Goal: Task Accomplishment & Management: Manage account settings

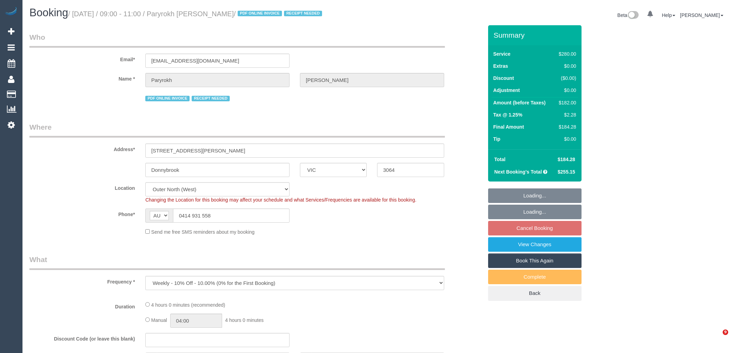
select select "VIC"
select select "object:711"
select select "240"
select select "number:29"
select select "number:14"
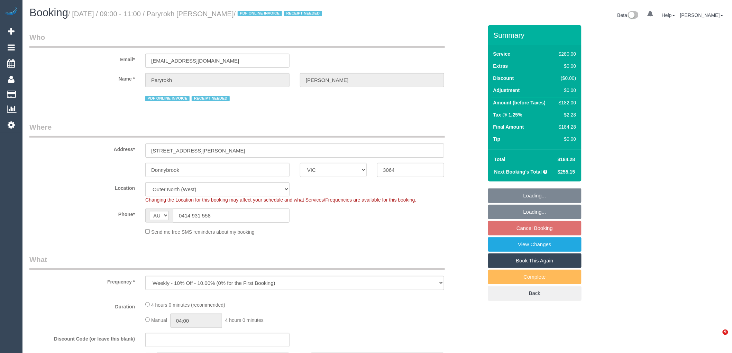
select select "number:19"
select select "number:22"
select select "number:34"
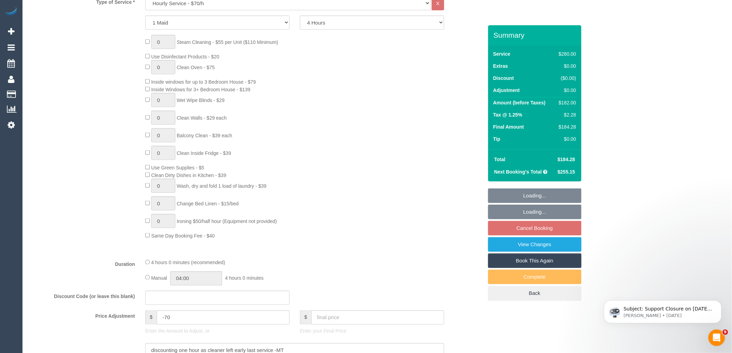
scroll to position [461, 0]
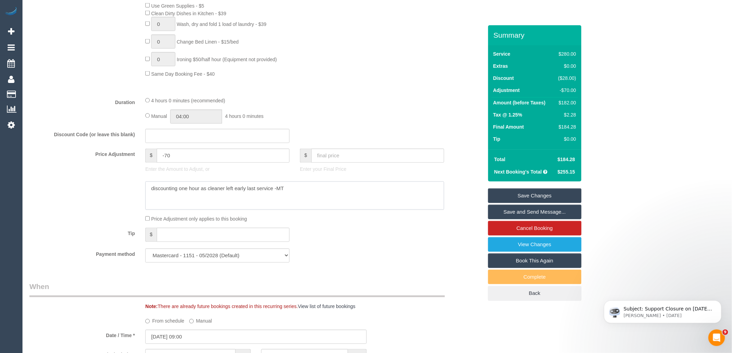
drag, startPoint x: 296, startPoint y: 193, endPoint x: 146, endPoint y: 188, distance: 150.5
click at [146, 188] on textarea at bounding box center [294, 196] width 299 height 28
click at [530, 226] on link "Cancel Booking" at bounding box center [534, 228] width 93 height 15
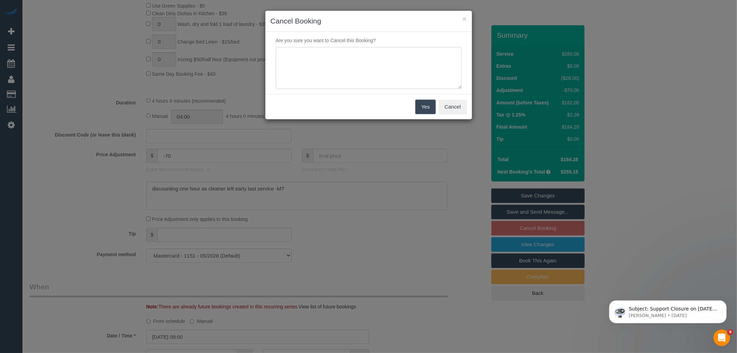
click at [399, 57] on textarea at bounding box center [369, 68] width 186 height 42
click at [289, 52] on textarea at bounding box center [369, 68] width 186 height 42
type textarea "Service not needed via email VC"
click at [430, 104] on button "Yes" at bounding box center [426, 107] width 20 height 15
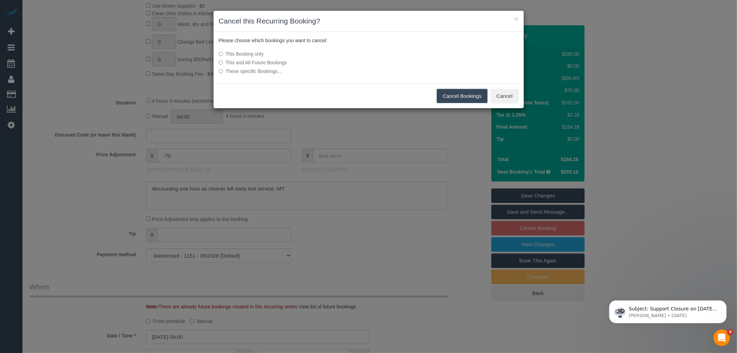
click at [473, 100] on button "Cancel Bookings" at bounding box center [462, 96] width 51 height 15
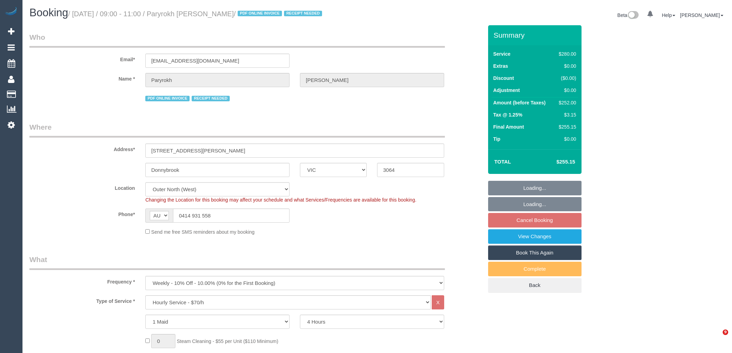
select select "VIC"
select select "240"
select select "number:29"
select select "number:14"
select select "number:19"
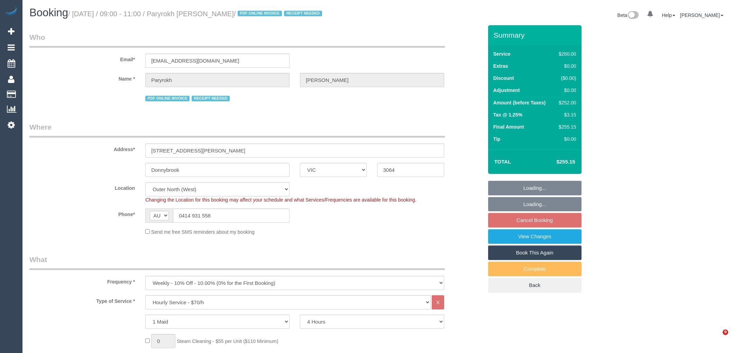
select select "number:22"
select select "number:34"
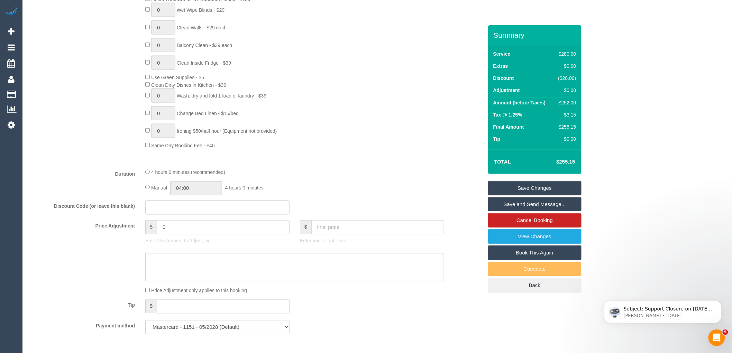
scroll to position [461, 0]
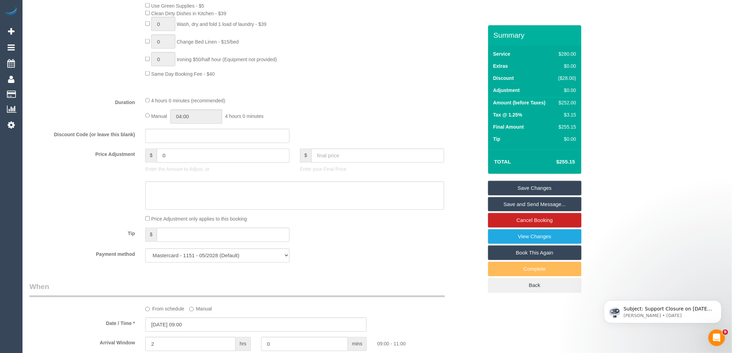
click at [188, 162] on input "0" at bounding box center [223, 156] width 133 height 14
type input "-70"
click at [185, 202] on textarea at bounding box center [294, 196] width 299 height 28
paste textarea "discounting one hour as cleaner left early last service -MT"
type textarea "discounting one hour as cleaner left early last service -MT"
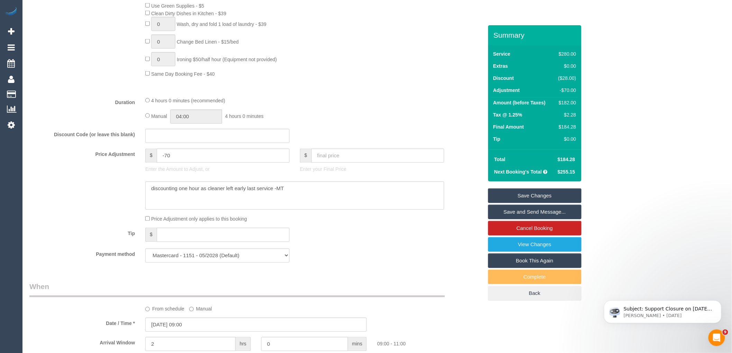
click at [534, 186] on div "Summary Service $280.00 Extras $0.00 Discount ($28.00) Adjustment -$70.00 Amoun…" at bounding box center [534, 169] width 93 height 289
click at [537, 194] on link "Save Changes" at bounding box center [534, 195] width 93 height 15
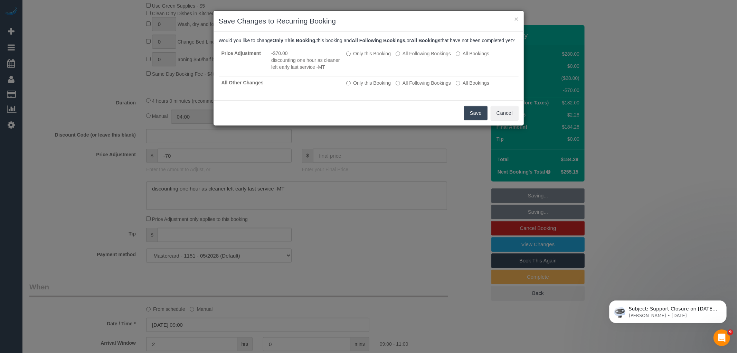
click at [482, 118] on button "Save" at bounding box center [476, 113] width 24 height 15
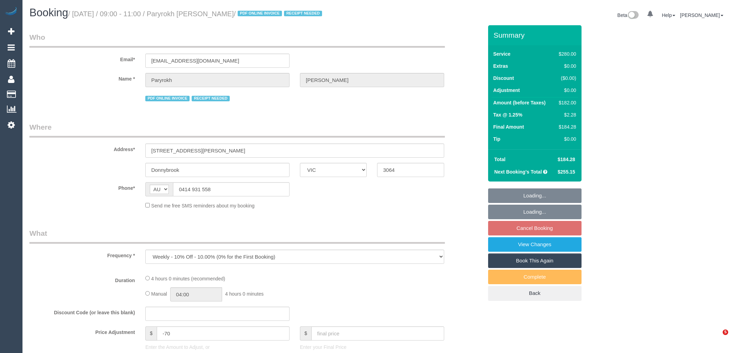
select select "VIC"
select select "string:stripe-pm_1RIkwB2GScqysDRVO7FxyKXl"
select select "240"
select select "number:29"
select select "number:14"
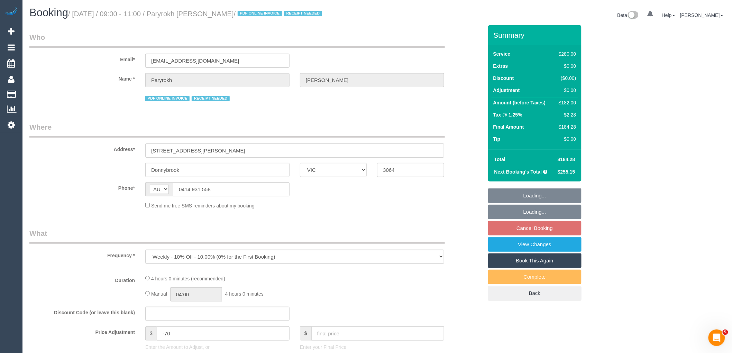
select select "number:19"
select select "number:22"
select select "number:34"
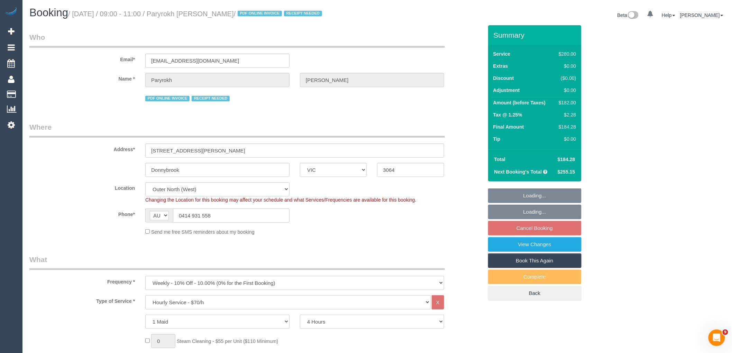
select select "object:875"
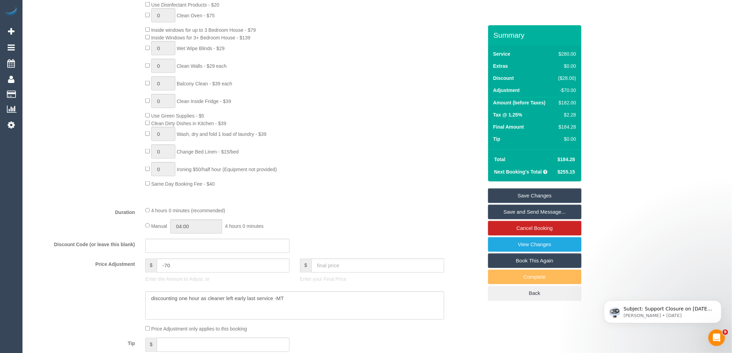
scroll to position [461, 0]
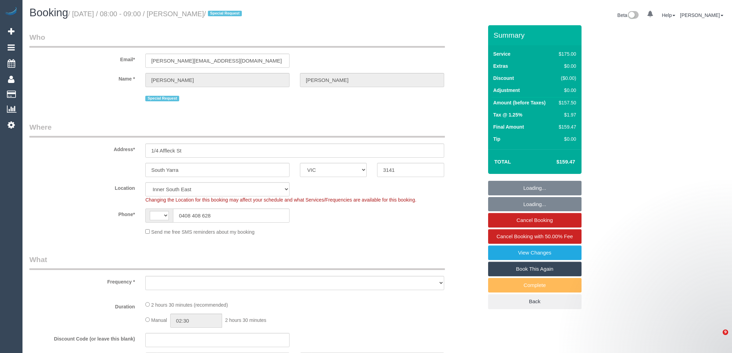
select select "VIC"
select select "string:AU"
select select "string:stripe-pm_1MMfPo2GScqysDRVsPYDdghp"
select select "number:29"
select select "number:14"
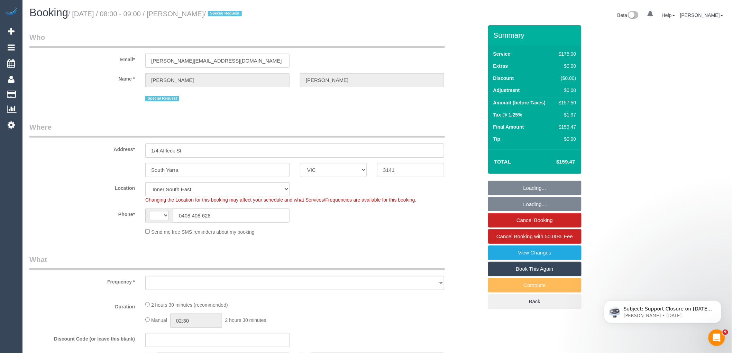
select select "number:21"
select select "number:22"
select select "number:35"
select select "object:2963"
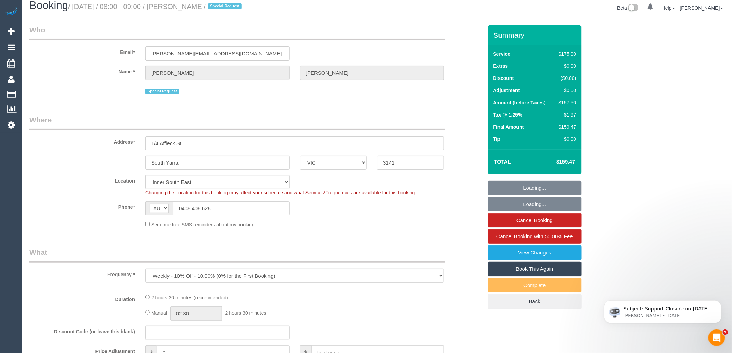
select select "71229"
select select "150"
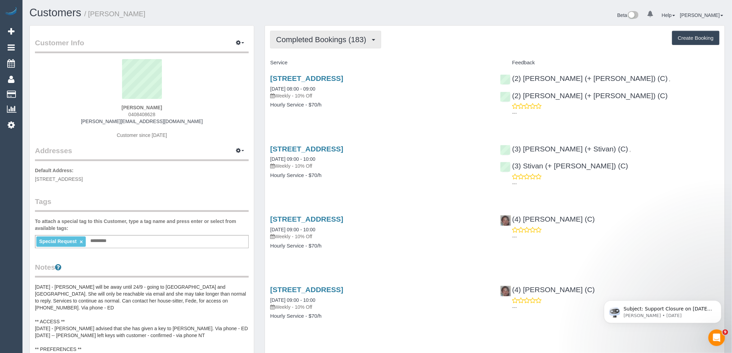
click at [341, 40] on span "Completed Bookings (183)" at bounding box center [322, 39] width 93 height 9
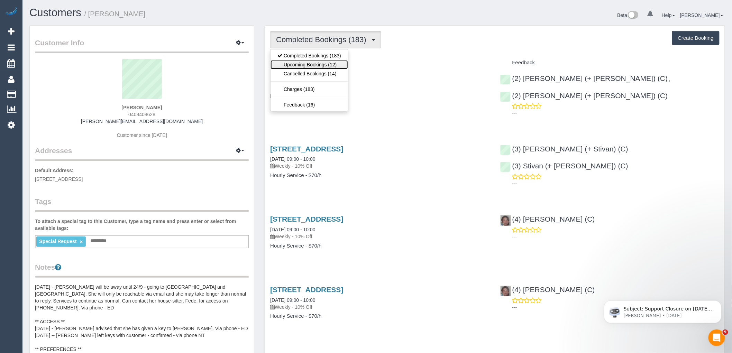
click at [335, 62] on link "Upcoming Bookings (12)" at bounding box center [308, 64] width 77 height 9
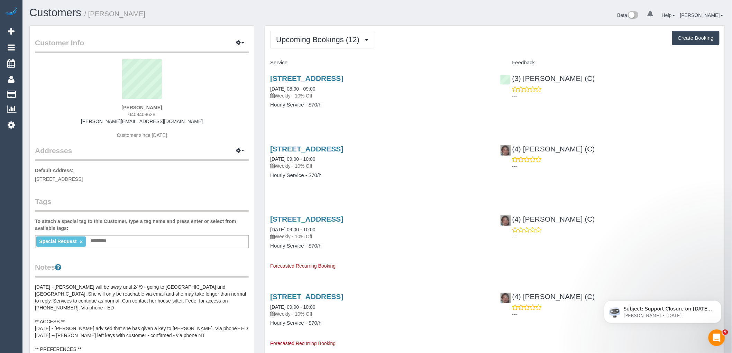
drag, startPoint x: 160, startPoint y: 114, endPoint x: 91, endPoint y: 109, distance: 69.3
click at [91, 109] on div "[PERSON_NAME] 0408408628 [EMAIL_ADDRESS][DOMAIN_NAME] Customer since [DATE]" at bounding box center [142, 102] width 214 height 86
click at [217, 109] on div "Anne Kennedy 0408408628 anne_kennedy@live.com Customer since 2019" at bounding box center [142, 102] width 214 height 86
drag, startPoint x: 133, startPoint y: 113, endPoint x: 114, endPoint y: 113, distance: 18.3
click at [114, 113] on div "Anne Kennedy 0408408628 anne_kennedy@live.com Customer since 2019" at bounding box center [142, 102] width 214 height 86
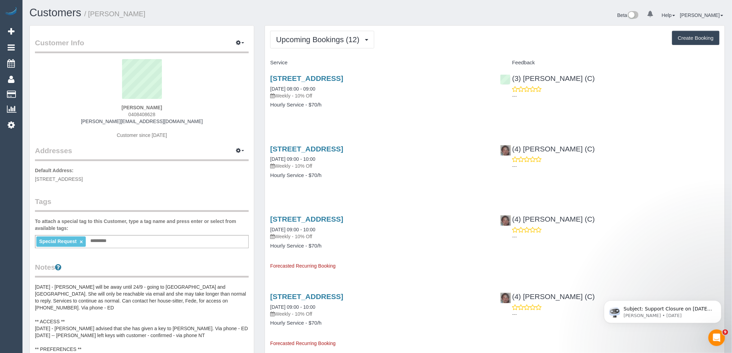
copy span "0408408628"
click at [147, 158] on legend "Addresses Manage Addresses Add New Address" at bounding box center [142, 114] width 214 height 94
drag, startPoint x: 128, startPoint y: 123, endPoint x: 102, endPoint y: 122, distance: 25.9
click at [102, 122] on div "Anne Kennedy 0408408628 anne_kennedy@live.com Customer since 2019" at bounding box center [142, 102] width 214 height 86
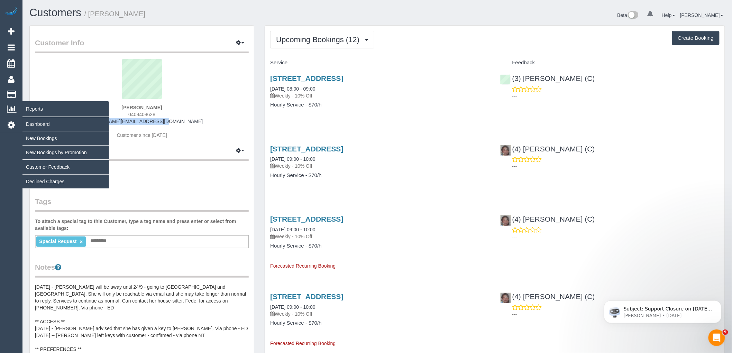
copy link "anne_kennedy@live.com"
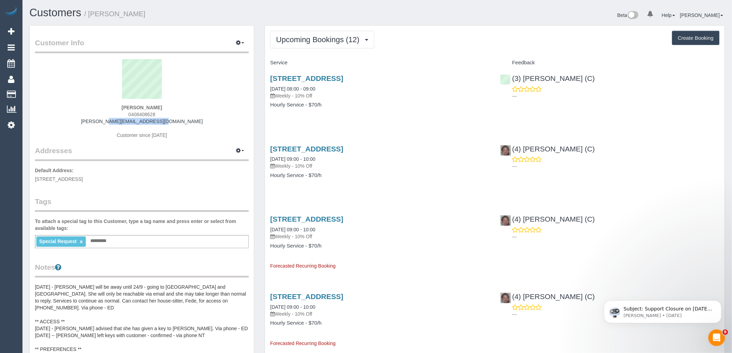
drag, startPoint x: 178, startPoint y: 119, endPoint x: 178, endPoint y: 115, distance: 4.5
click at [178, 119] on div "Anne Kennedy 0408408628 anne_kennedy@live.com Customer since 2019" at bounding box center [142, 102] width 214 height 86
drag, startPoint x: 146, startPoint y: 114, endPoint x: 118, endPoint y: 114, distance: 27.7
click at [118, 114] on div "Anne Kennedy 0408408628 anne_kennedy@live.com Customer since 2019" at bounding box center [142, 102] width 214 height 86
copy span "0408408628"
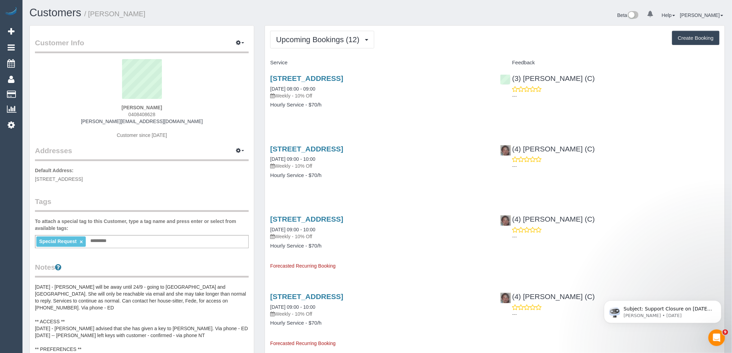
click at [183, 94] on sui-profile-pic at bounding box center [141, 81] width 203 height 45
drag, startPoint x: 145, startPoint y: 116, endPoint x: 62, endPoint y: 116, distance: 83.7
click at [63, 116] on div "Anne Kennedy 0408408628 anne_kennedy@live.com Customer since 2019" at bounding box center [142, 102] width 214 height 86
copy span "0408408628"
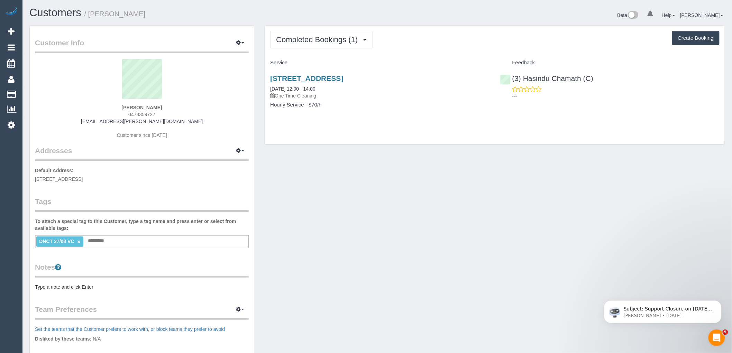
drag, startPoint x: 167, startPoint y: 114, endPoint x: 112, endPoint y: 114, distance: 55.0
click at [113, 114] on div "Tahlia Lunney 0473359727 tahlia.lunney@gmail.com Customer since 2025" at bounding box center [142, 102] width 214 height 86
copy span "0473359727"
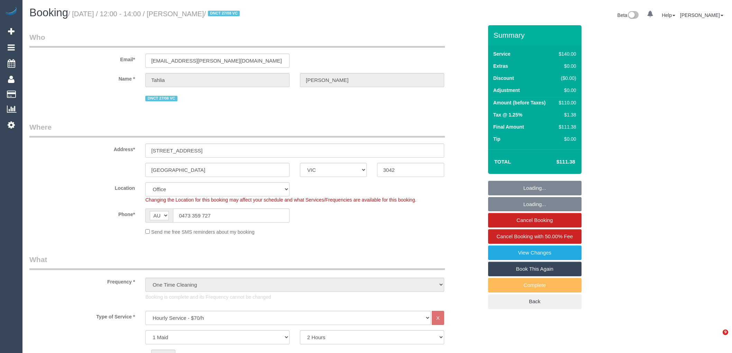
select select "VIC"
select select "number:28"
select select "number:14"
select select "number:19"
select select "number:24"
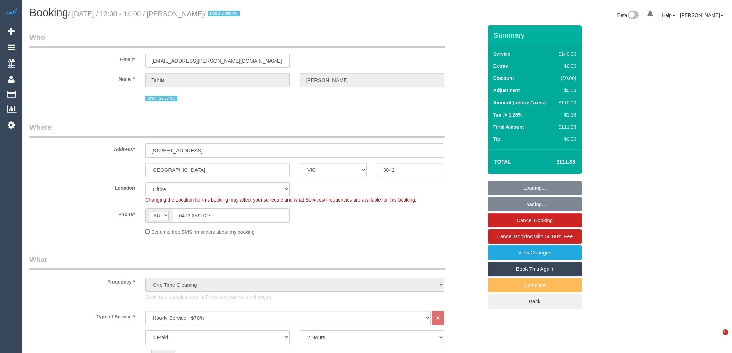
select select "number:34"
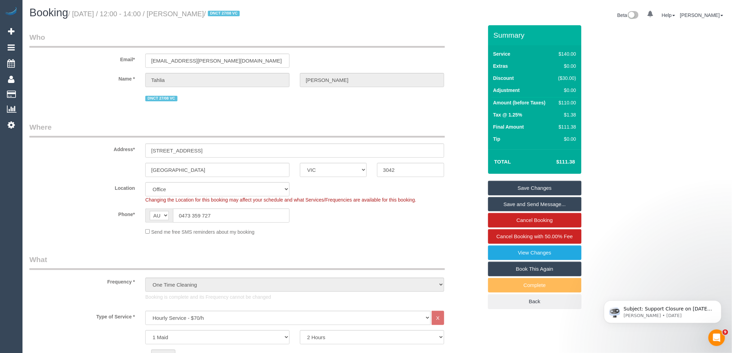
drag, startPoint x: 71, startPoint y: 136, endPoint x: 82, endPoint y: 92, distance: 45.6
click at [71, 136] on legend "Where" at bounding box center [236, 130] width 415 height 16
click at [63, 192] on label "Location" at bounding box center [82, 186] width 116 height 9
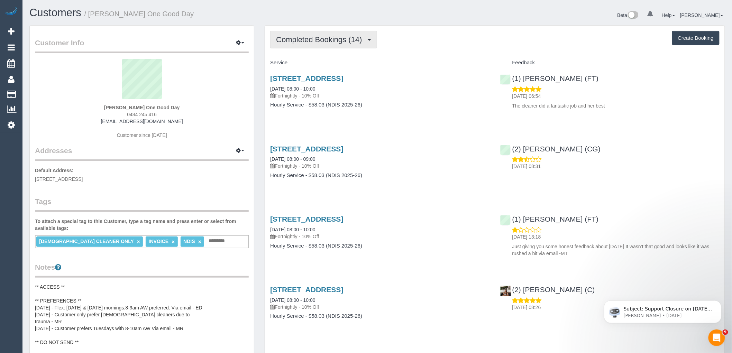
drag, startPoint x: 333, startPoint y: 44, endPoint x: 336, endPoint y: 56, distance: 13.2
click at [333, 44] on button "Completed Bookings (14)" at bounding box center [323, 40] width 106 height 18
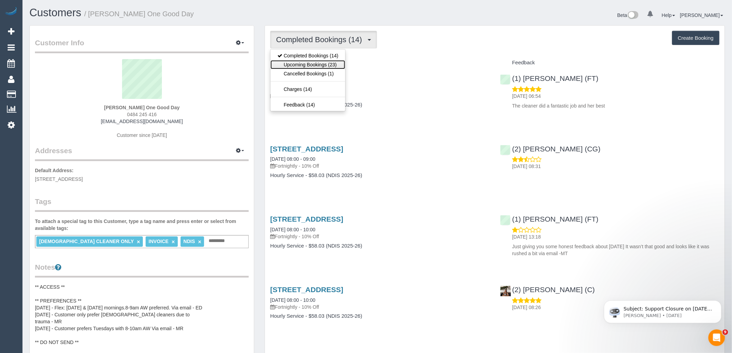
click at [333, 63] on link "Upcoming Bookings (23)" at bounding box center [307, 64] width 75 height 9
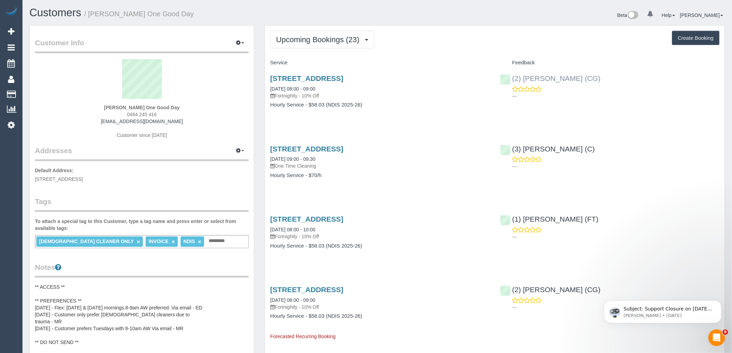
click at [510, 80] on div "(2) Gurpreet Kaur (CG) ---" at bounding box center [610, 85] width 230 height 34
copy link "(2) [PERSON_NAME] (CG)"
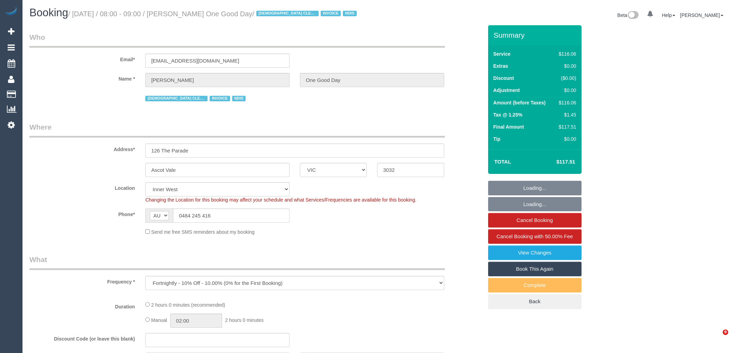
select select "VIC"
select select "string:check"
select select "number:27"
select select "number:14"
select select "number:19"
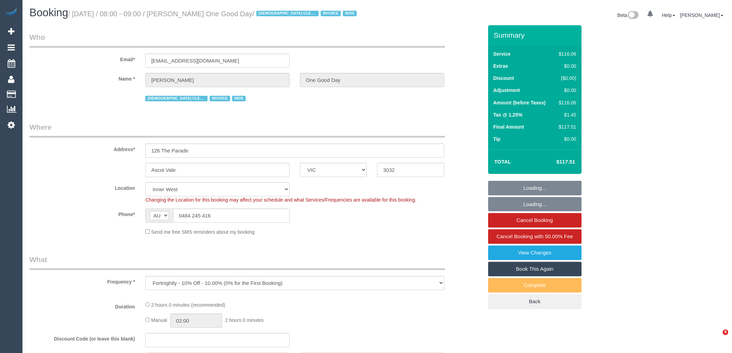
select select "number:25"
select select "number:34"
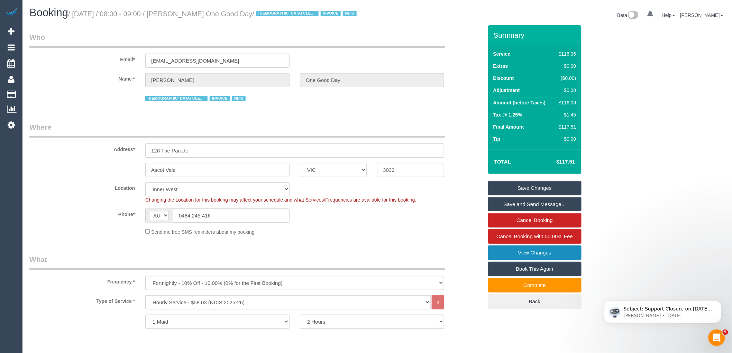
click at [538, 255] on link "View Changes" at bounding box center [534, 252] width 93 height 15
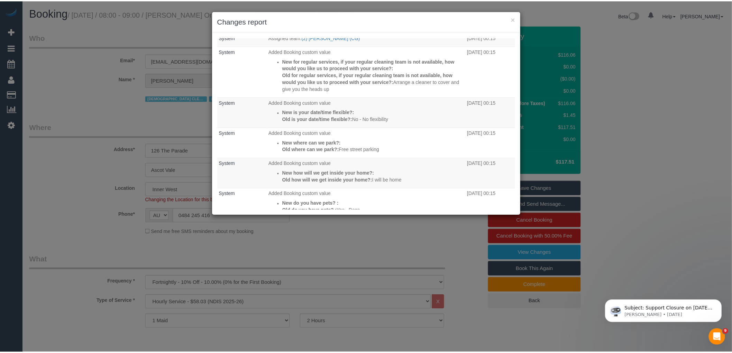
scroll to position [109, 0]
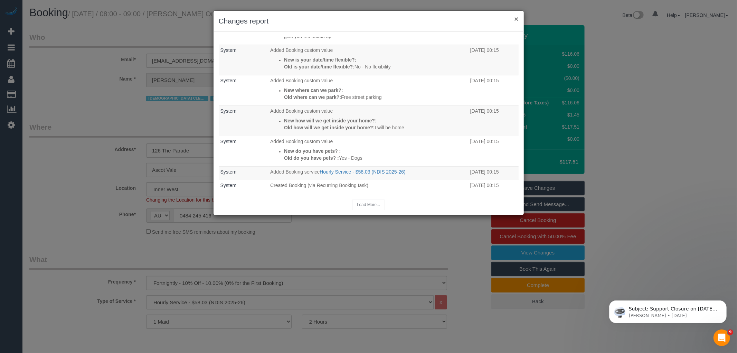
click at [516, 19] on button "×" at bounding box center [516, 18] width 4 height 7
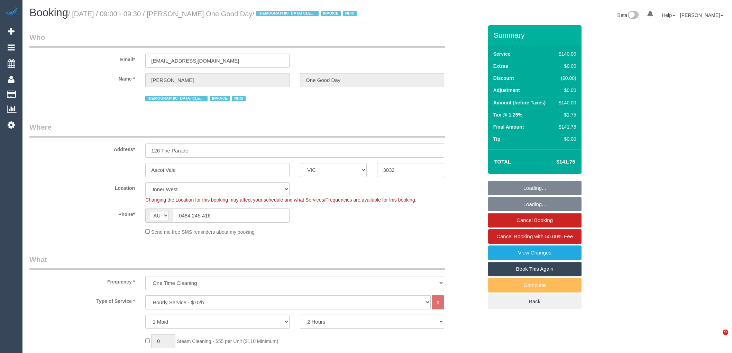
select select "VIC"
select select "number:28"
select select "number:14"
select select "number:19"
select select "number:24"
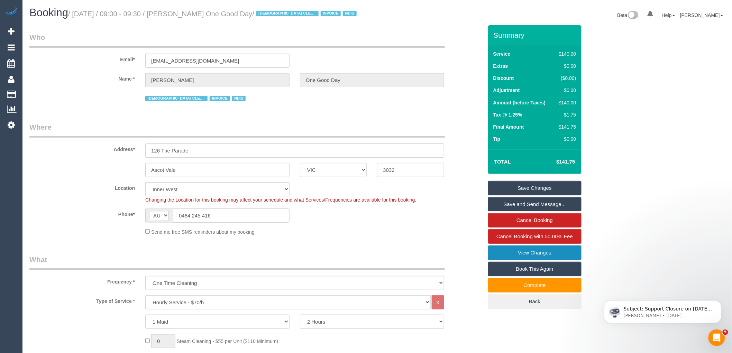
click at [529, 249] on link "View Changes" at bounding box center [534, 252] width 93 height 15
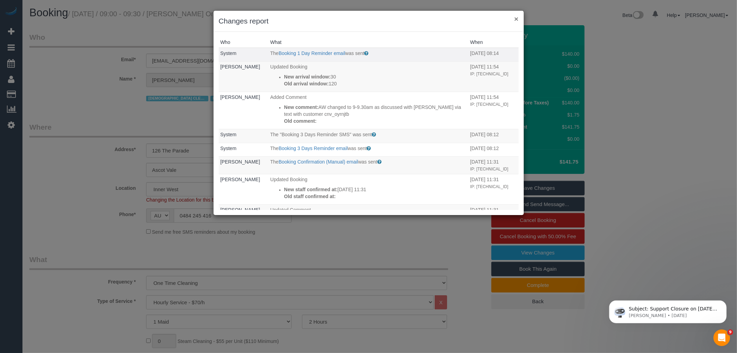
drag, startPoint x: 516, startPoint y: 18, endPoint x: 508, endPoint y: 26, distance: 10.8
click at [516, 18] on button "×" at bounding box center [516, 18] width 4 height 7
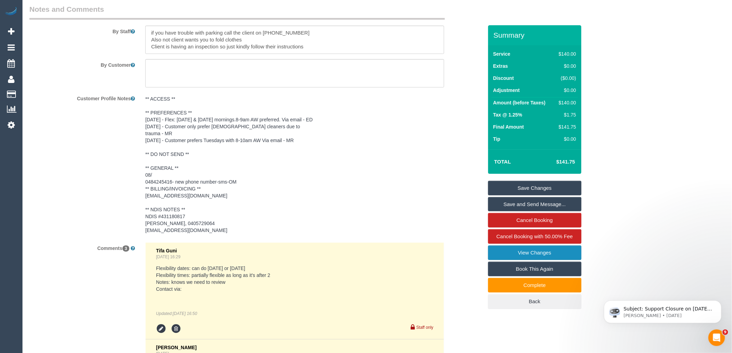
scroll to position [1354, 0]
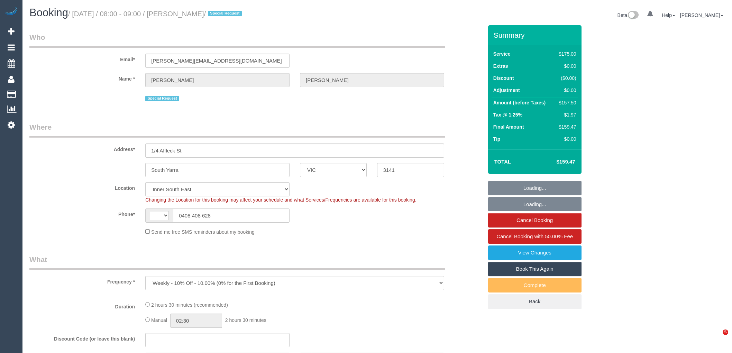
select select "VIC"
click at [549, 237] on span "Cancel Booking with 50.00% Fee" at bounding box center [534, 236] width 76 height 6
select select "string:AU"
select select "71229"
select select "150"
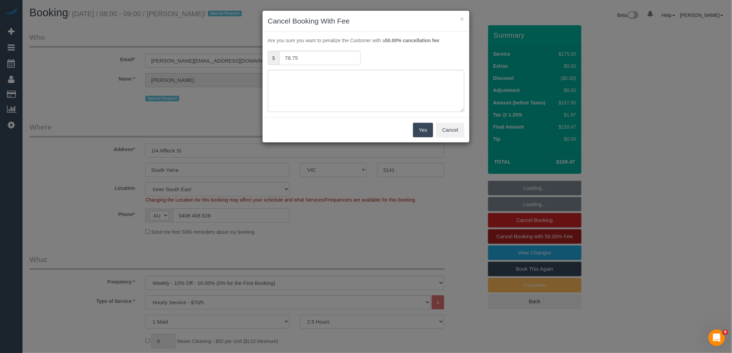
select select "object:1330"
select select "string:stripe-pm_1MMfPo2GScqysDRVsPYDdghp"
select select "number:29"
select select "number:14"
select select "number:21"
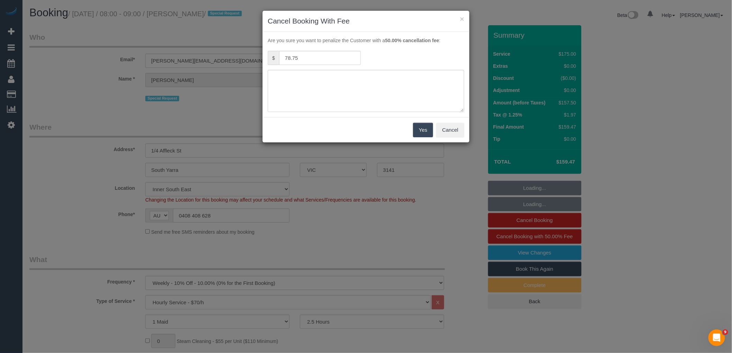
select select "number:22"
select select "number:35"
click at [392, 87] on textarea at bounding box center [369, 91] width 196 height 42
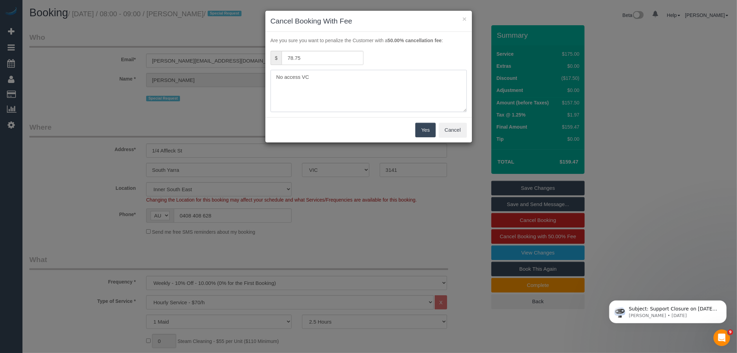
type textarea "No access VC"
click at [429, 132] on button "Yes" at bounding box center [426, 130] width 20 height 15
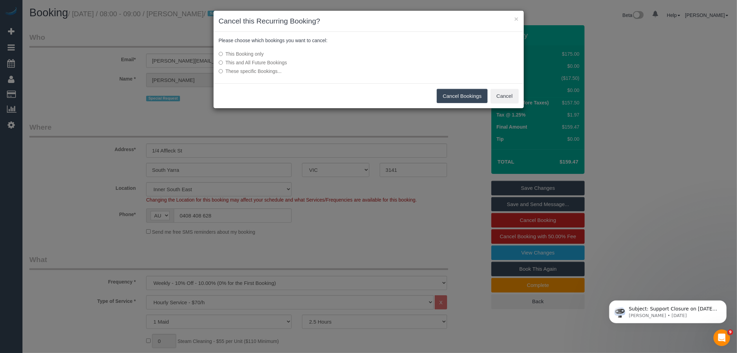
click at [469, 96] on button "Cancel Bookings" at bounding box center [462, 96] width 51 height 15
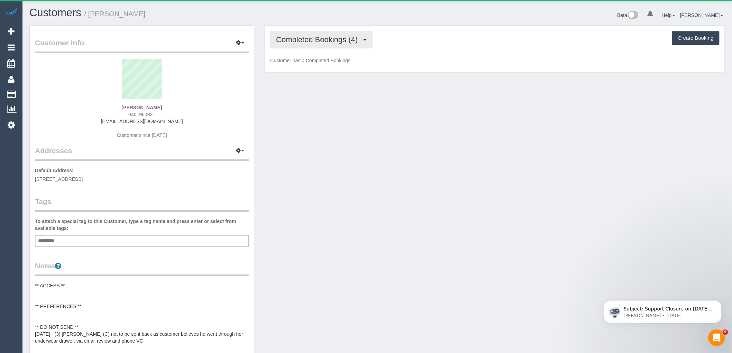
click at [332, 43] on span "Completed Bookings (4)" at bounding box center [318, 39] width 85 height 9
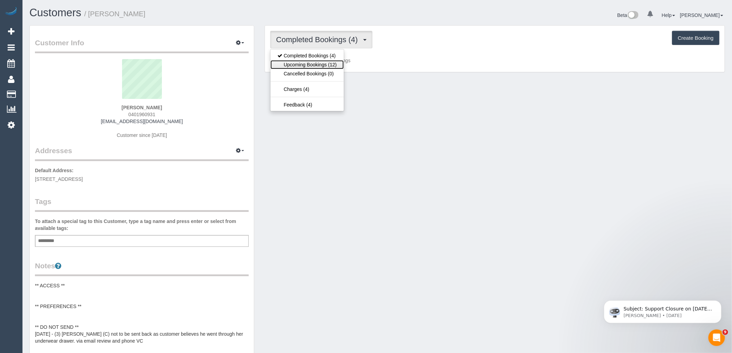
click at [334, 63] on link "Upcoming Bookings (12)" at bounding box center [306, 64] width 73 height 9
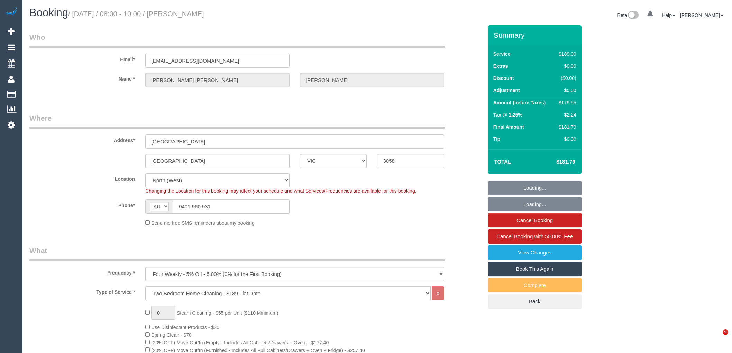
select select "VIC"
select select "spot1"
select select "number:27"
select select "number:16"
select select "number:19"
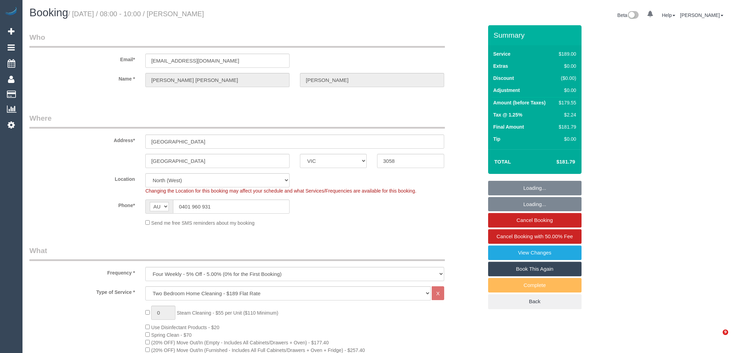
select select "number:23"
select select "number:34"
select select "number:11"
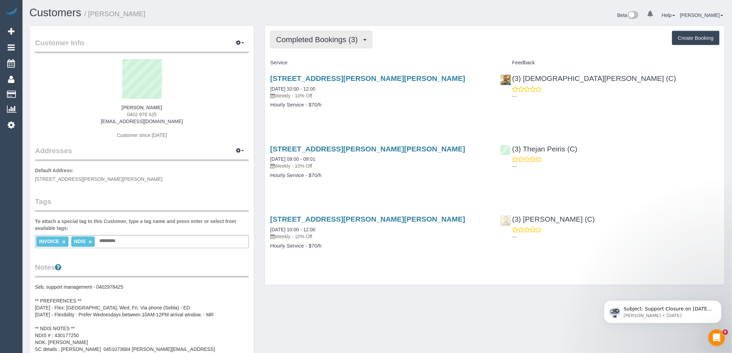
click at [322, 35] on button "Completed Bookings (3)" at bounding box center [321, 40] width 102 height 18
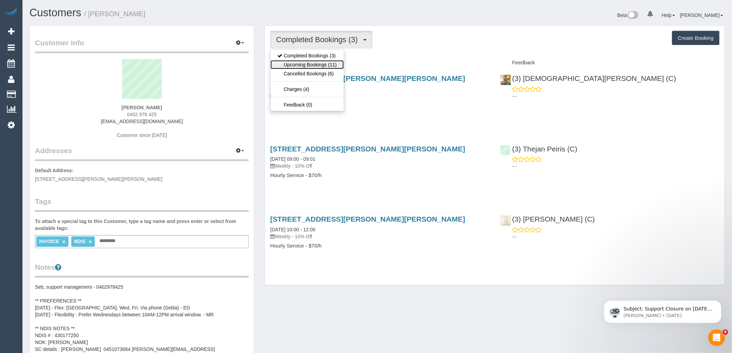
click at [329, 63] on link "Upcoming Bookings (11)" at bounding box center [306, 64] width 73 height 9
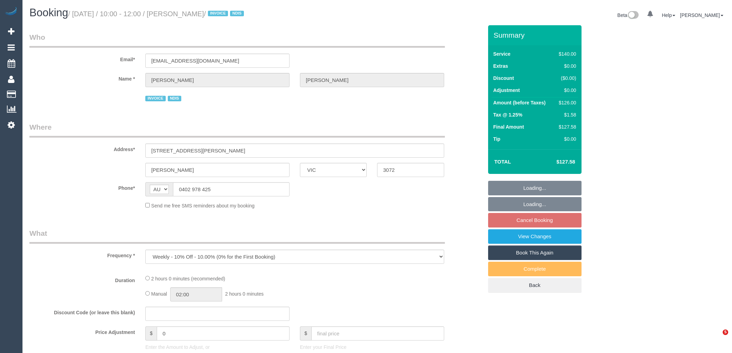
select select "VIC"
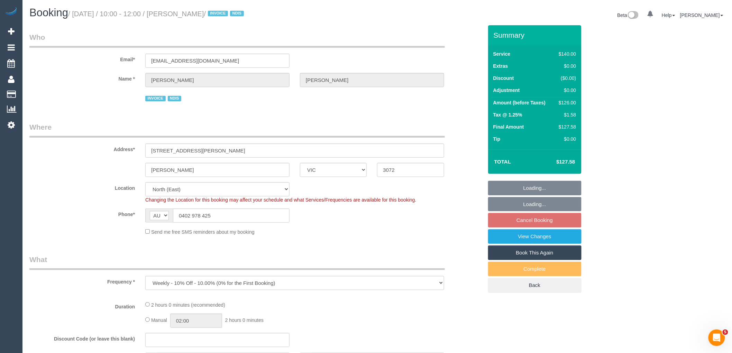
select select "object:532"
select select "spot3"
select select "number:28"
select select "number:14"
select select "number:18"
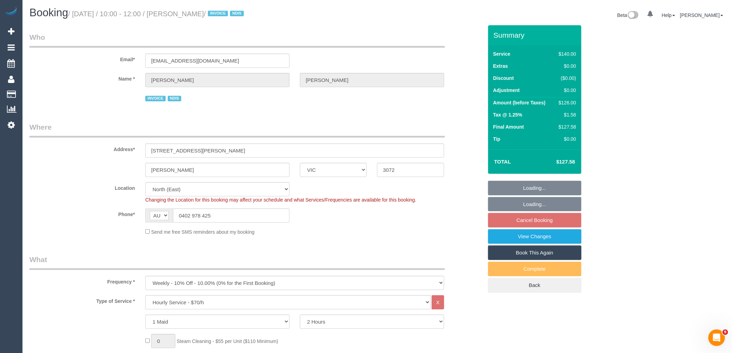
select select "number:25"
select select "number:34"
select select "number:13"
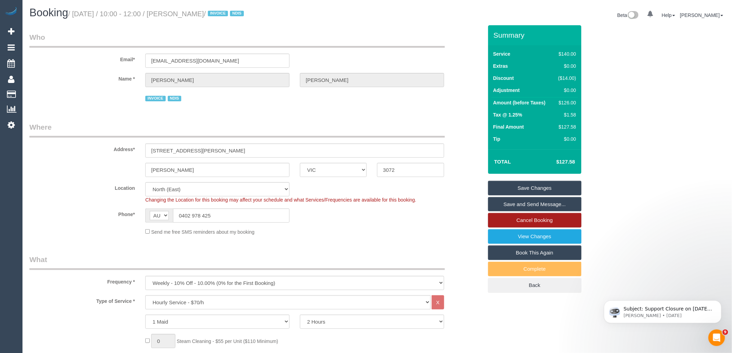
click at [527, 221] on link "Cancel Booking" at bounding box center [534, 220] width 93 height 15
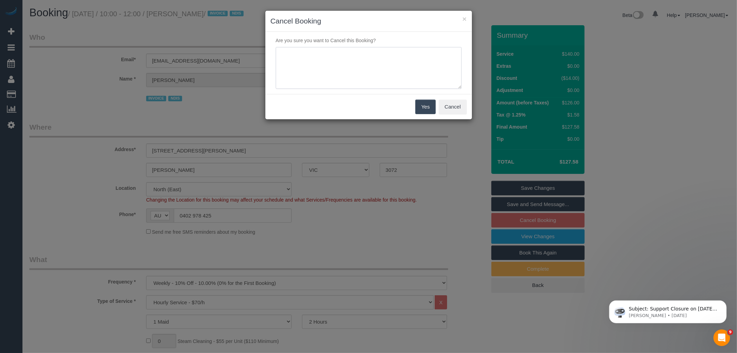
click at [350, 74] on textarea at bounding box center [369, 68] width 186 height 42
type textarea "SC called - Said customer was not happy with a misunderstanding with us and the…"
click at [419, 107] on button "Yes" at bounding box center [426, 107] width 20 height 15
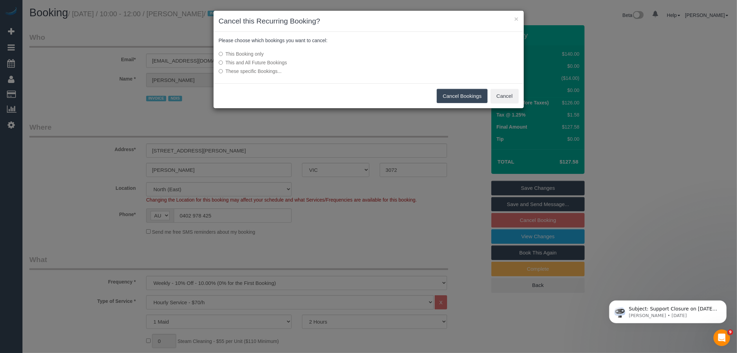
click at [267, 62] on label "This and All Future Bookings" at bounding box center [317, 62] width 197 height 7
click at [460, 93] on button "Cancel Bookings" at bounding box center [462, 96] width 51 height 15
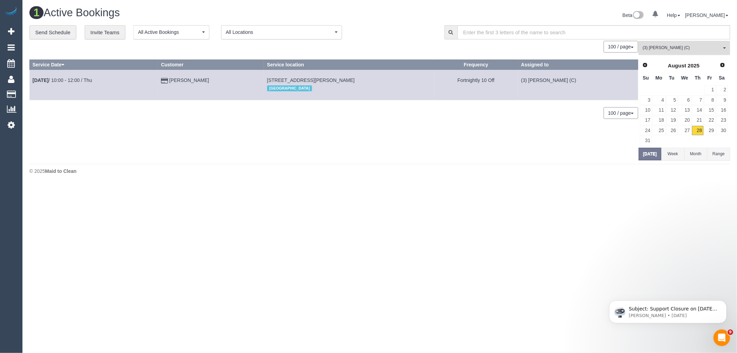
click at [687, 46] on span "(3) Imanuil Afiuo (C)" at bounding box center [682, 48] width 79 height 6
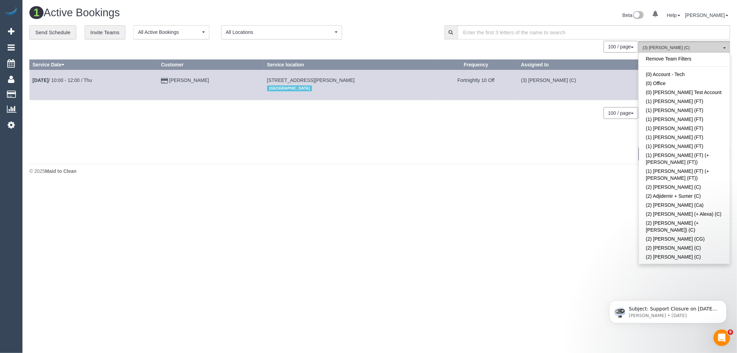
scroll to position [1045, 0]
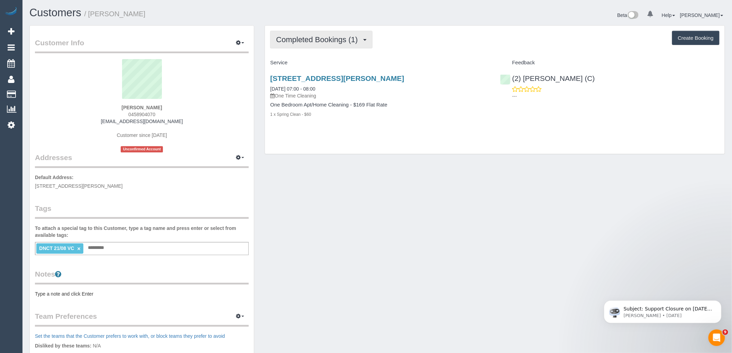
click at [317, 38] on span "Completed Bookings (1)" at bounding box center [318, 39] width 85 height 9
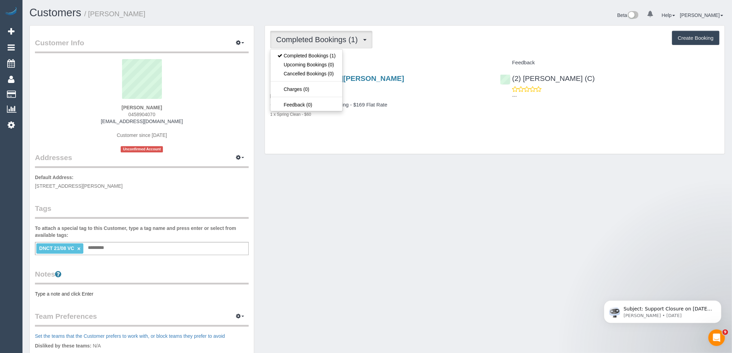
click at [433, 40] on div "Completed Bookings (1) Completed Bookings (1) Upcoming Bookings (0) Cancelled B…" at bounding box center [494, 40] width 449 height 18
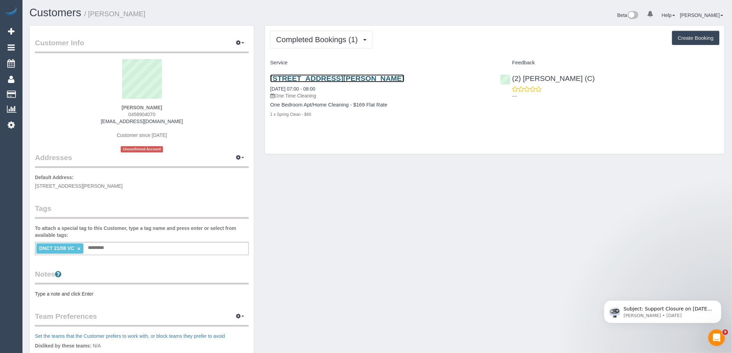
click at [357, 75] on link "65 Courtney St, North Melbourne, VIC 3051" at bounding box center [337, 78] width 134 height 8
drag, startPoint x: 175, startPoint y: 105, endPoint x: 109, endPoint y: 107, distance: 65.7
click at [109, 107] on div "Caitlin Szacsuri 0458904070 caitlinszacsuri@gmail.com Customer since 2025 Uncon…" at bounding box center [142, 105] width 214 height 93
copy strong "Caitlin Szacsuri"
click at [78, 249] on link "×" at bounding box center [78, 249] width 3 height 6
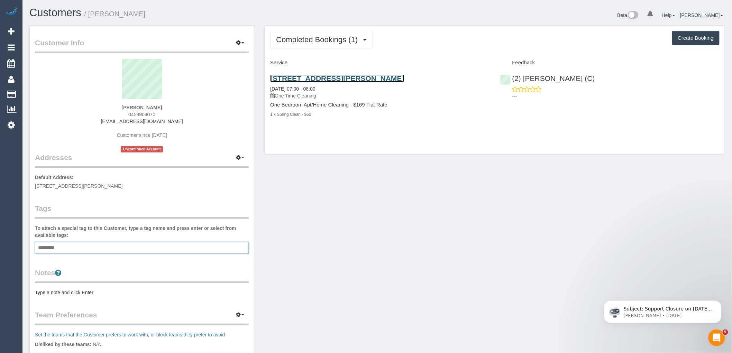
click at [354, 77] on link "65 Courtney St, North Melbourne, VIC 3051" at bounding box center [337, 78] width 134 height 8
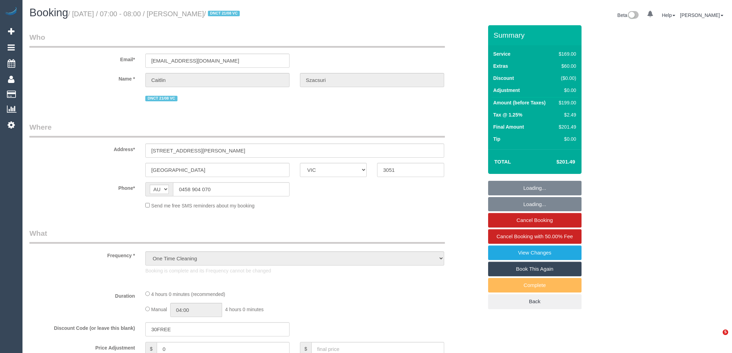
select select "VIC"
select select "string:stripe-pm_1RxRFf2GScqysDRVTlC5OIi8"
select select "number:28"
select select "number:16"
select select "number:19"
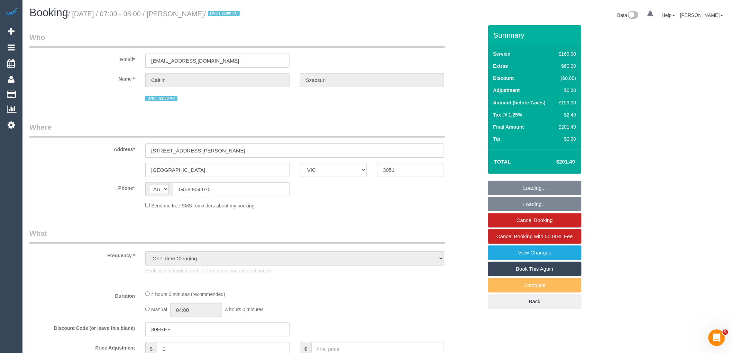
select select "number:25"
select select "number:26"
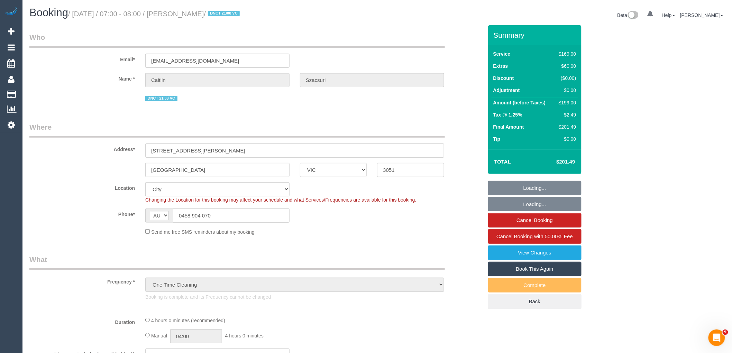
select select "object:699"
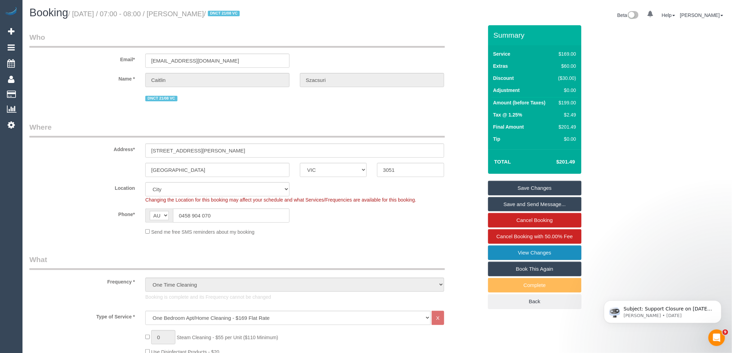
click at [531, 259] on link "View Changes" at bounding box center [534, 252] width 93 height 15
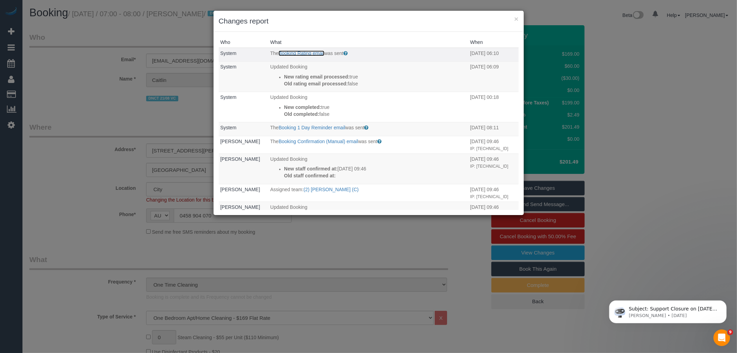
click at [312, 53] on link "Booking Rating email" at bounding box center [302, 53] width 46 height 6
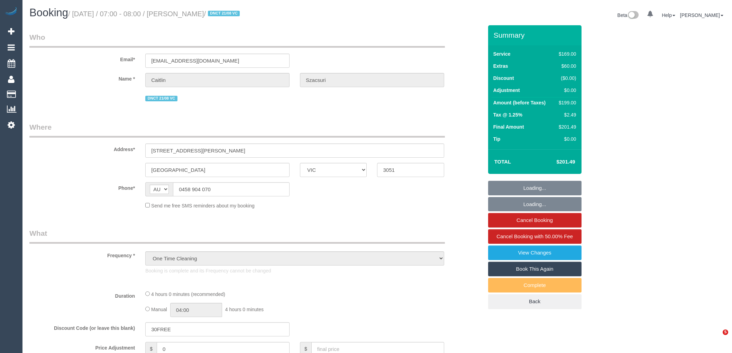
select select "VIC"
select select "string:stripe-pm_1RxRFf2GScqysDRVTlC5OIi8"
select select "number:28"
select select "number:16"
select select "number:19"
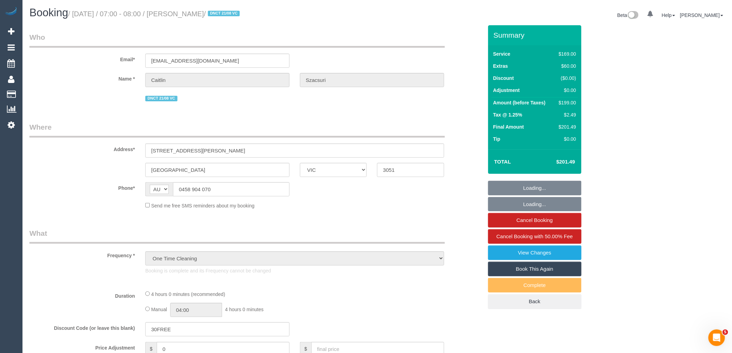
select select "number:25"
select select "number:26"
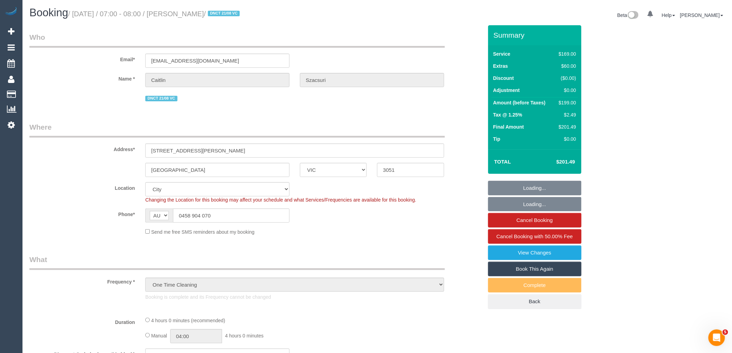
select select "object:795"
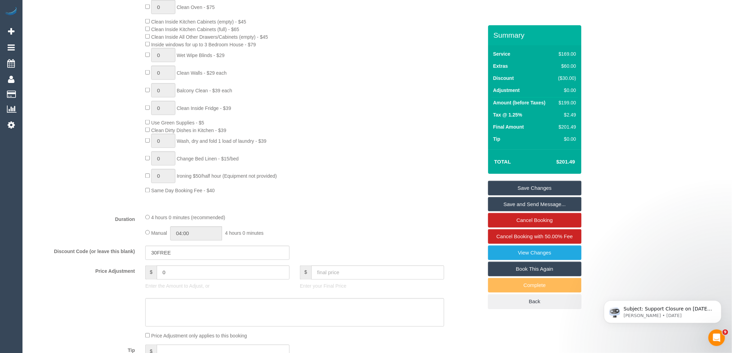
scroll to position [422, 0]
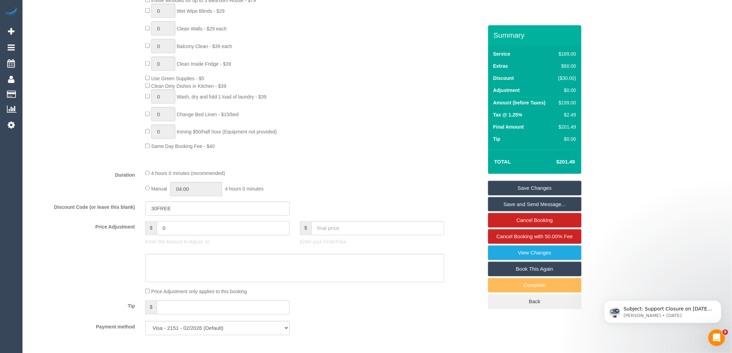
click at [188, 234] on input "0" at bounding box center [223, 228] width 133 height 14
type input "-79.6"
click at [178, 268] on textarea at bounding box center [294, 268] width 299 height 28
type textarea "Customer given 40% discount via email VC"
click at [547, 183] on link "Save Changes" at bounding box center [534, 188] width 93 height 15
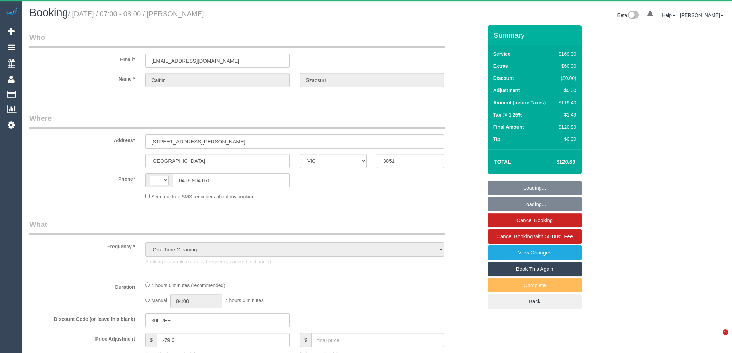
select select "VIC"
select select "string:stripe-pm_1RxRFf2GScqysDRVTlC5OIi8"
select select "number:28"
select select "number:16"
select select "number:19"
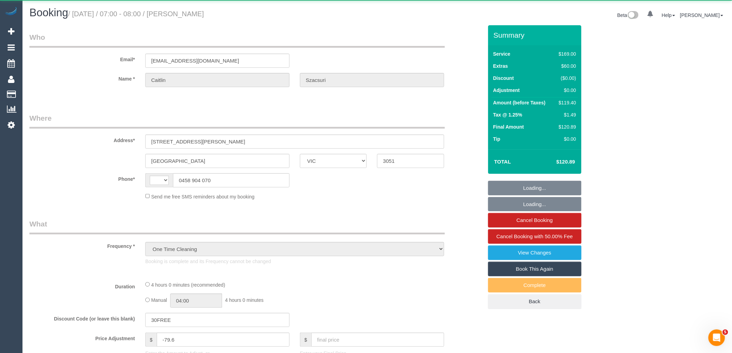
select select "number:25"
select select "number:26"
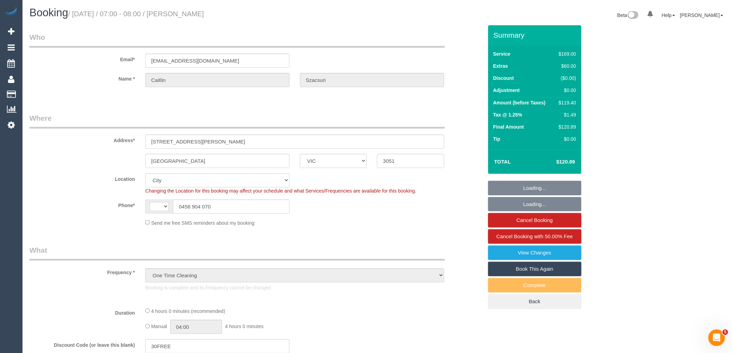
select select "object:1088"
select select "string:AU"
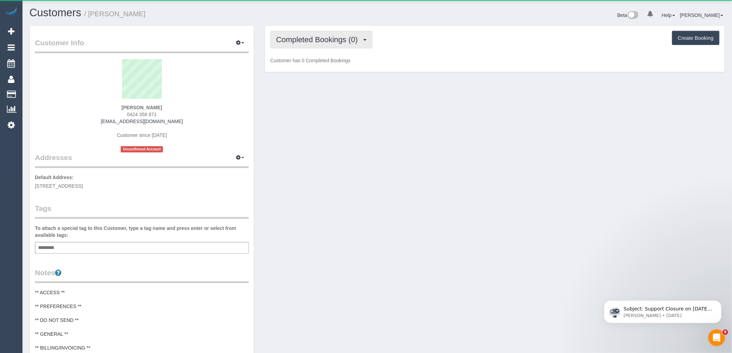
drag, startPoint x: 343, startPoint y: 33, endPoint x: 342, endPoint y: 55, distance: 22.2
click at [343, 34] on button "Completed Bookings (0)" at bounding box center [321, 40] width 102 height 18
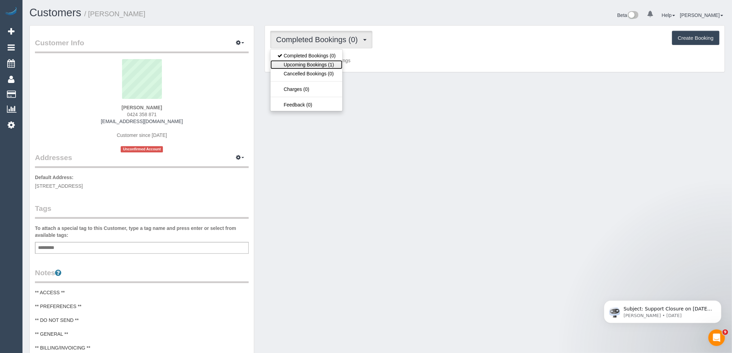
click at [332, 66] on link "Upcoming Bookings (1)" at bounding box center [306, 64] width 72 height 9
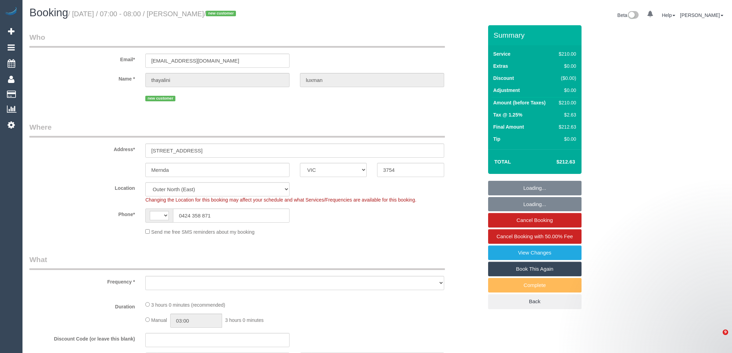
select select "VIC"
select select "string:stripe-pm_1Ry41Z2GScqysDRVp8QBWjEX"
select select "string:AU"
select select "object:1011"
select select "180"
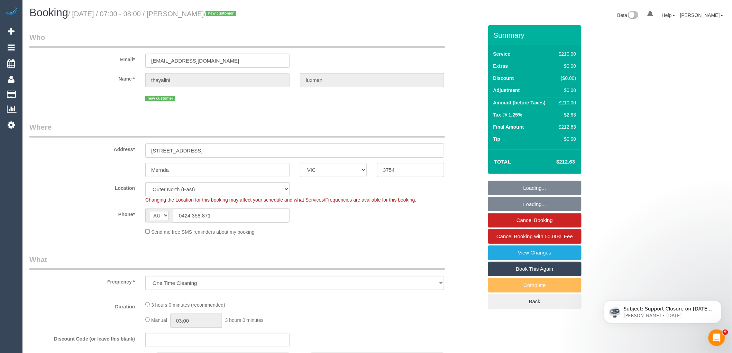
select select "spot1"
select select "number:28"
select select "number:14"
select select "number:19"
select select "number:24"
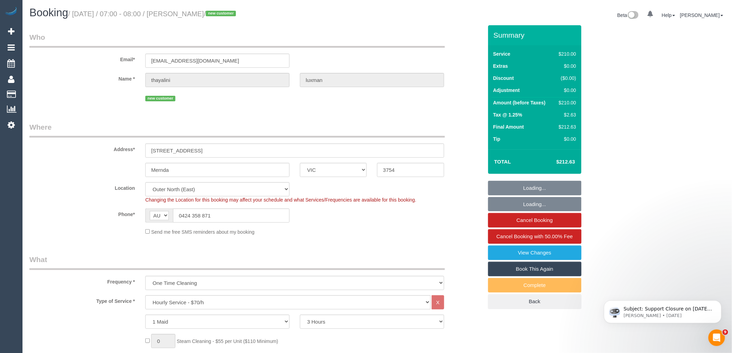
select select "object:1185"
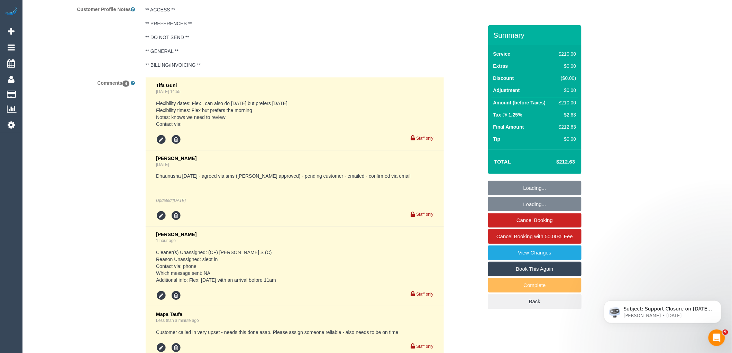
scroll to position [1295, 0]
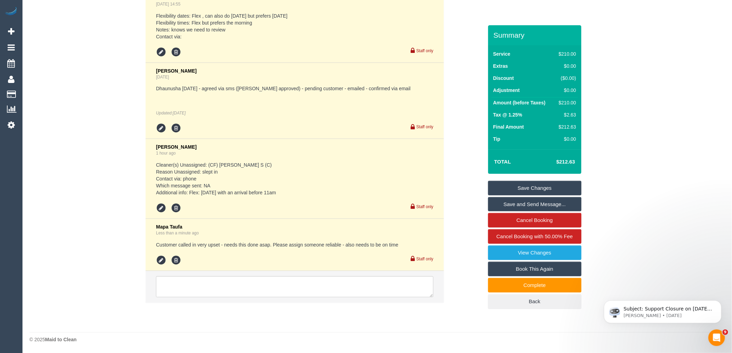
click at [344, 189] on pre "Cleaner(s) Unassigned: (CF) Dhanusha S (C) Reason Unassigned: slept in Contact …" at bounding box center [294, 178] width 277 height 35
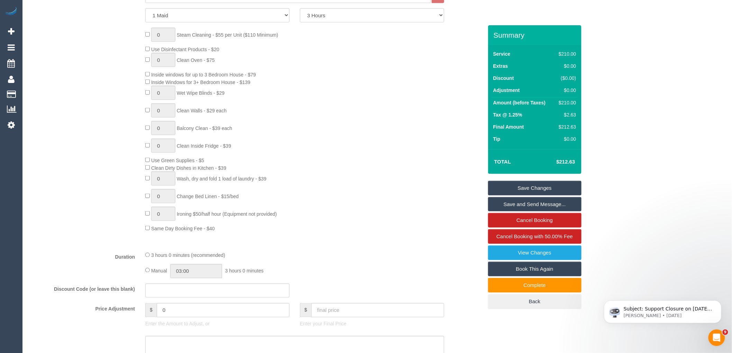
scroll to position [307, 0]
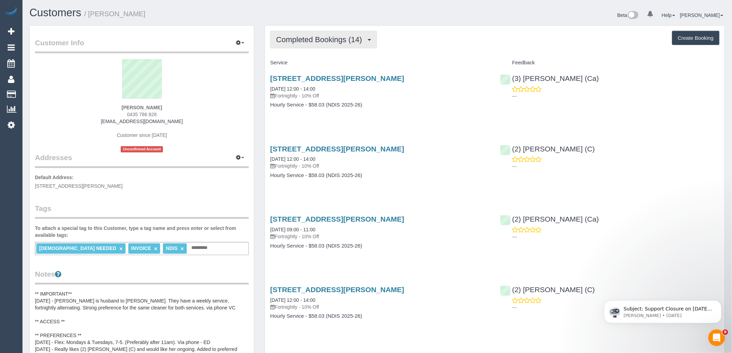
click at [335, 39] on span "Completed Bookings (14)" at bounding box center [320, 39] width 89 height 9
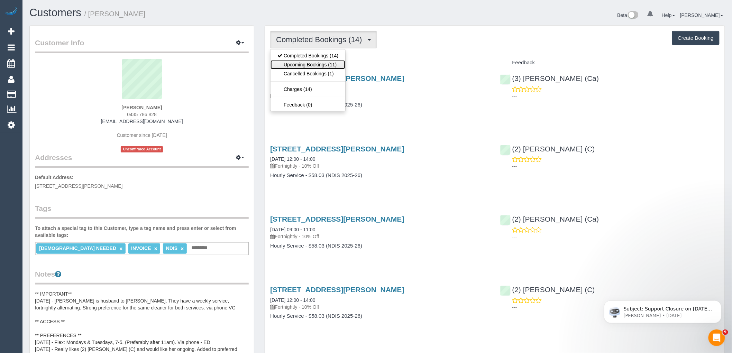
click at [331, 64] on link "Upcoming Bookings (11)" at bounding box center [307, 64] width 75 height 9
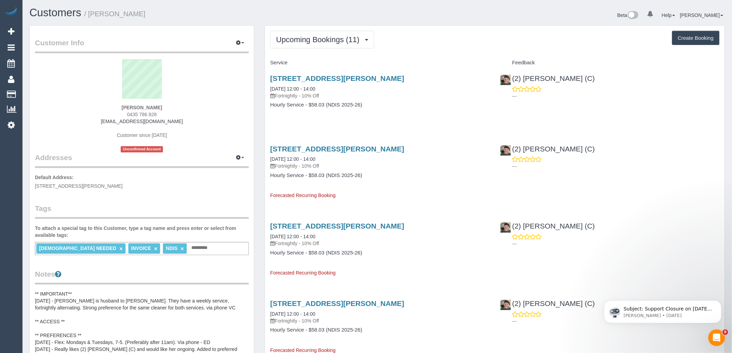
click at [467, 85] on div "7 Page Court, Lalor, VIC 3075 02/09/2025 12:00 - 14:00 Fortnightly - 10% Off" at bounding box center [379, 86] width 219 height 25
click at [324, 42] on span "Upcoming Bookings (11)" at bounding box center [319, 39] width 87 height 9
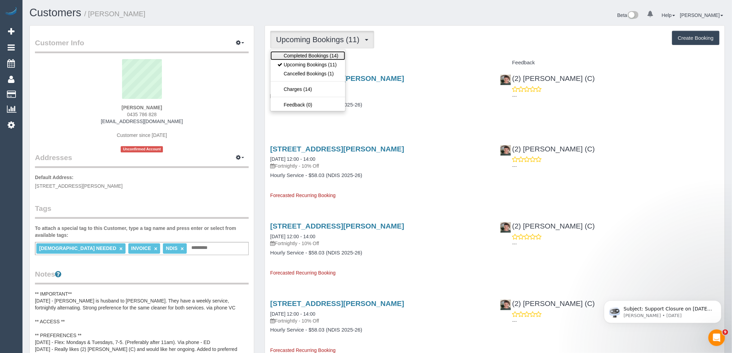
click at [315, 52] on link "Completed Bookings (14)" at bounding box center [307, 55] width 75 height 9
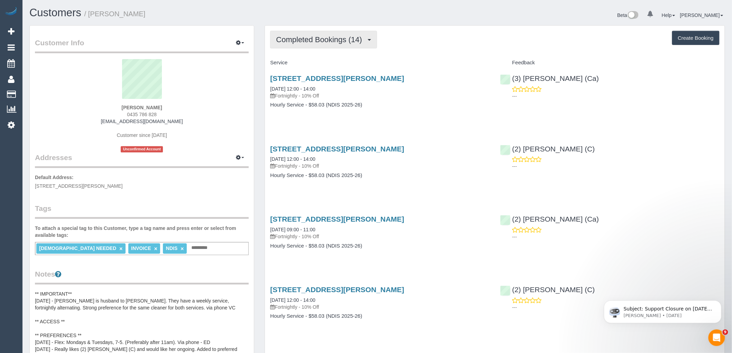
click at [331, 47] on button "Completed Bookings (14)" at bounding box center [323, 40] width 106 height 18
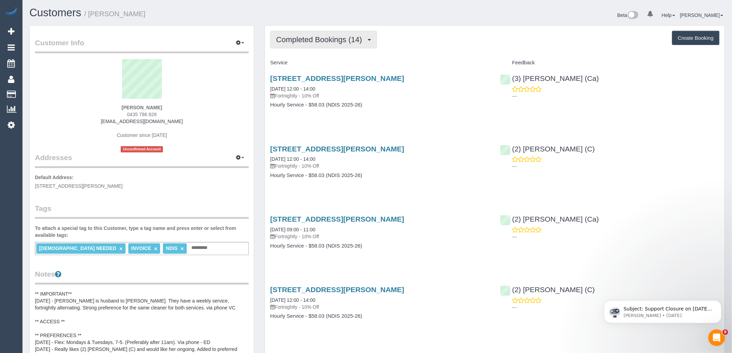
click at [323, 47] on button "Completed Bookings (14)" at bounding box center [323, 40] width 106 height 18
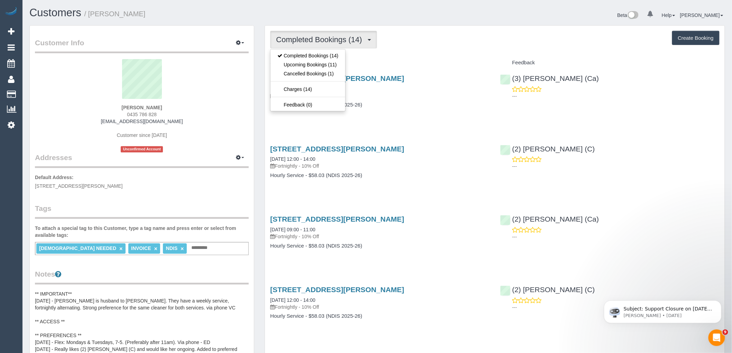
click at [414, 63] on h4 "Service" at bounding box center [379, 63] width 219 height 6
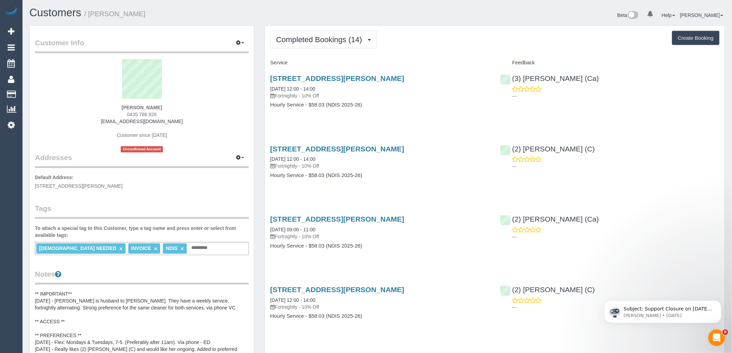
click at [429, 140] on div "7 Page Court, Lalor, VIC 3075 05/08/2025 12:00 - 14:00 Fortnightly - 10% Off Ho…" at bounding box center [380, 165] width 230 height 53
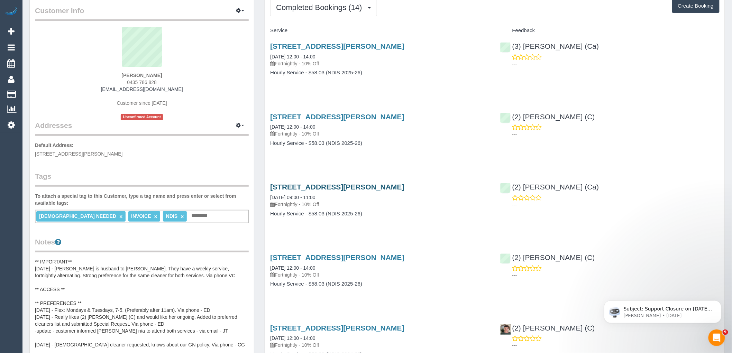
scroll to position [77, 0]
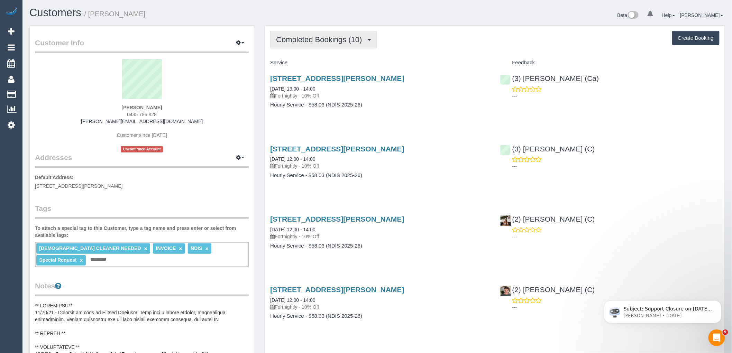
click at [338, 38] on span "Completed Bookings (10)" at bounding box center [320, 39] width 89 height 9
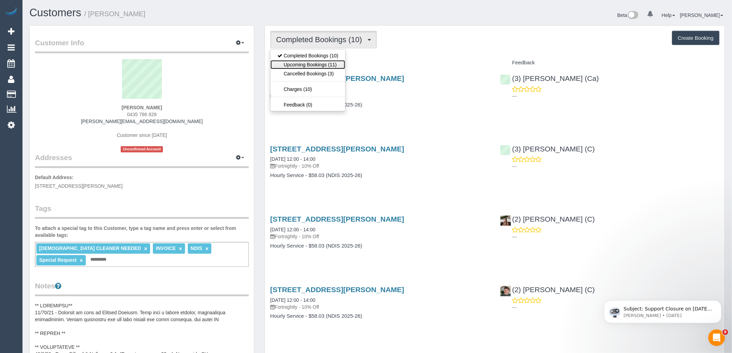
click at [323, 66] on link "Upcoming Bookings (11)" at bounding box center [307, 64] width 75 height 9
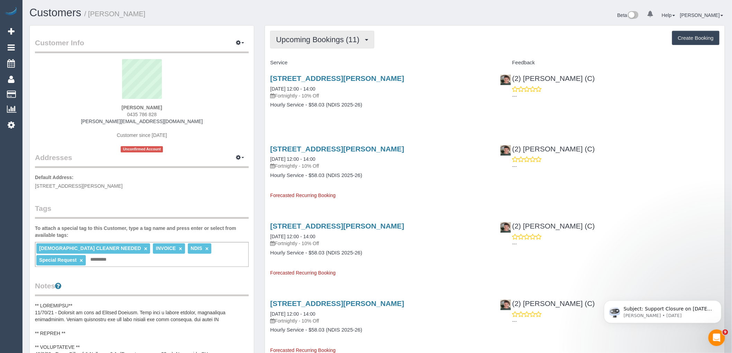
click at [326, 36] on span "Upcoming Bookings (11)" at bounding box center [319, 39] width 87 height 9
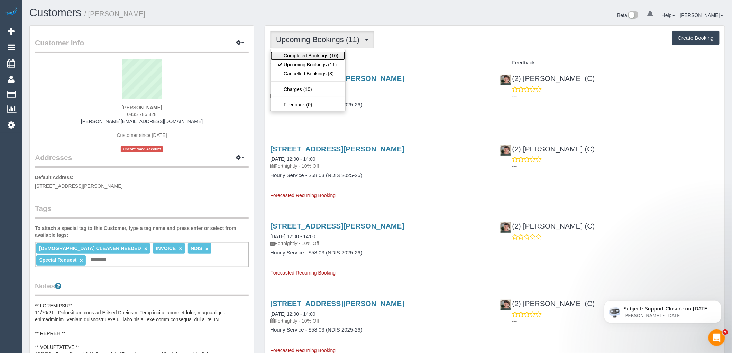
click at [329, 56] on link "Completed Bookings (10)" at bounding box center [307, 55] width 75 height 9
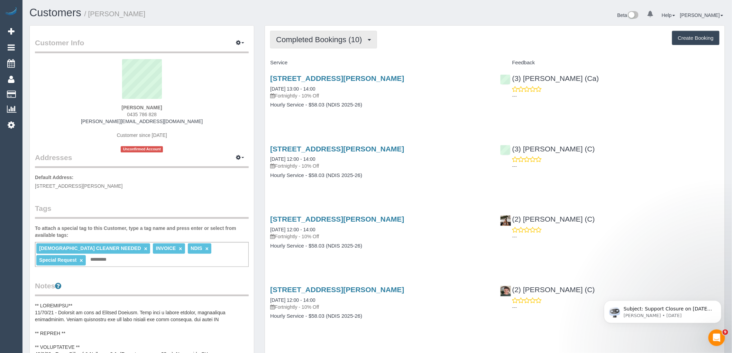
click at [303, 41] on span "Completed Bookings (10)" at bounding box center [320, 39] width 89 height 9
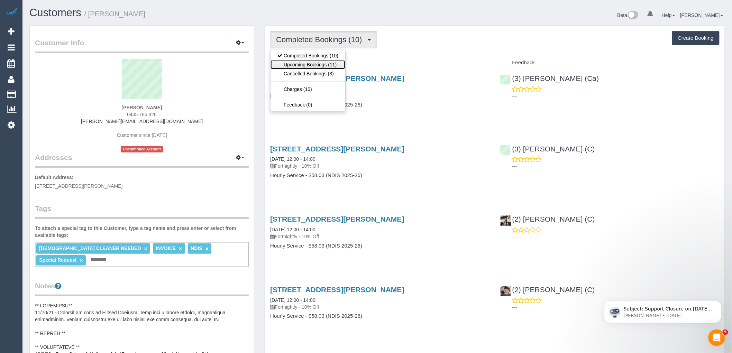
click at [316, 68] on link "Upcoming Bookings (11)" at bounding box center [307, 64] width 75 height 9
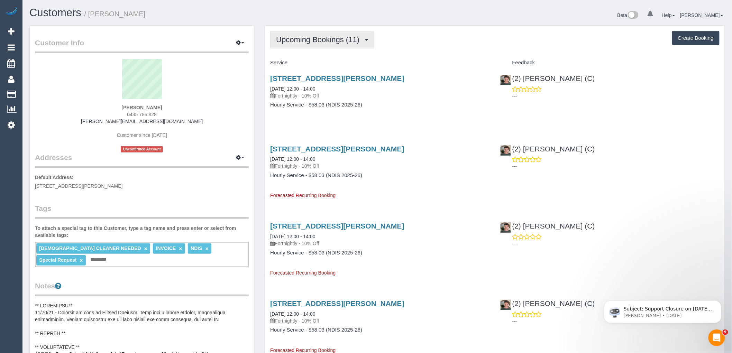
click at [316, 39] on span "Upcoming Bookings (11)" at bounding box center [319, 39] width 87 height 9
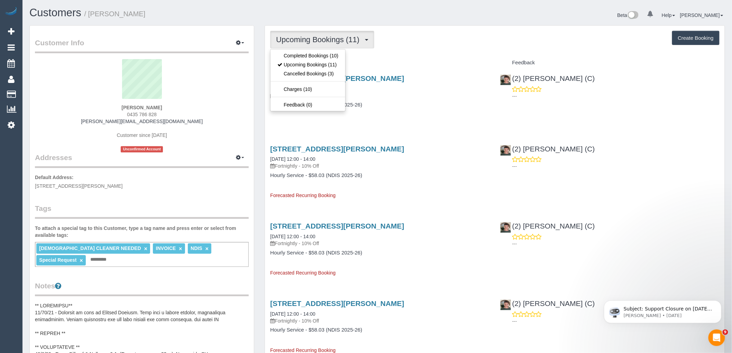
click at [430, 63] on h4 "Service" at bounding box center [379, 63] width 219 height 6
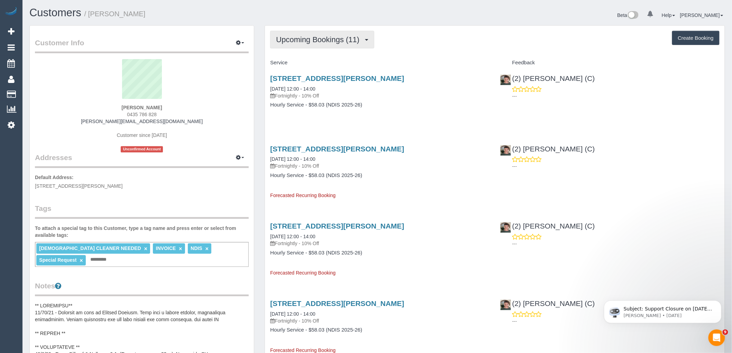
click at [336, 36] on span "Upcoming Bookings (11)" at bounding box center [319, 39] width 87 height 9
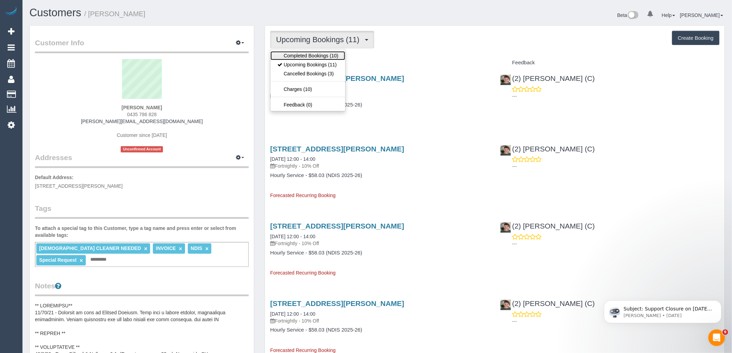
click at [336, 57] on link "Completed Bookings (10)" at bounding box center [307, 55] width 75 height 9
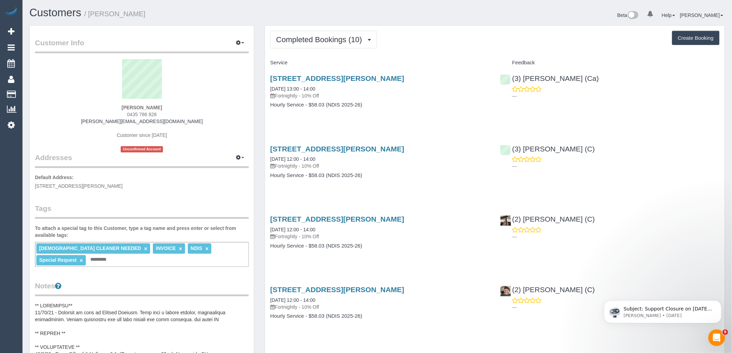
drag, startPoint x: 170, startPoint y: 114, endPoint x: 111, endPoint y: 114, distance: 58.8
click at [111, 114] on div "Filomena Carlone 0435 786 828 filomena.letsgetcare@fake.com Customer since 2025…" at bounding box center [142, 105] width 214 height 93
copy span "0435 786 828"
click at [212, 109] on div "Filomena Carlone 0435 786 828 filomena.letsgetcare@fake.com Customer since 2025…" at bounding box center [142, 105] width 214 height 93
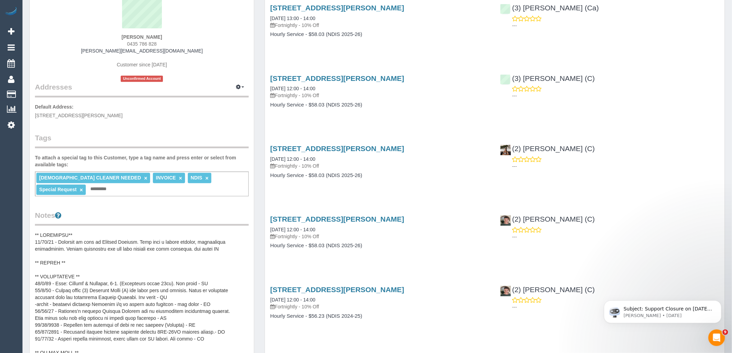
scroll to position [77, 0]
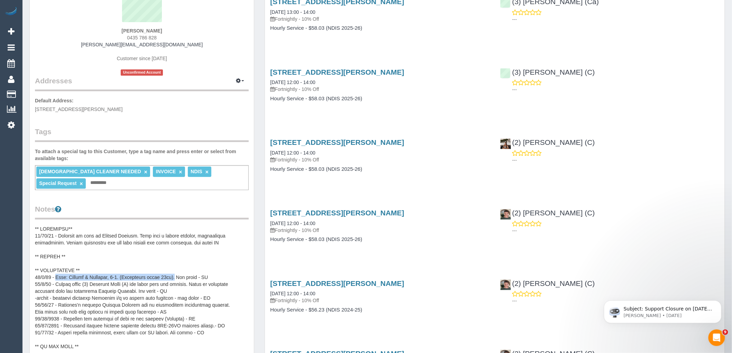
drag, startPoint x: 177, startPoint y: 274, endPoint x: 55, endPoint y: 272, distance: 122.4
click at [55, 272] on pre at bounding box center [142, 294] width 214 height 138
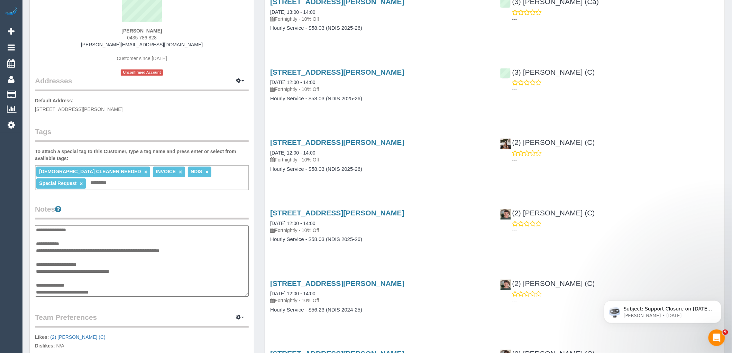
scroll to position [0, 0]
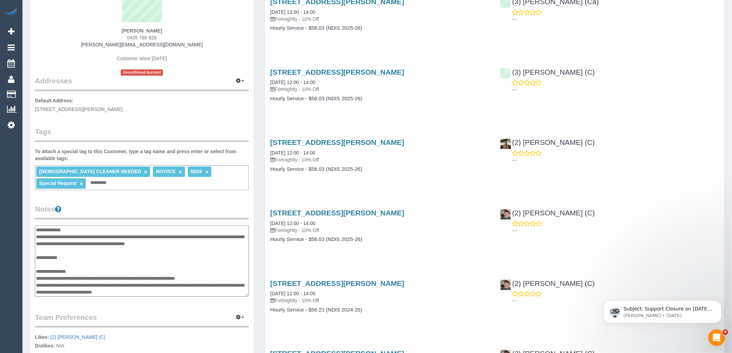
click at [201, 269] on textarea at bounding box center [142, 260] width 214 height 71
drag, startPoint x: 69, startPoint y: 274, endPoint x: 177, endPoint y: 276, distance: 107.9
click at [177, 276] on textarea at bounding box center [142, 260] width 214 height 71
click at [157, 212] on legend "Notes" at bounding box center [142, 212] width 214 height 16
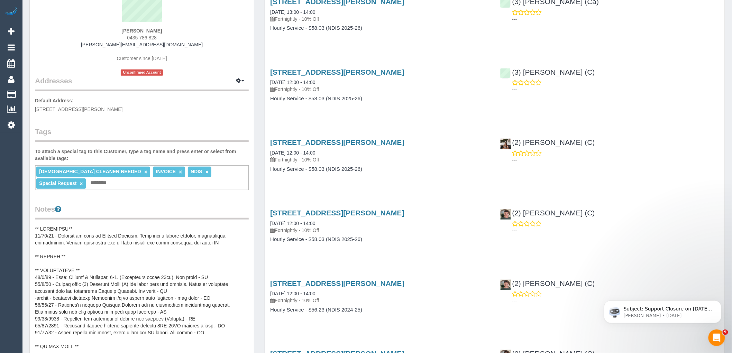
click at [176, 272] on pre at bounding box center [142, 294] width 214 height 138
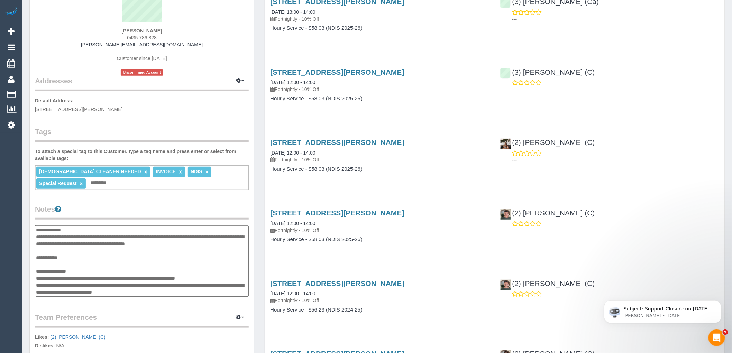
drag, startPoint x: 160, startPoint y: 276, endPoint x: 70, endPoint y: 276, distance: 90.2
click at [70, 276] on textarea at bounding box center [142, 260] width 214 height 71
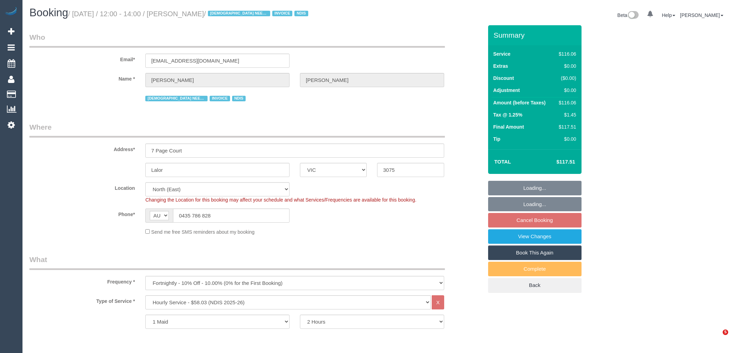
select select "VIC"
select select "number:28"
select select "number:14"
select select "number:19"
select select "number:25"
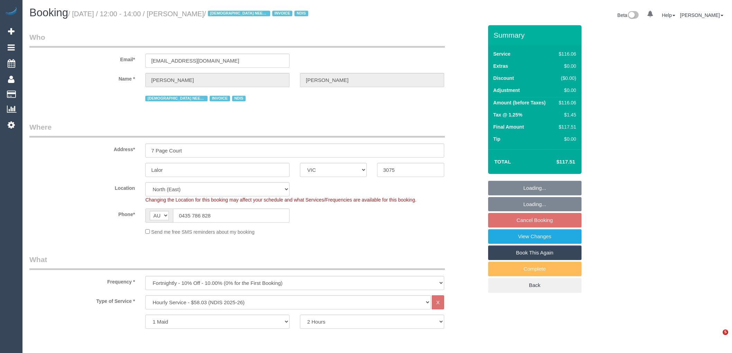
select select "spot4"
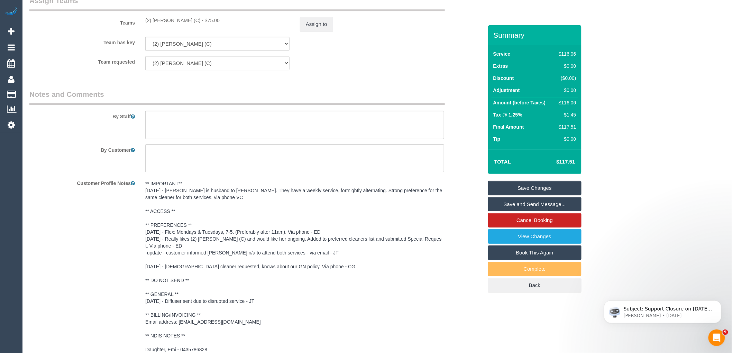
scroll to position [918, 0]
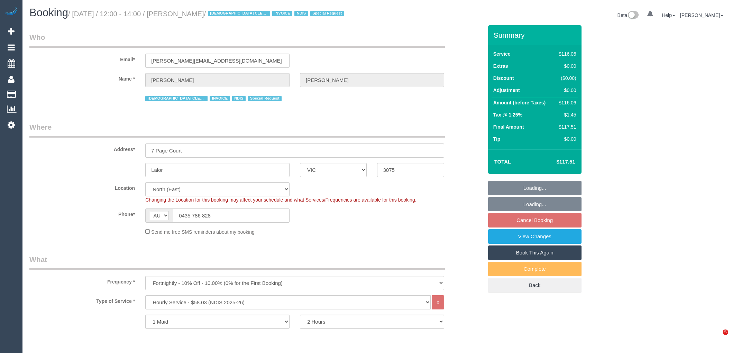
select select "VIC"
select select "spot4"
select select "number:28"
select select "number:14"
select select "number:19"
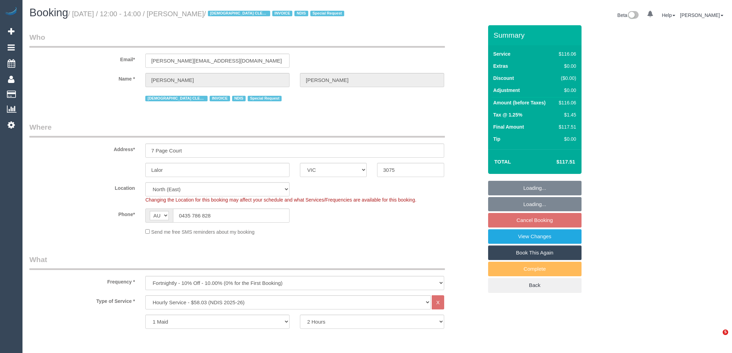
select select "number:25"
select select "number:35"
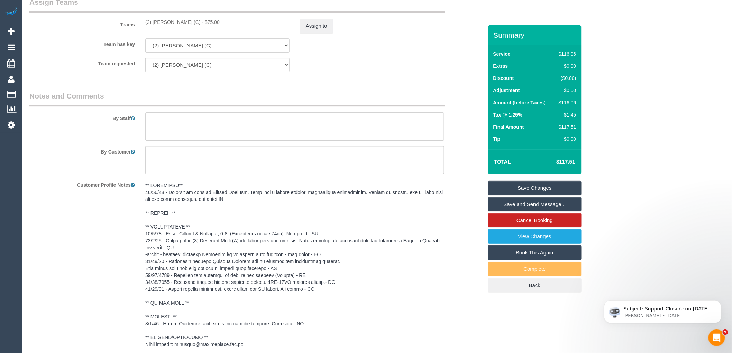
scroll to position [671, 0]
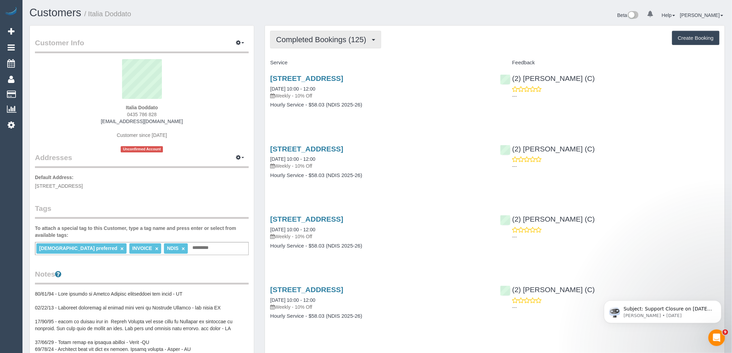
click at [321, 47] on button "Completed Bookings (125)" at bounding box center [325, 40] width 111 height 18
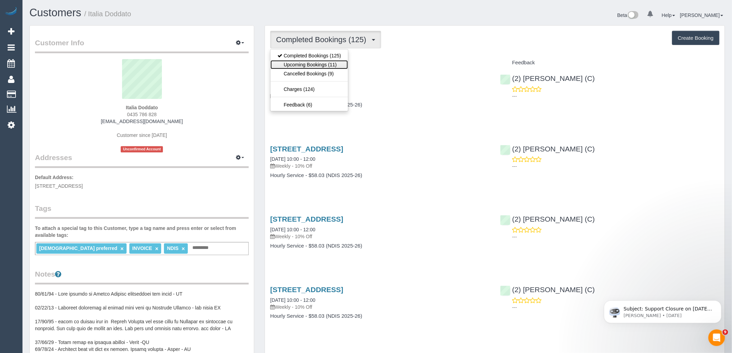
click at [340, 68] on link "Upcoming Bookings (11)" at bounding box center [308, 64] width 77 height 9
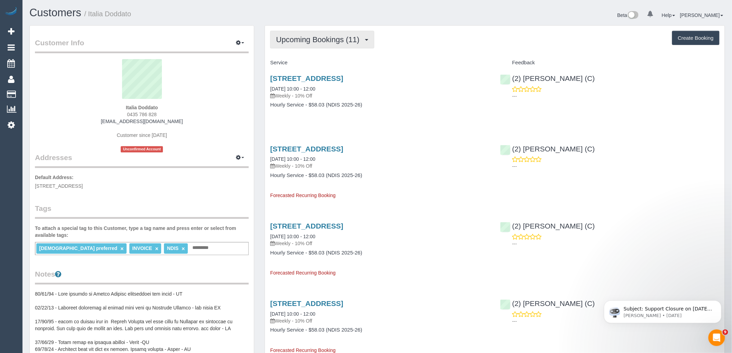
click at [350, 48] on button "Upcoming Bookings (11)" at bounding box center [322, 40] width 104 height 18
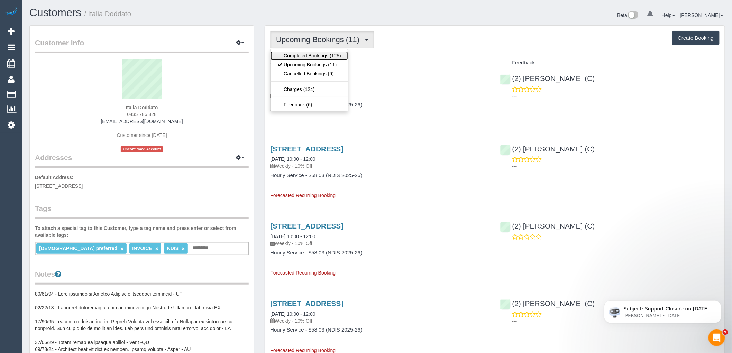
click at [315, 56] on link "Completed Bookings (125)" at bounding box center [308, 55] width 77 height 9
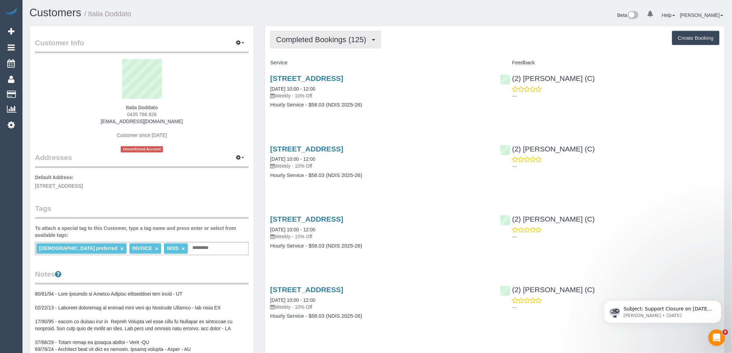
click at [331, 36] on span "Completed Bookings (125)" at bounding box center [322, 39] width 93 height 9
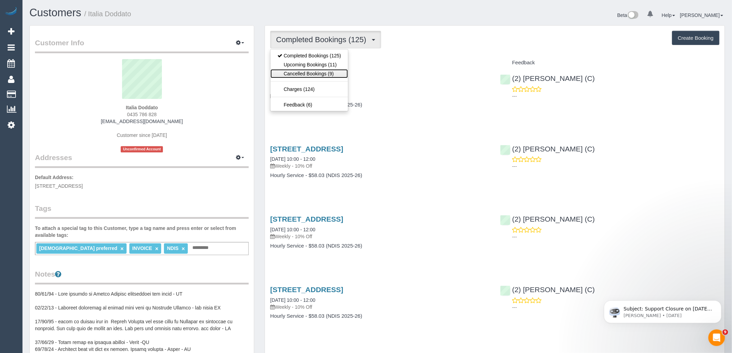
click at [330, 74] on link "Cancelled Bookings (9)" at bounding box center [308, 73] width 77 height 9
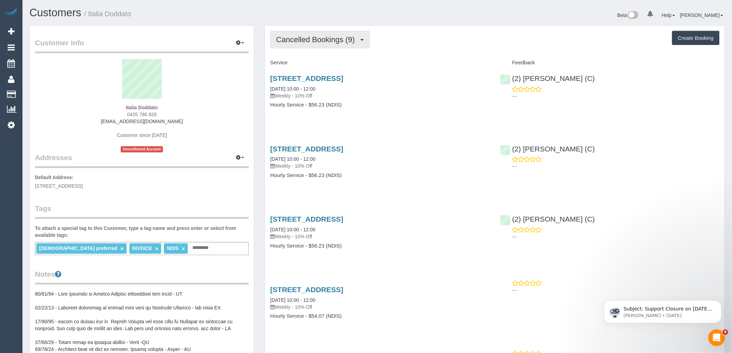
click at [330, 44] on button "Cancelled Bookings (9)" at bounding box center [320, 40] width 100 height 18
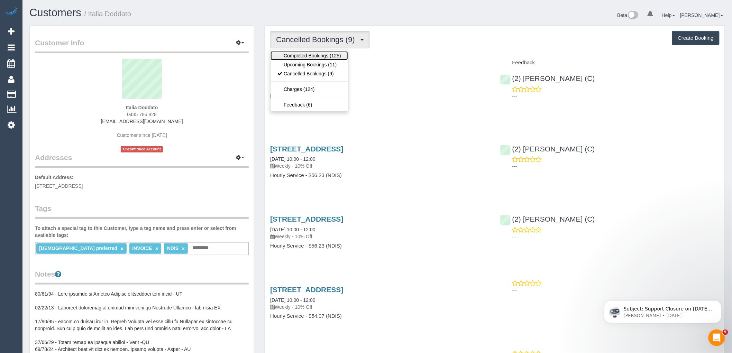
click at [328, 58] on link "Completed Bookings (125)" at bounding box center [308, 55] width 77 height 9
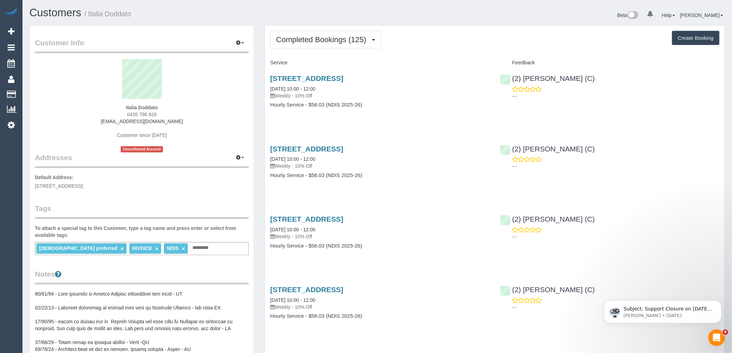
click at [351, 183] on div "11 Orrong Avenue, Reservoir, VIC 3073 20/08/2025 10:00 - 12:00 Weekly - 10% Off…" at bounding box center [380, 165] width 230 height 53
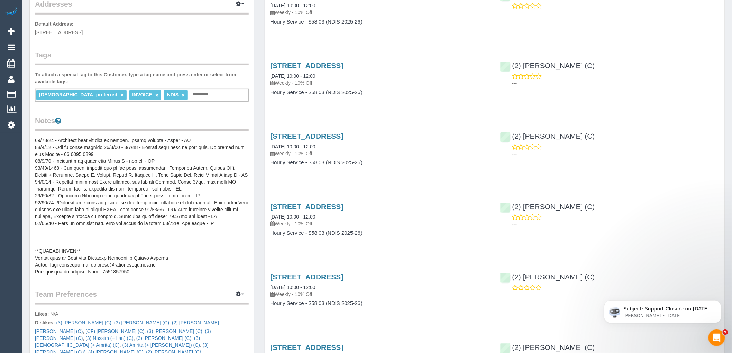
scroll to position [69, 0]
drag, startPoint x: 176, startPoint y: 264, endPoint x: 89, endPoint y: 263, distance: 87.5
click at [89, 263] on pre at bounding box center [142, 206] width 214 height 138
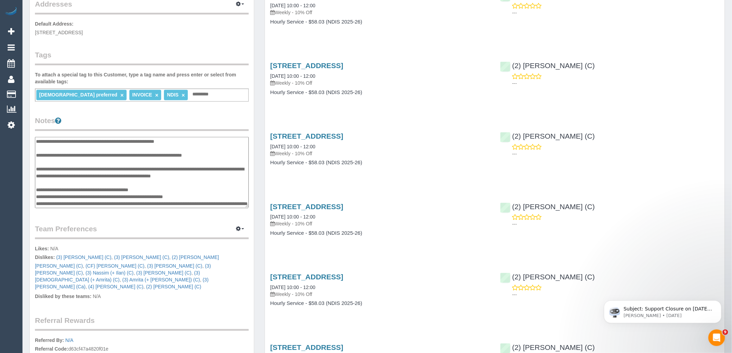
scroll to position [138, 0]
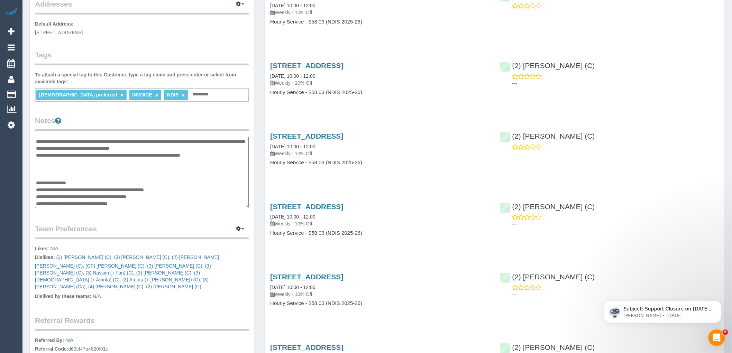
click at [218, 219] on div "Customer Info Edit Contact Info Send Message Email Preferences Special Sales Ta…" at bounding box center [142, 148] width 224 height 552
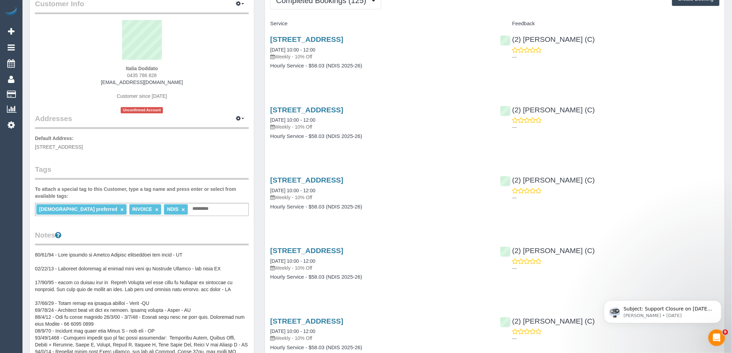
scroll to position [0, 0]
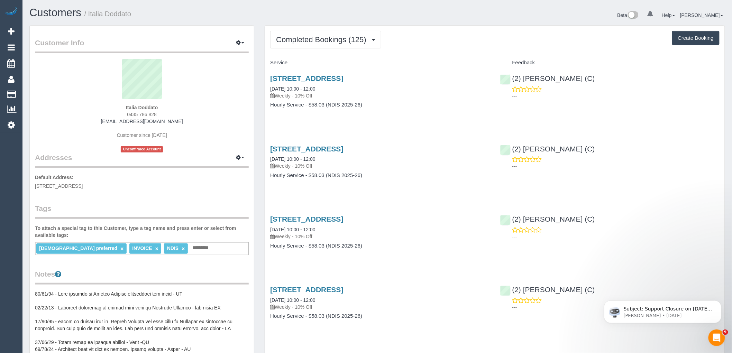
click at [189, 108] on div "Italia Doddato 0435 786 828 emi.doddato@gmail.com Customer since 2023 Unconfirm…" at bounding box center [142, 105] width 214 height 93
drag, startPoint x: 165, startPoint y: 112, endPoint x: 120, endPoint y: 112, distance: 45.3
click at [120, 112] on div "Italia Doddato 0435 786 828 emi.doddato@gmail.com Customer since 2023 Unconfirm…" at bounding box center [142, 105] width 214 height 93
copy span "0435 786 828"
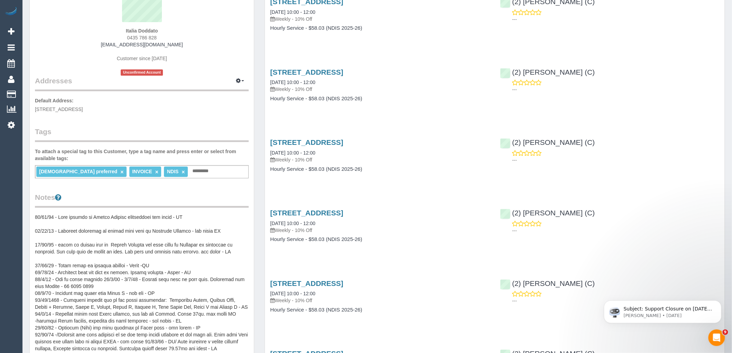
scroll to position [38, 0]
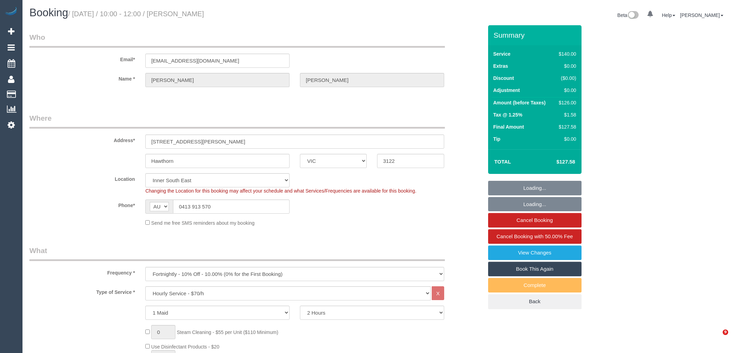
select select "VIC"
select select "string:stripe-pm_1Px4Nw2GScqysDRV2SZzIjZD"
select select "number:28"
select select "number:16"
select select "number:19"
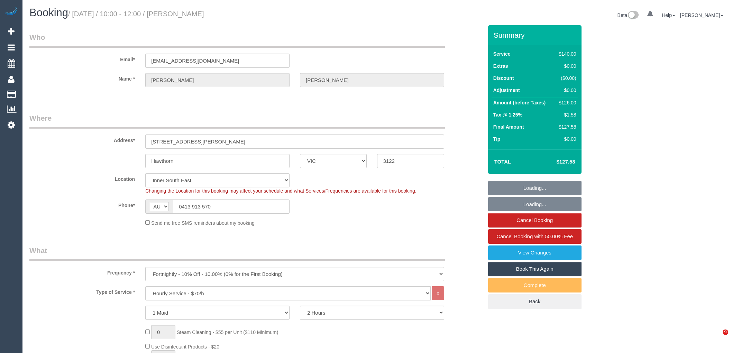
select select "number:24"
select select "number:34"
select select "number:11"
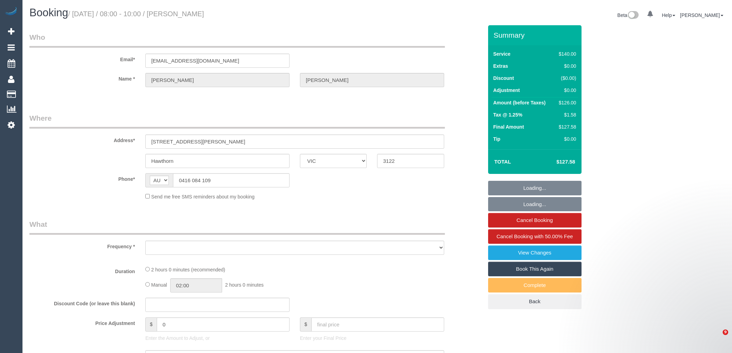
select select "VIC"
select select "number:28"
select select "number:14"
select select "number:19"
select select "number:22"
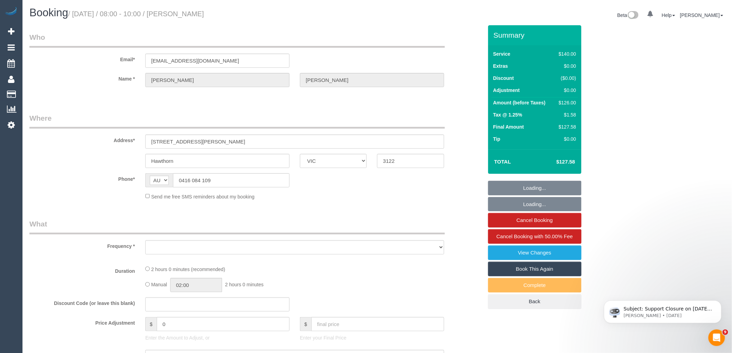
select select "number:33"
select select "number:26"
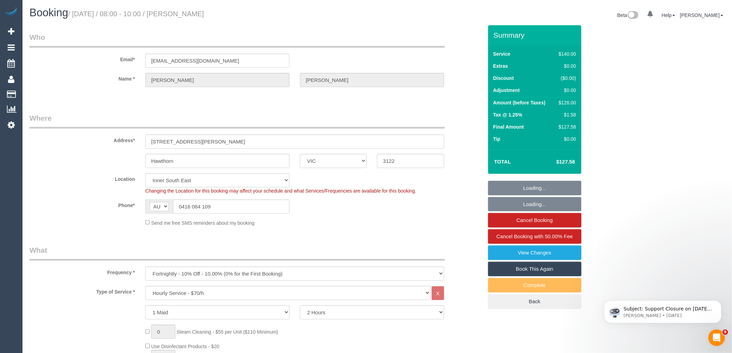
select select "object:5095"
select select "string:stripe-pm_1QagCa2GScqysDRVs7YqdDm1"
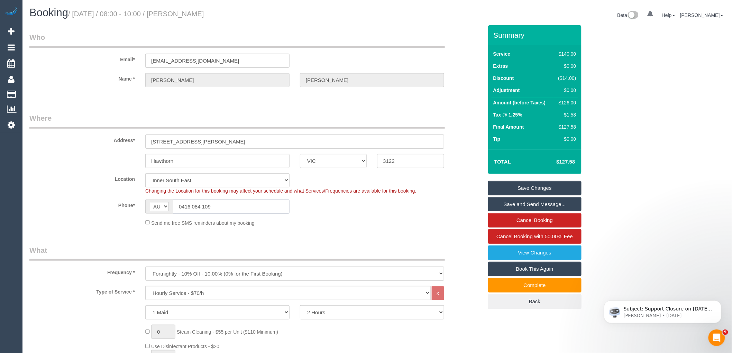
drag, startPoint x: 229, startPoint y: 208, endPoint x: 155, endPoint y: 197, distance: 75.2
click at [155, 197] on sui-booking-location "Location Office City East (North) East (South) Inner East Inner North (East) In…" at bounding box center [255, 199] width 453 height 53
click at [252, 247] on legend "What" at bounding box center [236, 253] width 415 height 16
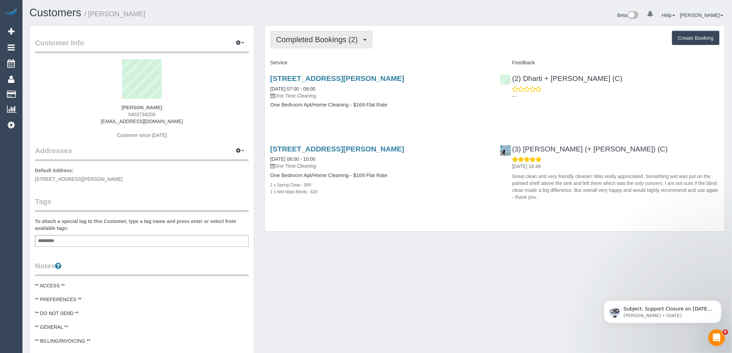
click at [314, 42] on span "Completed Bookings (2)" at bounding box center [318, 39] width 85 height 9
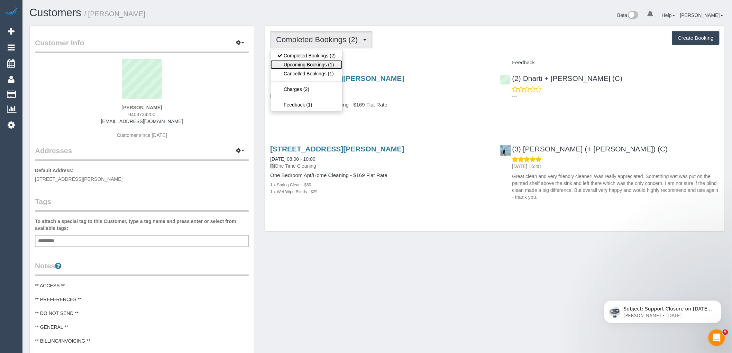
click at [319, 66] on link "Upcoming Bookings (1)" at bounding box center [306, 64] width 72 height 9
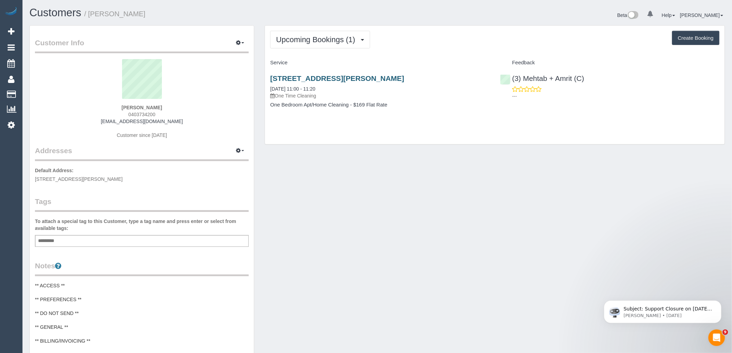
drag, startPoint x: 442, startPoint y: 80, endPoint x: 277, endPoint y: 77, distance: 164.3
click at [277, 77] on h3 "3/139 Mitchell Street, Brunswick East, VIC 3057" at bounding box center [379, 78] width 219 height 8
copy link "139 Mitchell Street, Brunswick East, VIC 3057"
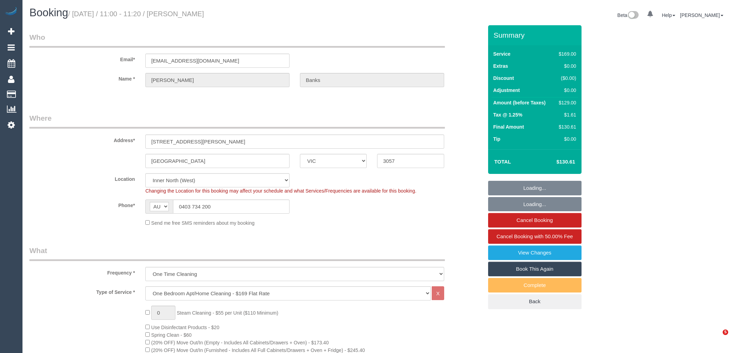
select select "VIC"
select select "string:stripe-pm_1RdSfl2GScqysDRVEqEfTyKo"
select select "number:28"
select select "number:14"
select select "number:18"
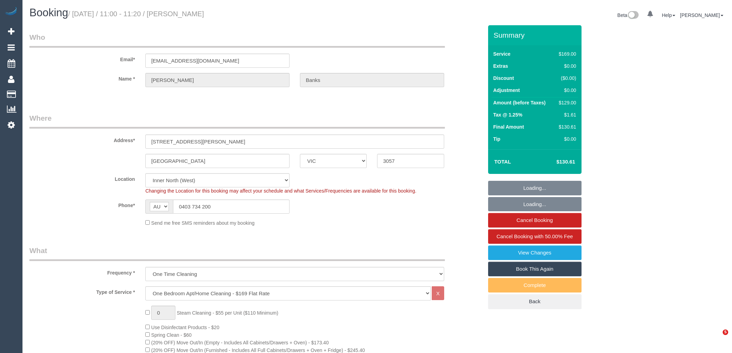
select select "number:24"
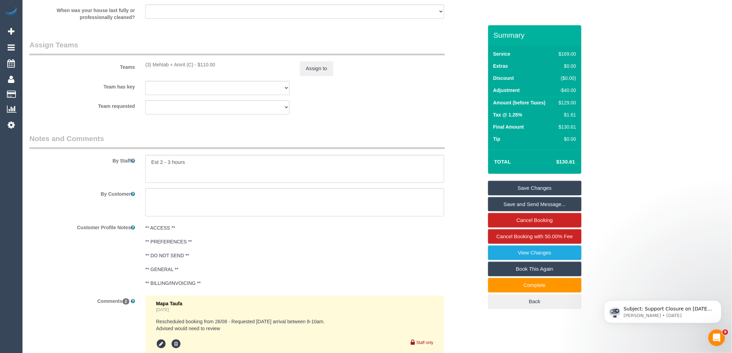
scroll to position [913, 0]
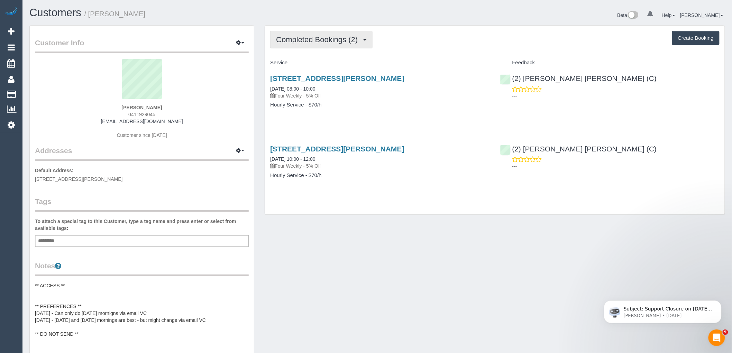
click at [329, 45] on button "Completed Bookings (2)" at bounding box center [321, 40] width 102 height 18
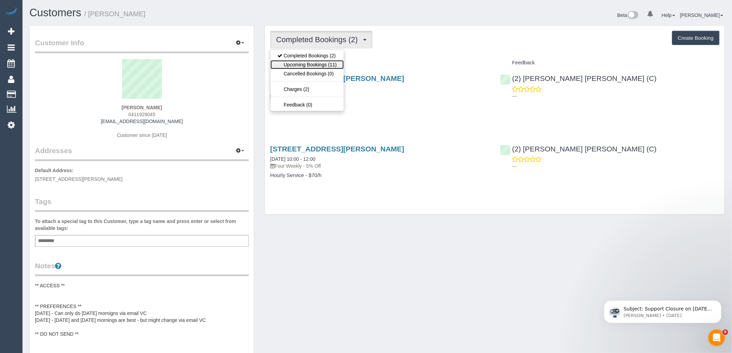
click at [327, 66] on link "Upcoming Bookings (11)" at bounding box center [306, 64] width 73 height 9
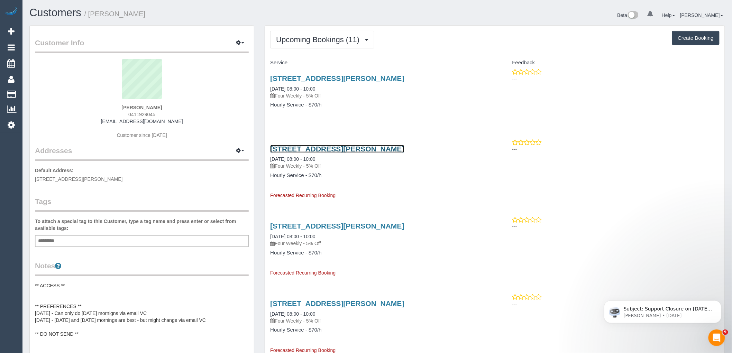
click at [332, 148] on link "2 Burchett Street, Brunswick, VIC 3056" at bounding box center [337, 149] width 134 height 8
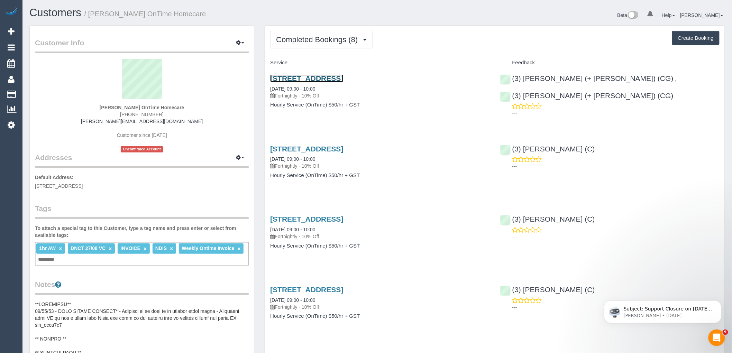
click at [343, 78] on link "[STREET_ADDRESS]" at bounding box center [306, 78] width 73 height 8
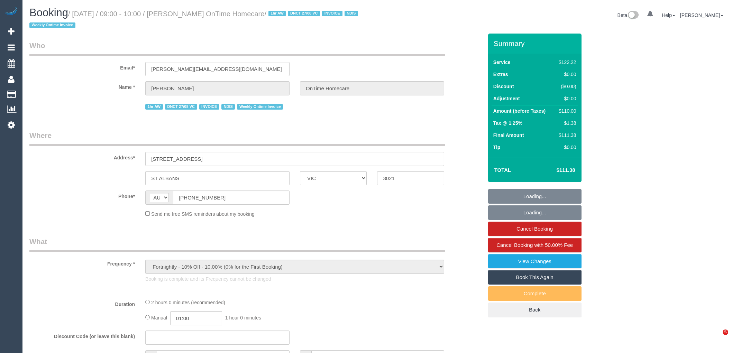
select select "VIC"
select select "number:28"
select select "number:14"
select select "number:19"
select select "number:25"
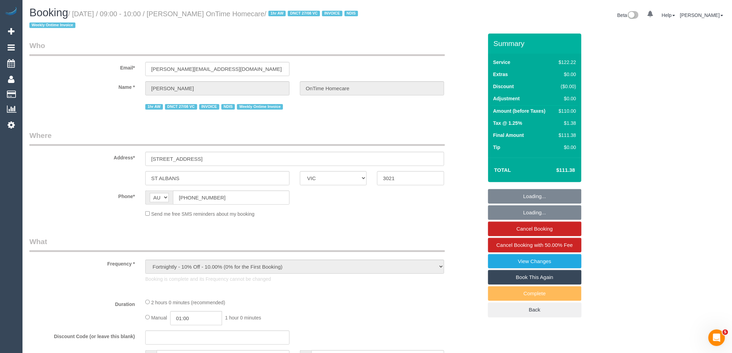
select select "number:35"
select select "number:11"
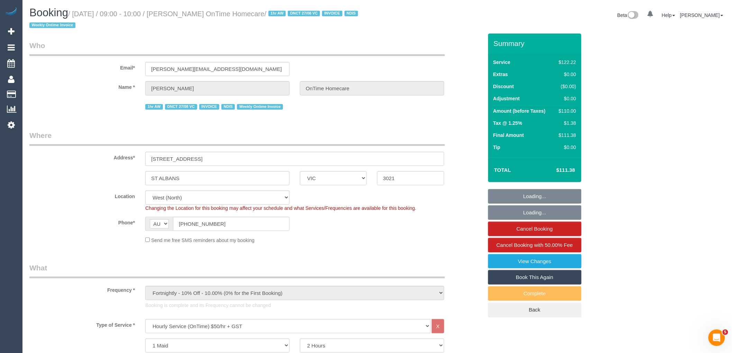
select select "object:853"
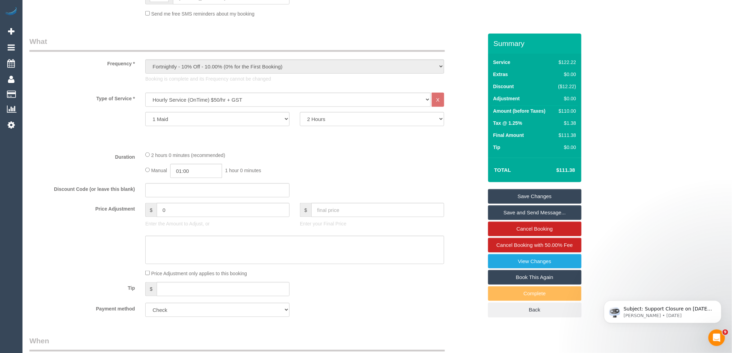
scroll to position [230, 0]
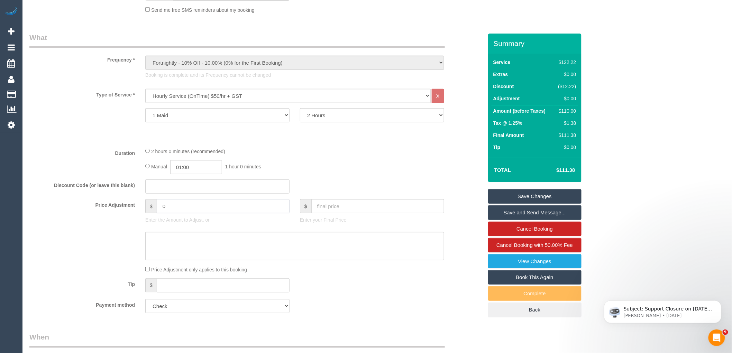
click at [192, 204] on input "0" at bounding box center [223, 206] width 133 height 14
click at [336, 208] on input "text" at bounding box center [377, 206] width 133 height 14
type input "5"
type input "-105.06"
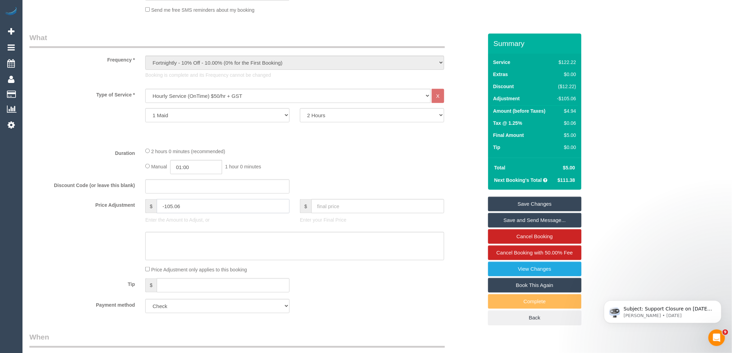
click at [195, 209] on input "-105.06" at bounding box center [223, 206] width 133 height 14
drag, startPoint x: 195, startPoint y: 209, endPoint x: 123, endPoint y: 204, distance: 72.1
click at [123, 204] on div "Price Adjustment $ -105.06 Enter the Amount to Adjust, or $ Enter your Final Pr…" at bounding box center [256, 213] width 464 height 28
type input "-55"
click at [202, 255] on textarea at bounding box center [294, 246] width 299 height 28
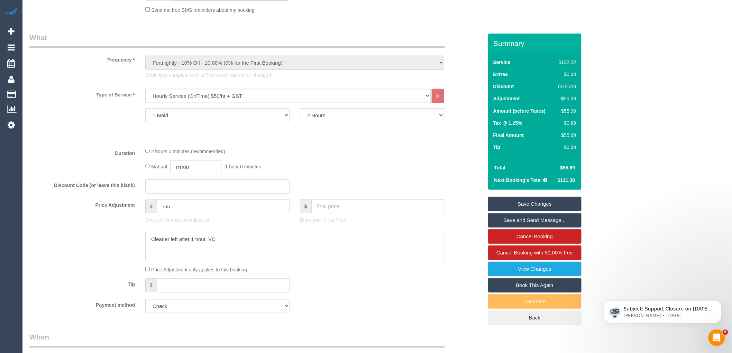
type textarea "Cleaner left after 1 hour. VC"
click at [397, 299] on fieldset "What Frequency * One Time Cleaning Weekly - 10% Off - 10.00% (0% for the First …" at bounding box center [255, 175] width 453 height 286
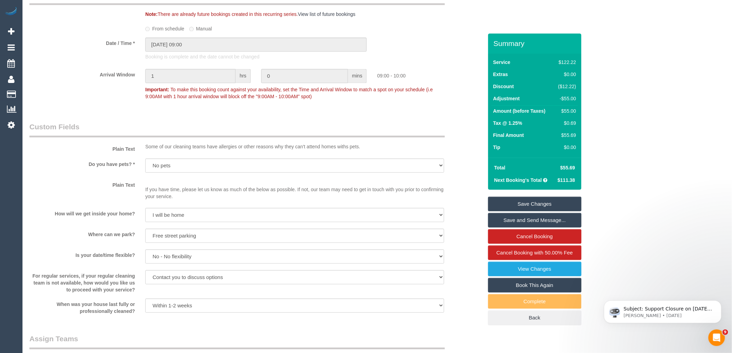
scroll to position [653, 0]
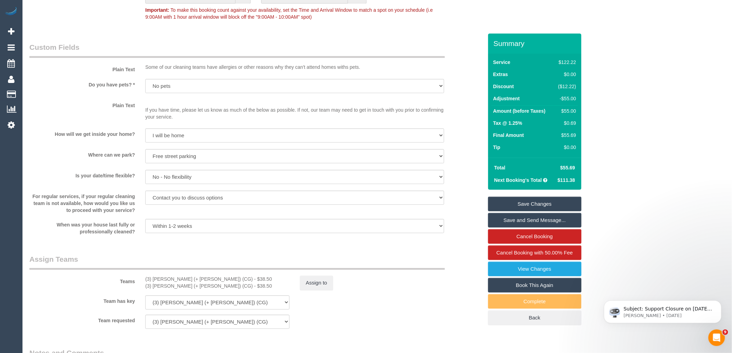
click at [544, 199] on link "Save Changes" at bounding box center [534, 204] width 93 height 15
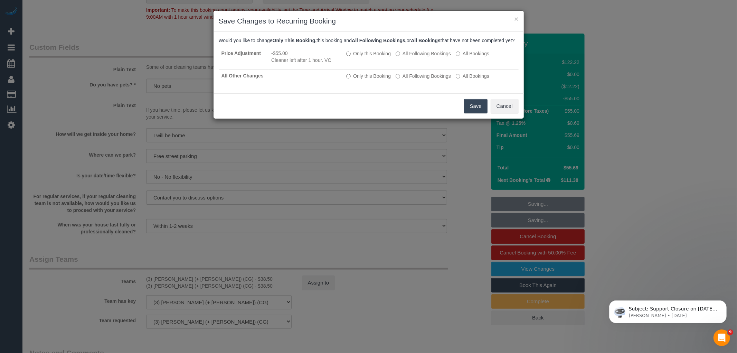
click at [484, 113] on button "Save" at bounding box center [476, 106] width 24 height 15
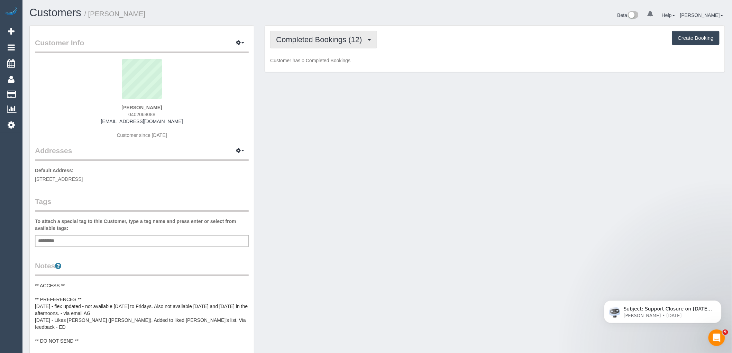
click at [308, 39] on span "Completed Bookings (12)" at bounding box center [320, 39] width 89 height 9
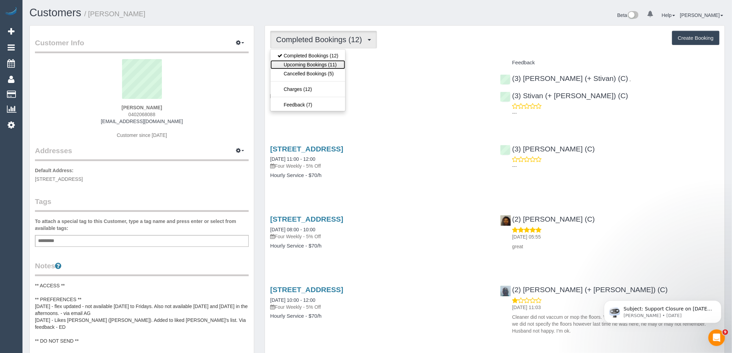
click at [322, 68] on link "Upcoming Bookings (11)" at bounding box center [307, 64] width 75 height 9
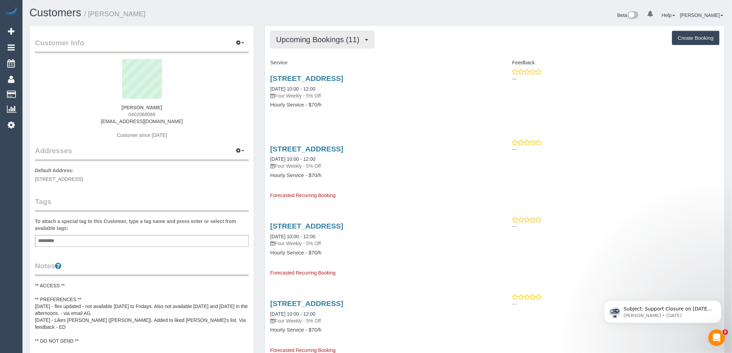
click at [337, 39] on span "Upcoming Bookings (11)" at bounding box center [319, 39] width 87 height 9
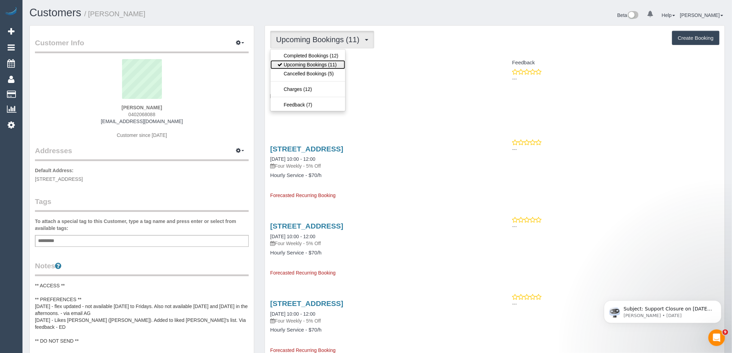
click at [329, 63] on link "Upcoming Bookings (11)" at bounding box center [307, 64] width 75 height 9
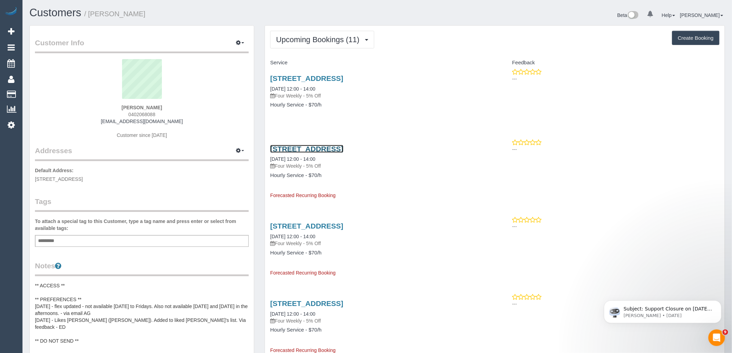
click at [343, 147] on link "606 Neerim Road, Hughesdale, VIC 3166" at bounding box center [306, 149] width 73 height 8
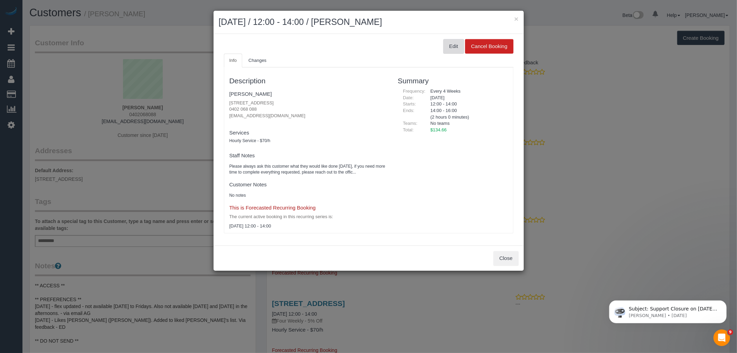
click at [456, 40] on button "Edit" at bounding box center [454, 46] width 21 height 15
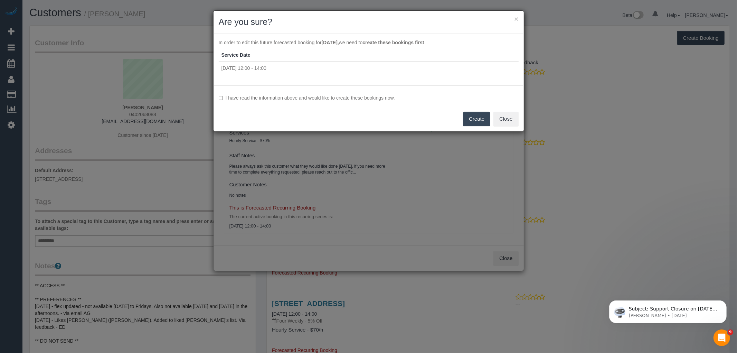
drag, startPoint x: 250, startPoint y: 97, endPoint x: 353, endPoint y: 109, distance: 103.7
click at [250, 97] on label "I have read the information above and would like to create these bookings now." at bounding box center [369, 97] width 300 height 7
click at [480, 109] on div "I have read the information above and would like to create these bookings now. …" at bounding box center [369, 108] width 310 height 46
click at [482, 117] on button "Create" at bounding box center [476, 119] width 27 height 15
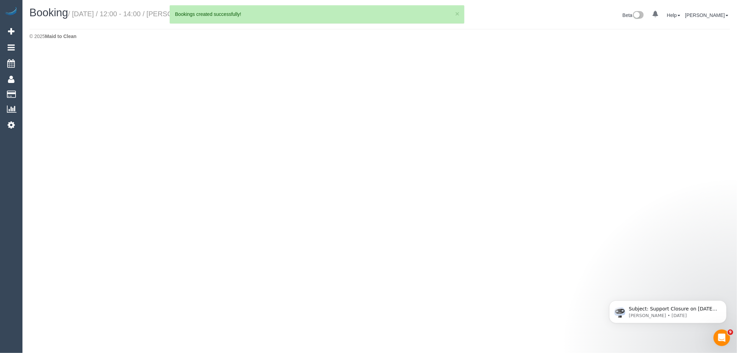
select select "VIC"
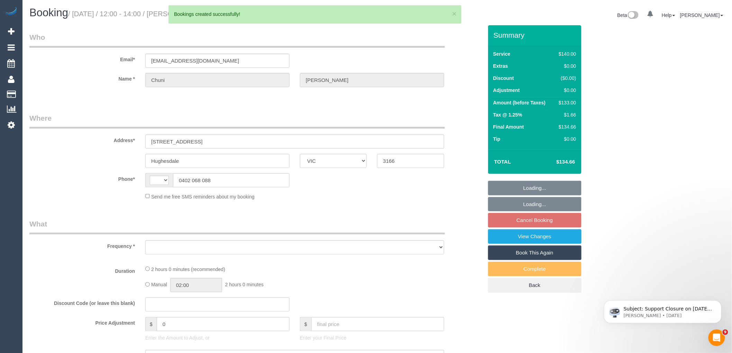
select select "string:AU"
select select "object:2455"
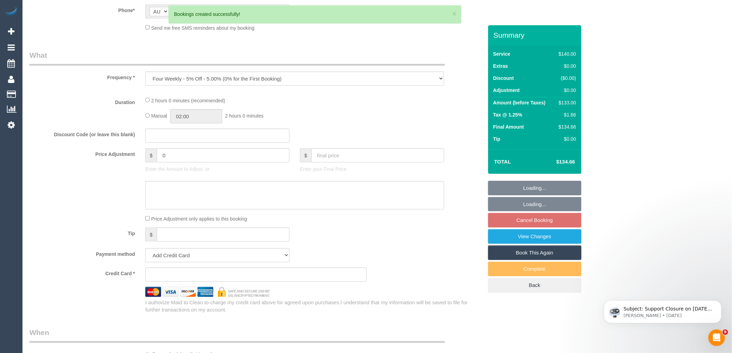
select select "string:stripe-pm_1QOdZv2GScqysDRV0eeyTOdH"
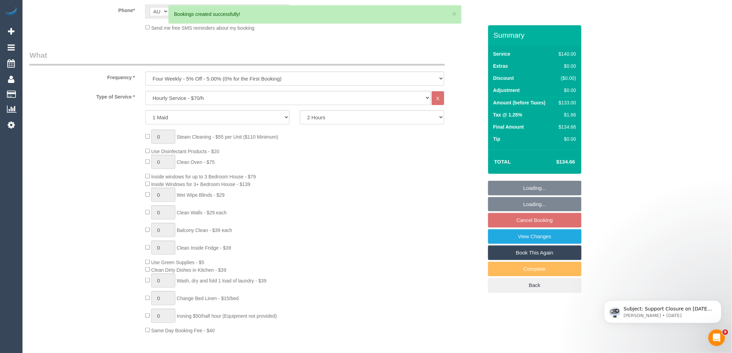
select select "object:2626"
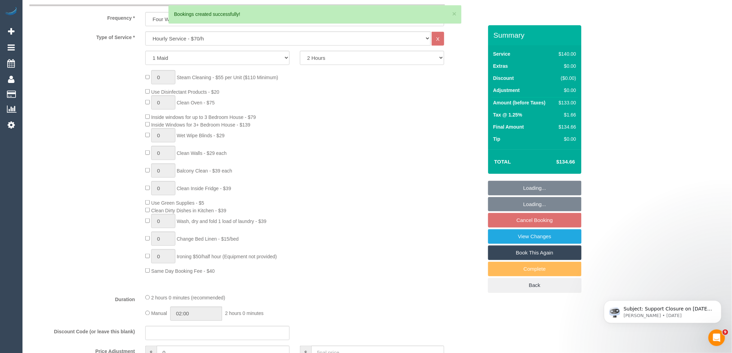
select select "spot4"
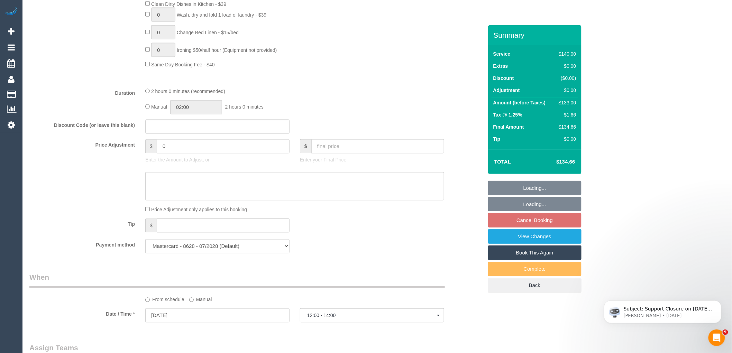
select select "number:28"
select select "number:14"
select select "number:19"
select select "number:25"
select select "number:34"
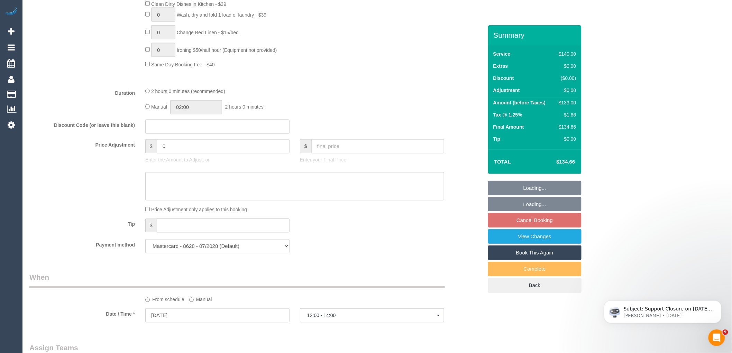
select select "number:26"
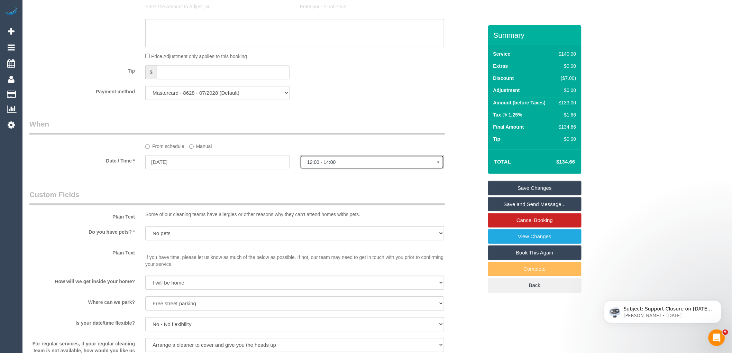
click at [375, 169] on button "12:00 - 14:00" at bounding box center [372, 162] width 144 height 14
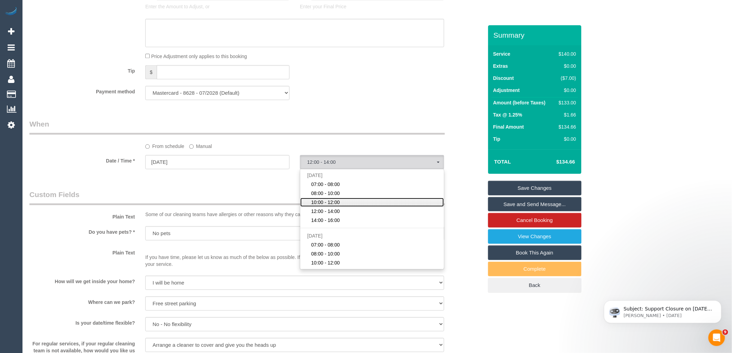
click at [342, 207] on link "10:00 - 12:00" at bounding box center [371, 202] width 143 height 9
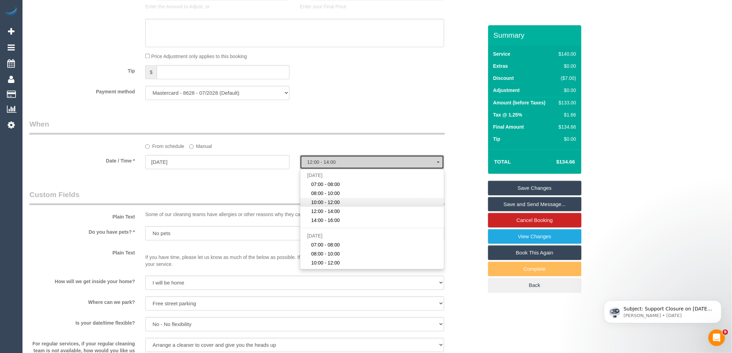
select select "spot3"
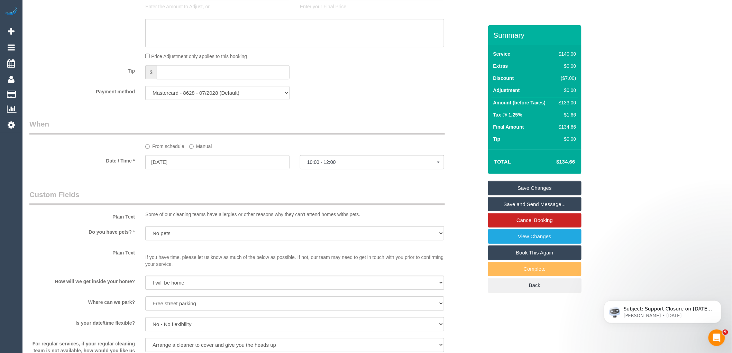
click at [525, 186] on link "Save Changes" at bounding box center [534, 188] width 93 height 15
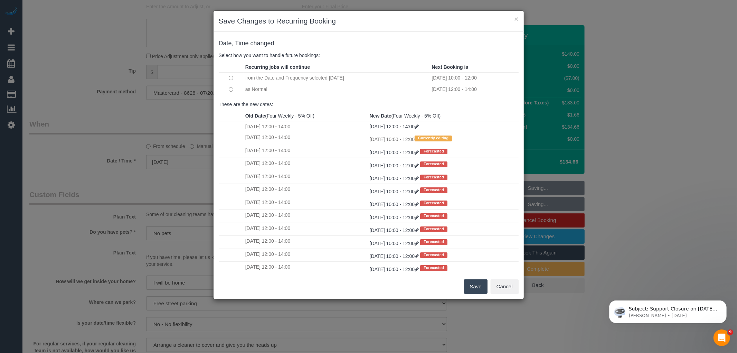
click at [481, 291] on button "Save" at bounding box center [476, 286] width 24 height 15
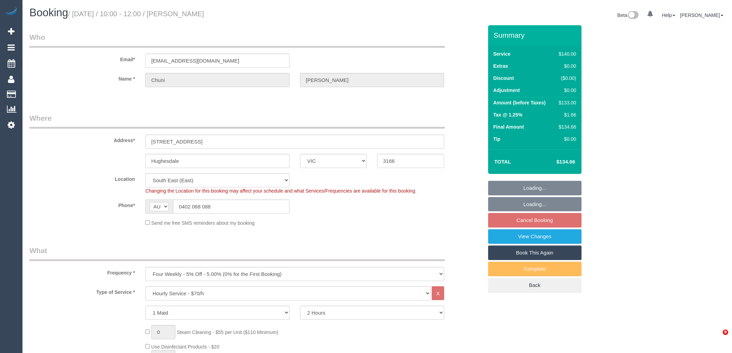
select select "VIC"
select select "number:28"
select select "number:14"
select select "number:19"
select select "number:25"
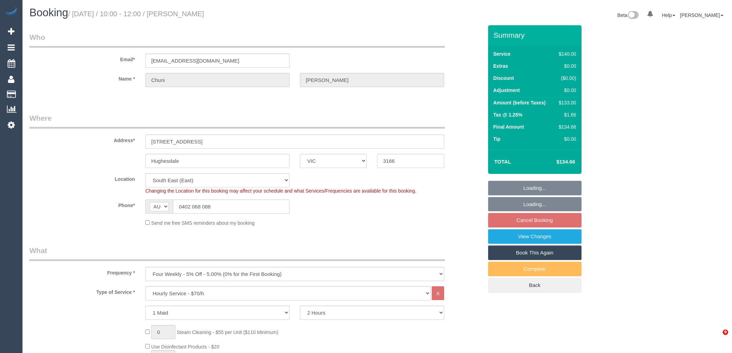
select select "number:34"
select select "number:26"
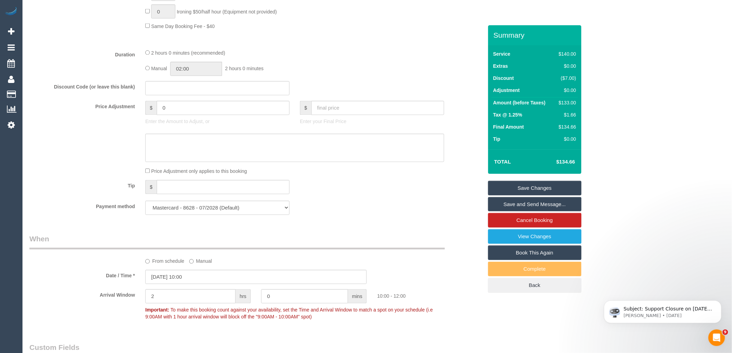
scroll to position [691, 0]
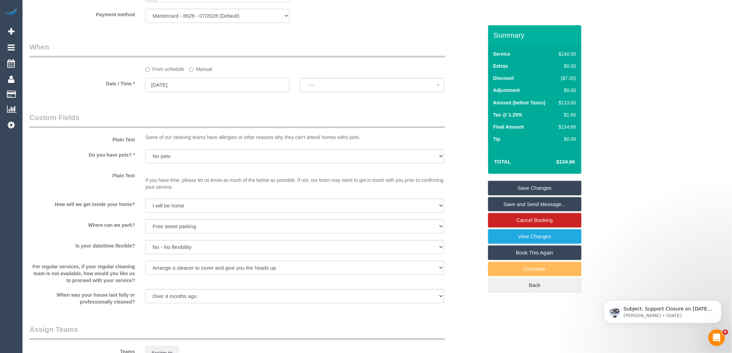
click at [215, 88] on input "[DATE]" at bounding box center [217, 85] width 144 height 14
select select "spot18"
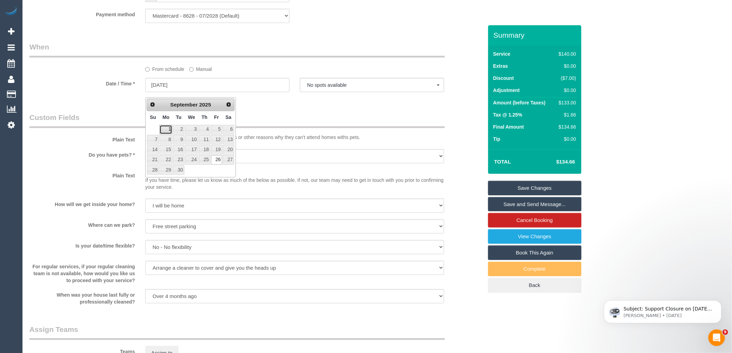
click at [167, 127] on link "1" at bounding box center [165, 129] width 13 height 9
type input "[DATE]"
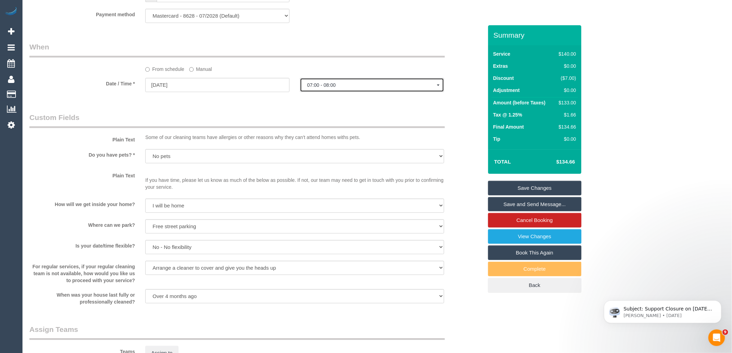
click at [347, 88] on span "07:00 - 08:00" at bounding box center [372, 85] width 130 height 6
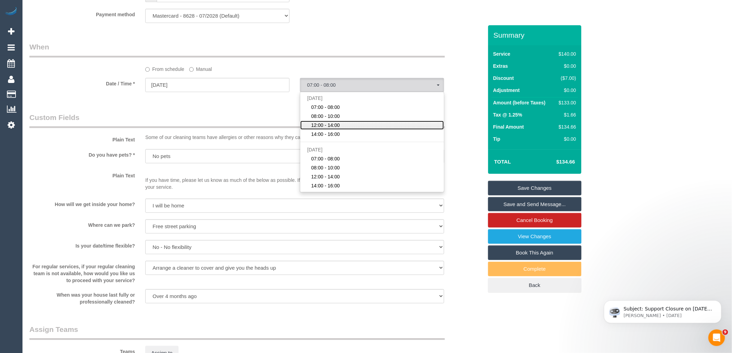
click at [341, 129] on link "12:00 - 14:00" at bounding box center [371, 125] width 143 height 9
select select "spot37"
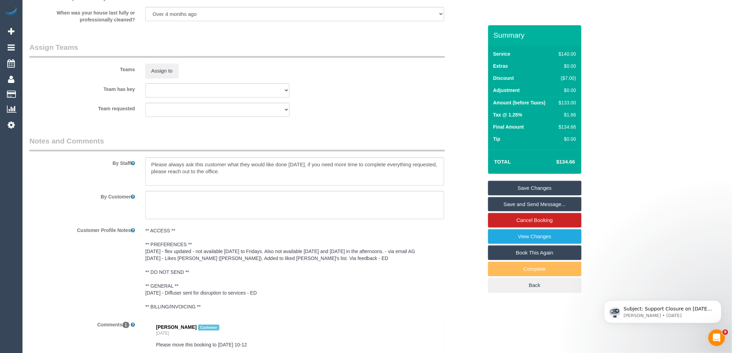
scroll to position [1078, 0]
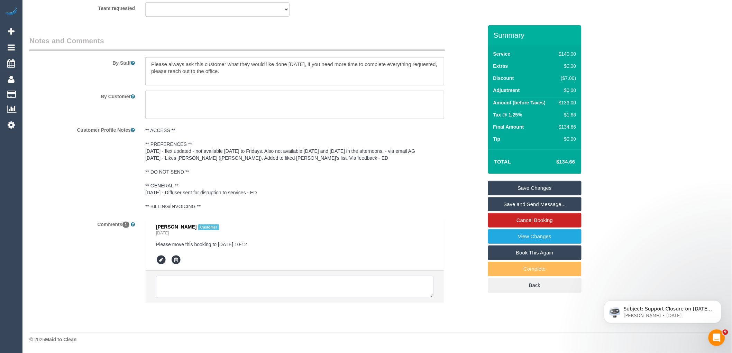
click at [227, 288] on textarea at bounding box center [294, 286] width 277 height 21
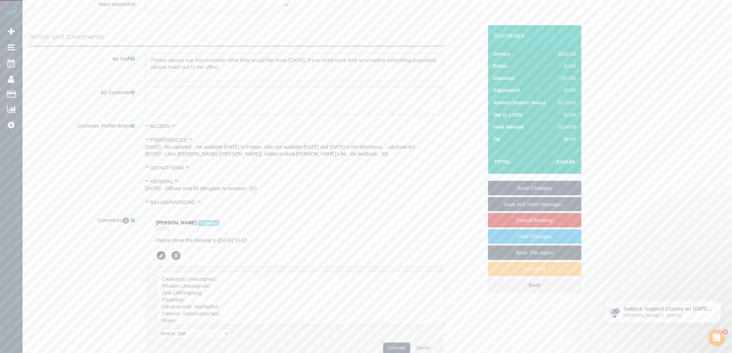
drag, startPoint x: 430, startPoint y: 295, endPoint x: 400, endPoint y: 306, distance: 31.7
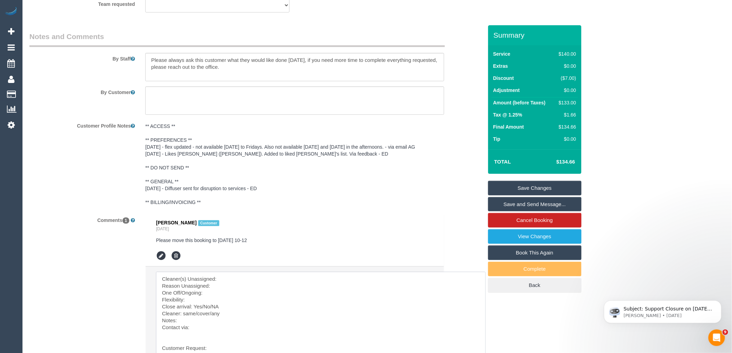
scroll to position [1180, 0]
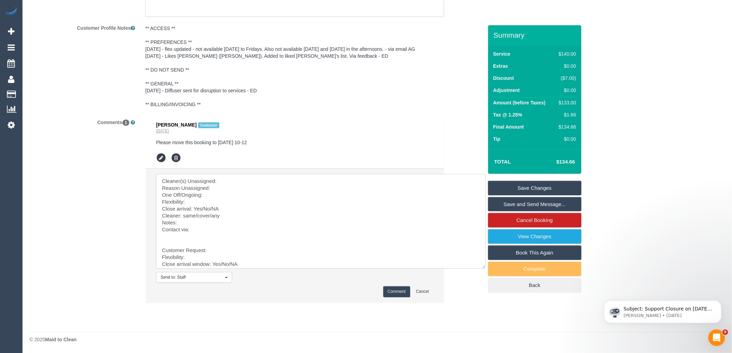
drag, startPoint x: 162, startPoint y: 250, endPoint x: 163, endPoint y: 129, distance: 120.3
click at [163, 129] on ul "Chuni Truong Customer 1 day ago Please move this booking to Monday 10-12 Send t…" at bounding box center [295, 210] width 298 height 186
click at [227, 182] on textarea at bounding box center [320, 221] width 329 height 95
drag, startPoint x: 260, startPoint y: 140, endPoint x: 226, endPoint y: 161, distance: 40.3
click at [219, 142] on pre "Please move this booking to Monday 10-12" at bounding box center [294, 142] width 277 height 7
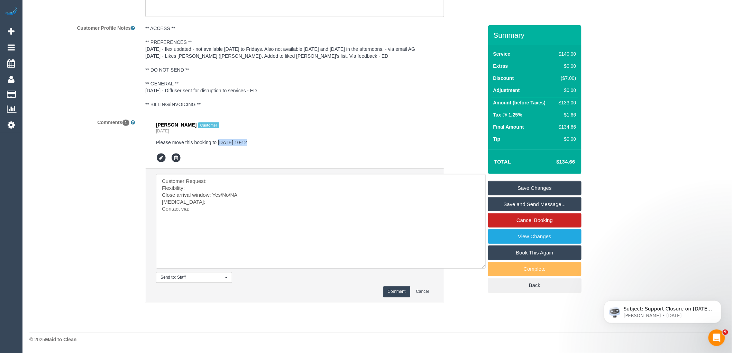
copy pre "Monday 10-12"
click at [215, 183] on textarea at bounding box center [320, 221] width 329 height 95
drag, startPoint x: 230, startPoint y: 194, endPoint x: 222, endPoint y: 195, distance: 7.6
click at [222, 195] on textarea at bounding box center [320, 221] width 329 height 95
click at [231, 187] on textarea at bounding box center [320, 221] width 329 height 95
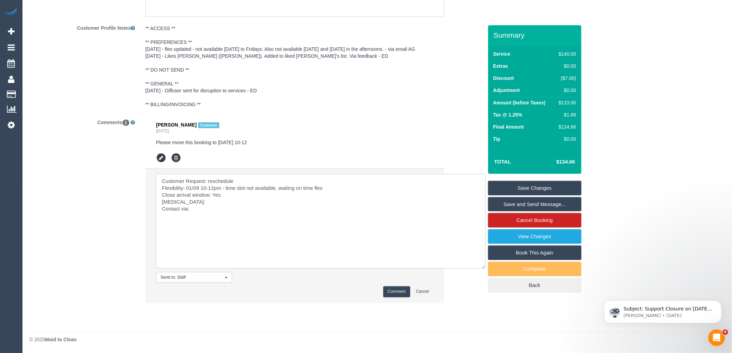
click at [193, 203] on textarea at bounding box center [320, 221] width 329 height 95
click at [197, 208] on textarea at bounding box center [320, 221] width 329 height 95
click at [278, 205] on textarea at bounding box center [320, 221] width 329 height 95
paste textarea "cnv_q9nnthr"
type textarea "Customer Request: reschedule Flexibility: 01/09 10-12pm - time slot not availab…"
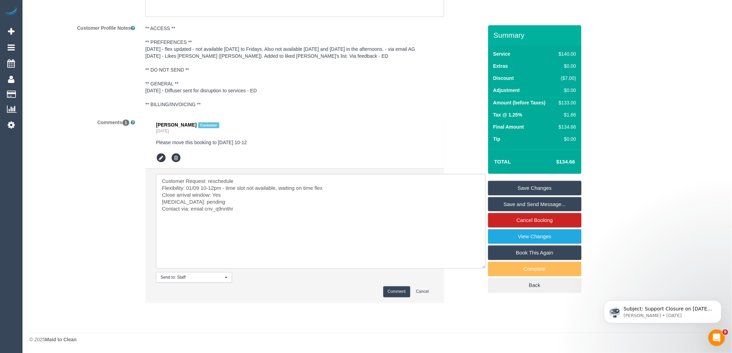
drag, startPoint x: 397, startPoint y: 292, endPoint x: 392, endPoint y: 288, distance: 6.6
click at [397, 292] on button "Comment" at bounding box center [396, 291] width 27 height 11
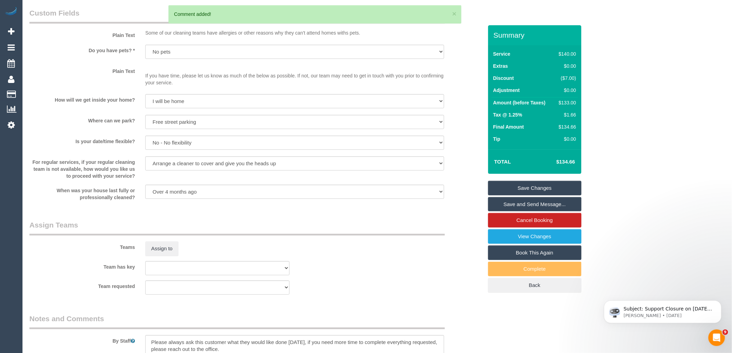
scroll to position [604, 0]
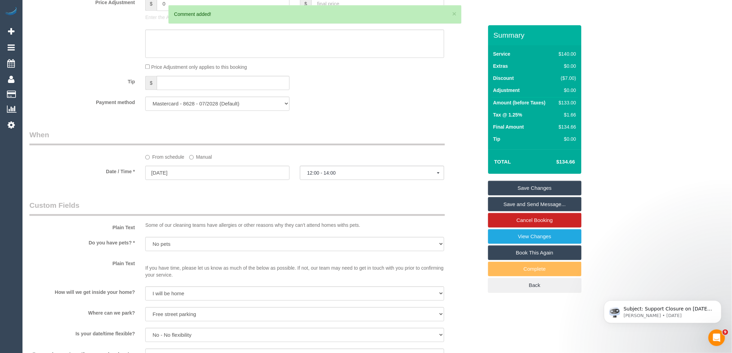
click at [545, 189] on link "Save Changes" at bounding box center [534, 188] width 93 height 15
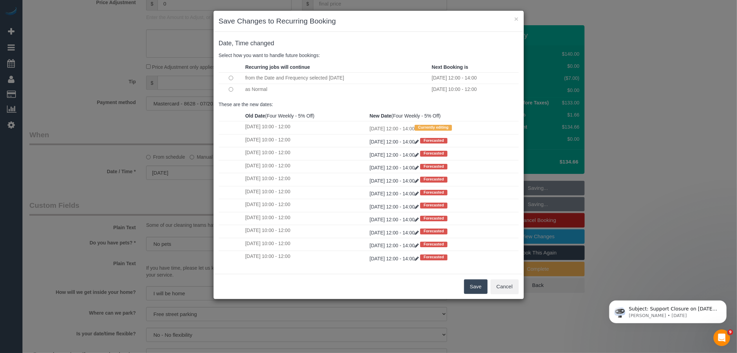
click at [480, 287] on button "Save" at bounding box center [476, 286] width 24 height 15
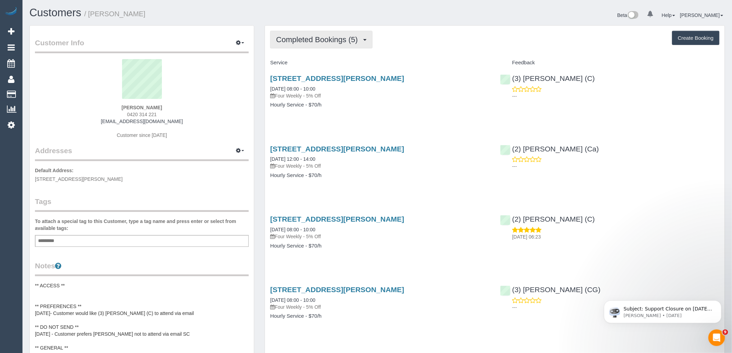
click at [323, 43] on span "Completed Bookings (5)" at bounding box center [318, 39] width 85 height 9
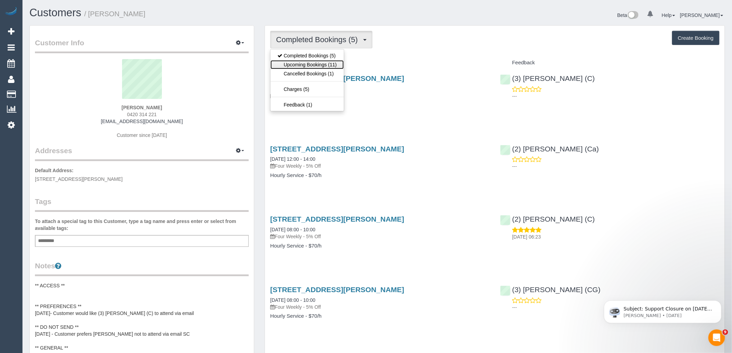
click at [329, 64] on link "Upcoming Bookings (11)" at bounding box center [306, 64] width 73 height 9
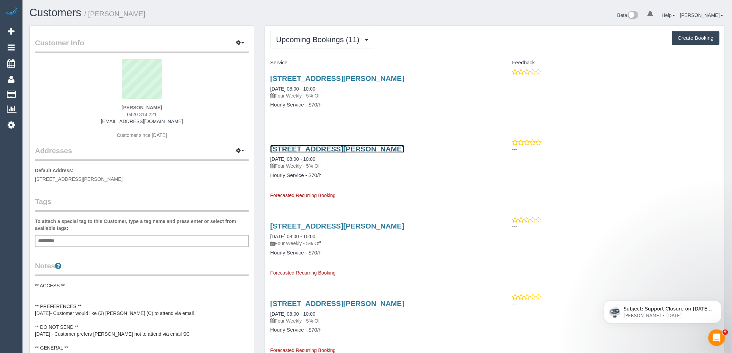
click at [338, 147] on link "1 Moreland St, 103, Footscray, VIC 3011" at bounding box center [337, 149] width 134 height 8
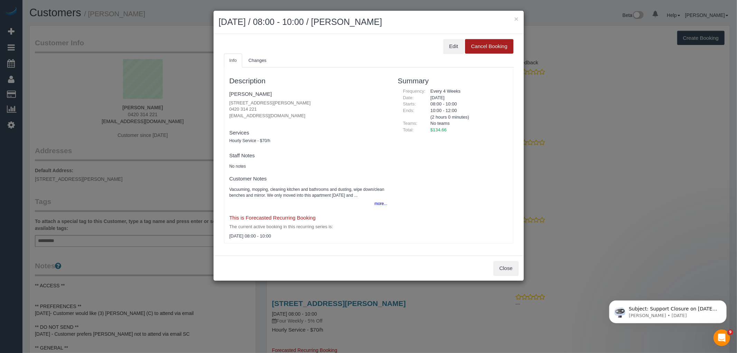
click at [485, 46] on button "Cancel Booking" at bounding box center [489, 46] width 48 height 15
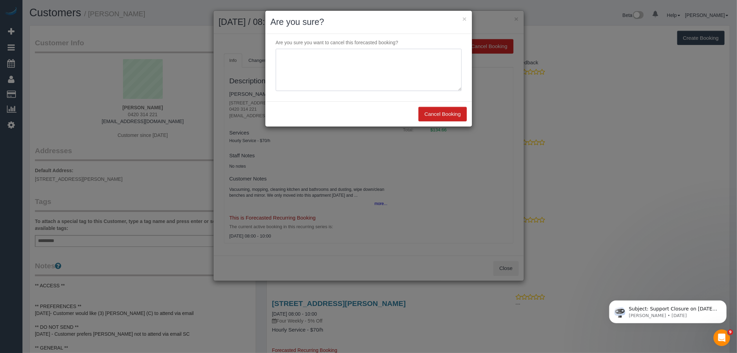
click at [344, 77] on textarea at bounding box center [369, 70] width 186 height 42
drag, startPoint x: 425, startPoint y: 66, endPoint x: 239, endPoint y: 64, distance: 186.0
click at [239, 64] on div "× Are you sure? Are you sure you want to cancel this forecasted booking? Cancel…" at bounding box center [368, 176] width 737 height 353
type textarea "Service not needed on this date via email VC"
click at [443, 115] on button "Cancel Booking" at bounding box center [443, 114] width 48 height 15
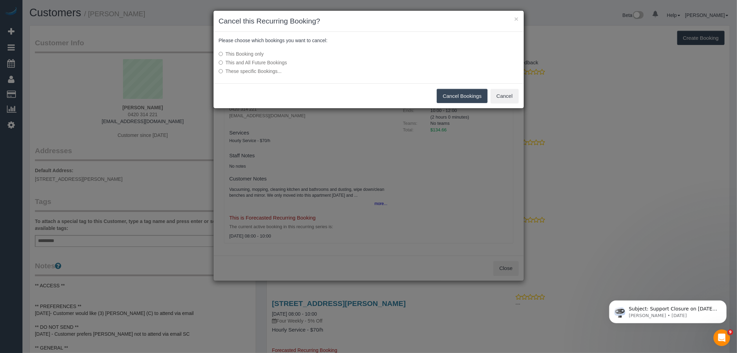
click at [458, 99] on button "Cancel Bookings" at bounding box center [462, 96] width 51 height 15
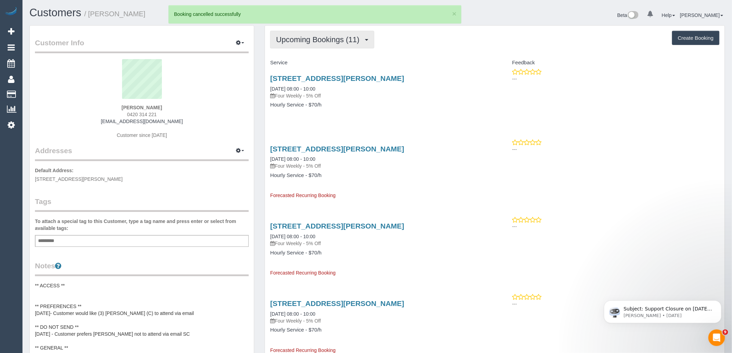
click at [331, 41] on span "Upcoming Bookings (11)" at bounding box center [319, 39] width 87 height 9
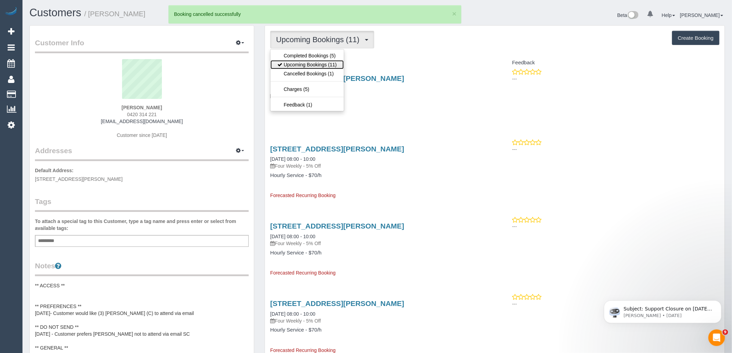
click at [332, 66] on link "Upcoming Bookings (11)" at bounding box center [306, 64] width 73 height 9
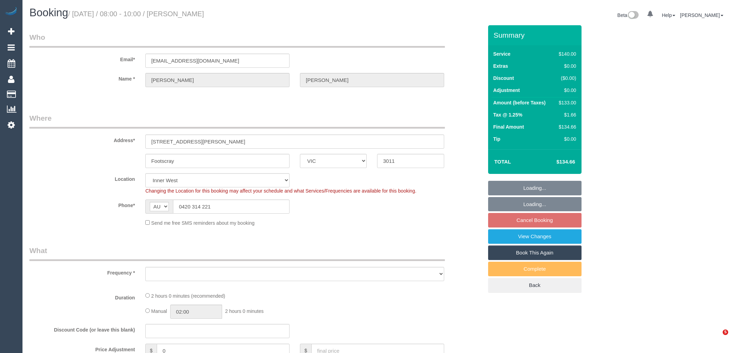
select select "VIC"
select select "number:28"
select select "number:14"
select select "number:19"
select select "number:22"
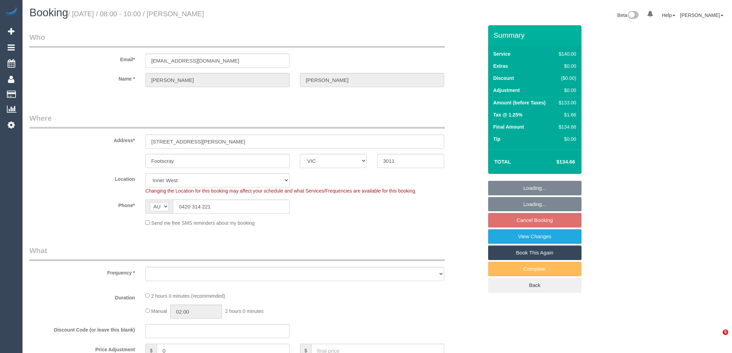
select select "number:34"
select select "number:12"
select select "object:839"
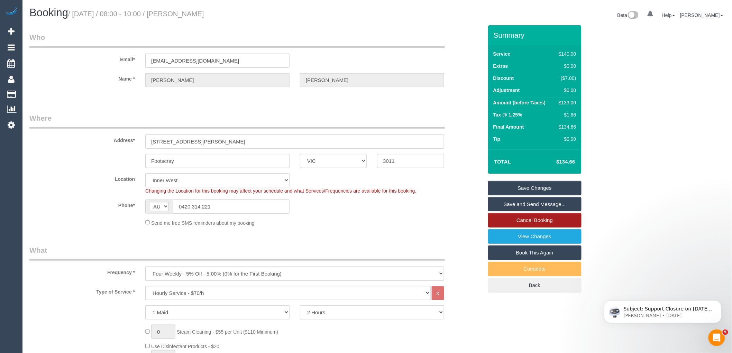
click at [531, 224] on link "Cancel Booking" at bounding box center [534, 220] width 93 height 15
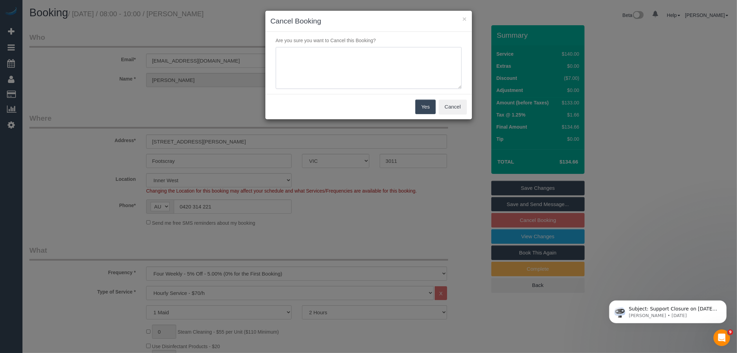
click at [368, 72] on textarea at bounding box center [369, 68] width 186 height 42
paste textarea "Service not needed on this date via email VC"
type textarea "Service not needed on this date via email VC"
click at [422, 106] on button "Yes" at bounding box center [426, 107] width 20 height 15
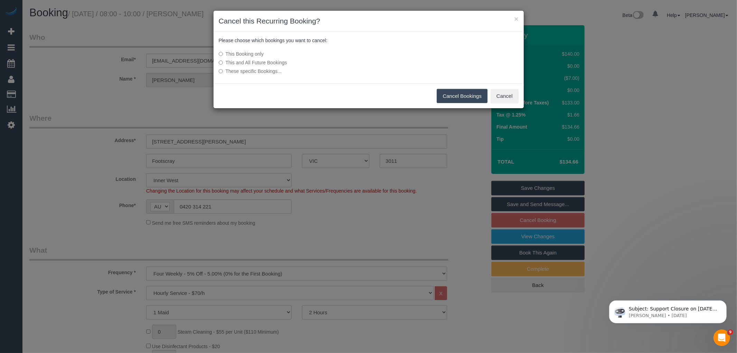
click at [468, 95] on button "Cancel Bookings" at bounding box center [462, 96] width 51 height 15
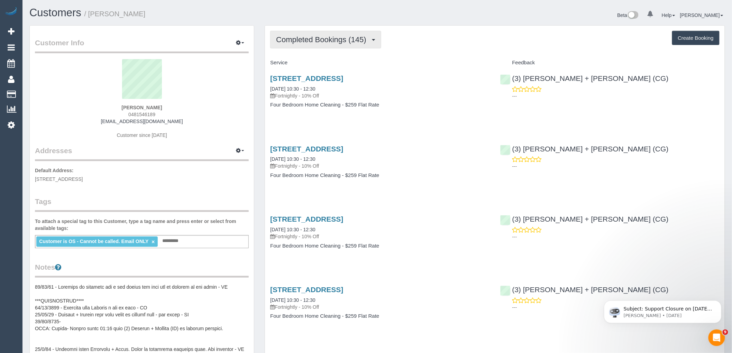
click at [329, 36] on span "Completed Bookings (145)" at bounding box center [322, 39] width 93 height 9
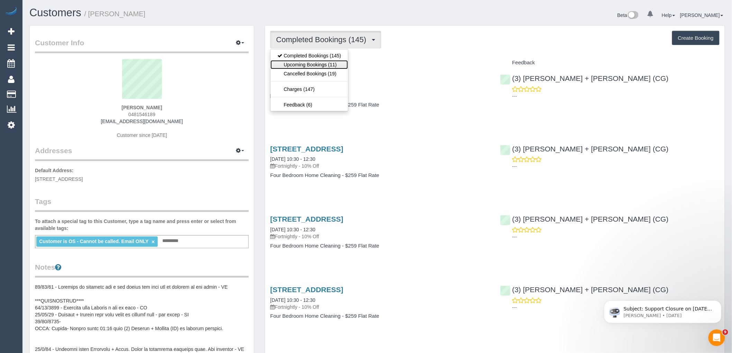
click at [329, 64] on link "Upcoming Bookings (11)" at bounding box center [308, 64] width 77 height 9
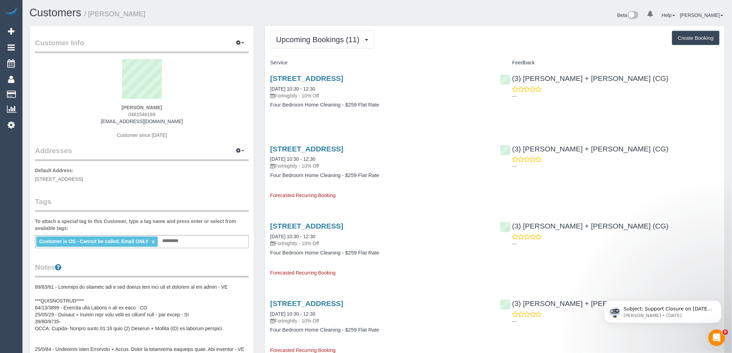
click at [151, 242] on ng-include "Customer is OS - Cannot be called. Email ONLY ×" at bounding box center [96, 242] width 115 height 6
click at [153, 241] on link "×" at bounding box center [152, 242] width 3 height 6
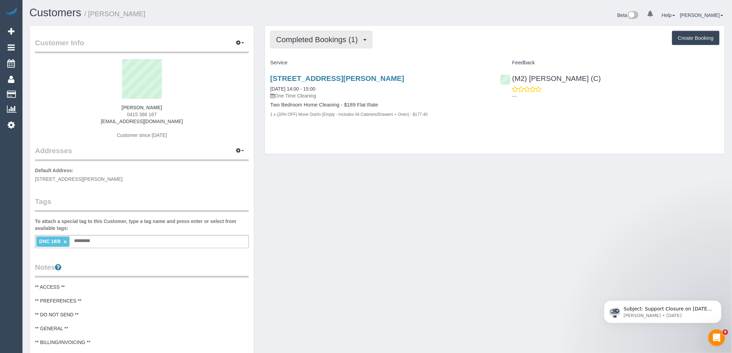
click at [341, 41] on span "Completed Bookings (1)" at bounding box center [318, 39] width 85 height 9
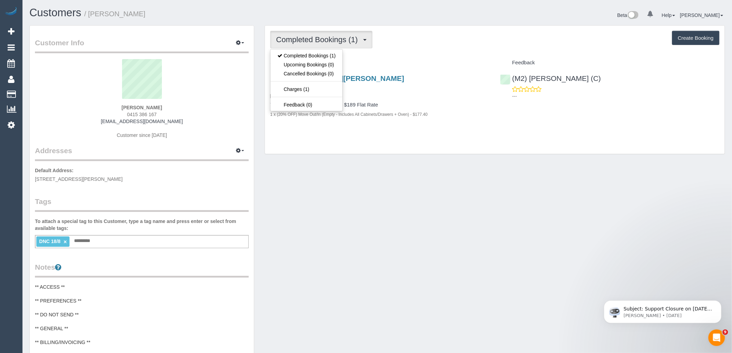
click at [421, 50] on div "Completed Bookings (1) Completed Bookings (1) Upcoming Bookings (0) Cancelled B…" at bounding box center [494, 90] width 459 height 129
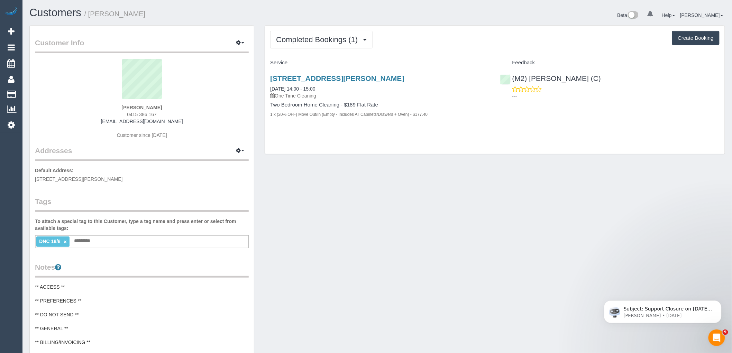
drag, startPoint x: 118, startPoint y: 111, endPoint x: 111, endPoint y: 110, distance: 7.0
click at [111, 110] on div "Niamh Murphy Murphy 0415 386 167 niamh.pyro@gmail.com Customer since 2025" at bounding box center [142, 102] width 214 height 86
click at [202, 106] on div "Niamh Murphy Murphy 0415 386 167 niamh.pyro@gmail.com Customer since 2025" at bounding box center [142, 102] width 214 height 86
drag, startPoint x: 161, startPoint y: 114, endPoint x: 121, endPoint y: 113, distance: 39.8
click at [121, 113] on div "Niamh Murphy Murphy 0415 386 167 niamh.pyro@gmail.com Customer since 2025" at bounding box center [142, 102] width 214 height 86
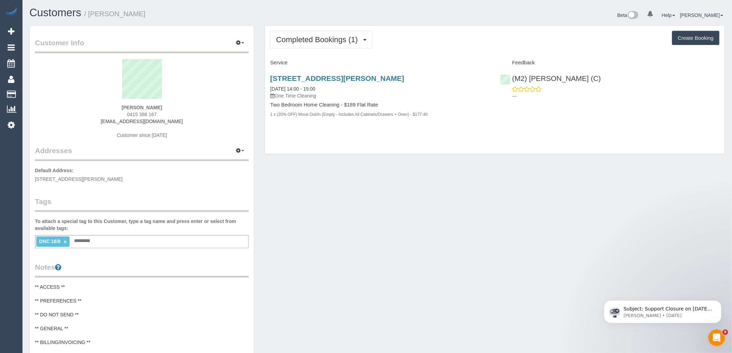
copy span "0415 386 167"
click at [323, 38] on span "Completed Bookings (1)" at bounding box center [318, 39] width 85 height 9
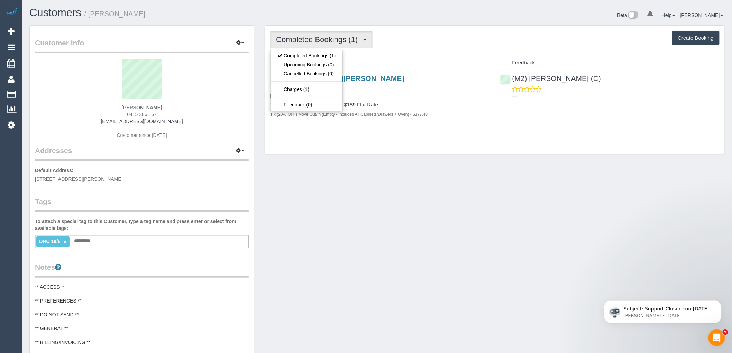
click at [425, 50] on div "Completed Bookings (1) Completed Bookings (1) Upcoming Bookings (0) Cancelled B…" at bounding box center [494, 90] width 459 height 129
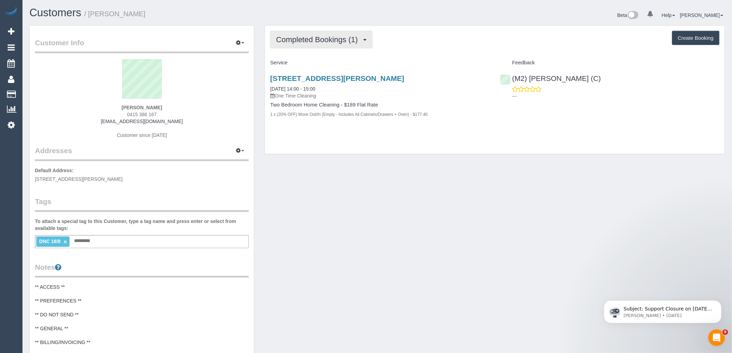
click at [318, 43] on span "Completed Bookings (1)" at bounding box center [318, 39] width 85 height 9
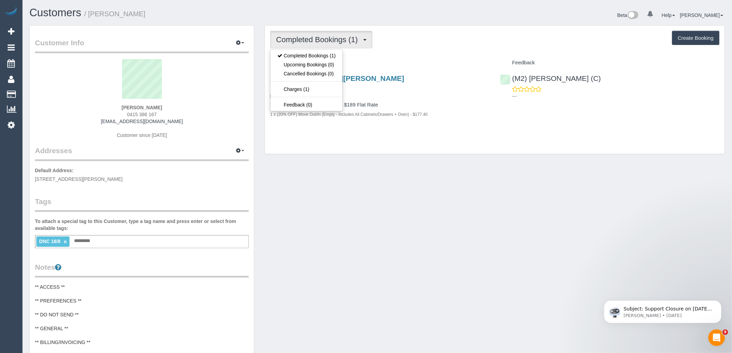
drag, startPoint x: 107, startPoint y: 105, endPoint x: 148, endPoint y: 106, distance: 40.8
click at [148, 106] on div "Niamh Murphy Murphy 0415 386 167 niamh.pyro@gmail.com Customer since 2025" at bounding box center [142, 102] width 214 height 86
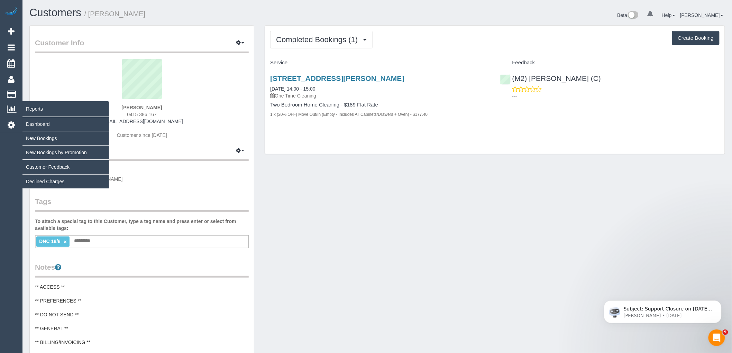
copy strong "Niamh Murphy"
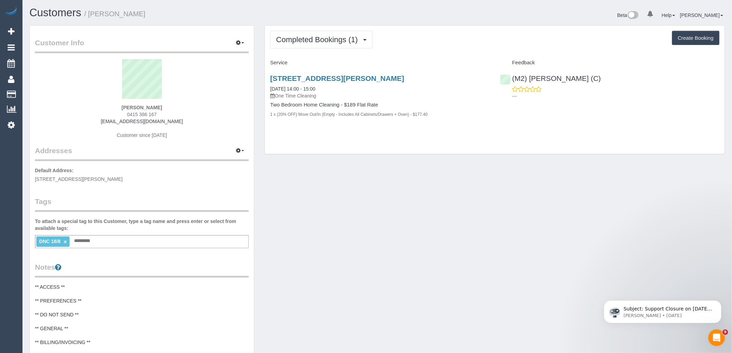
drag, startPoint x: 178, startPoint y: 119, endPoint x: 1, endPoint y: 123, distance: 177.1
click at [106, 120] on div "Niamh Murphy Murphy 0415 386 167 niamh.pyro@gmail.com Customer since 2025" at bounding box center [142, 102] width 214 height 86
copy link "niamh.pyro@gmail.com"
click at [66, 241] on link "×" at bounding box center [65, 242] width 3 height 6
click at [168, 158] on legend "Addresses Manage Addresses Add New Address" at bounding box center [142, 114] width 214 height 94
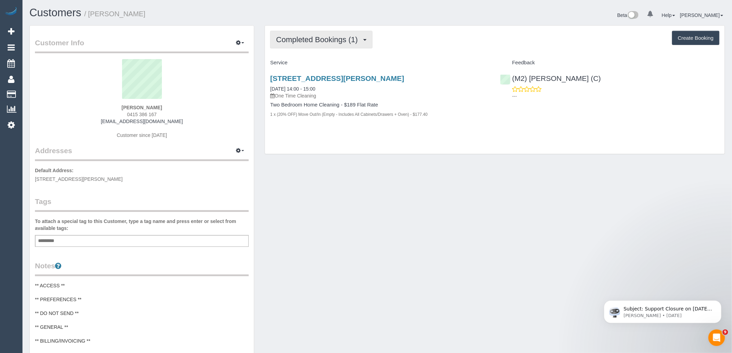
click at [343, 36] on span "Completed Bookings (1)" at bounding box center [318, 39] width 85 height 9
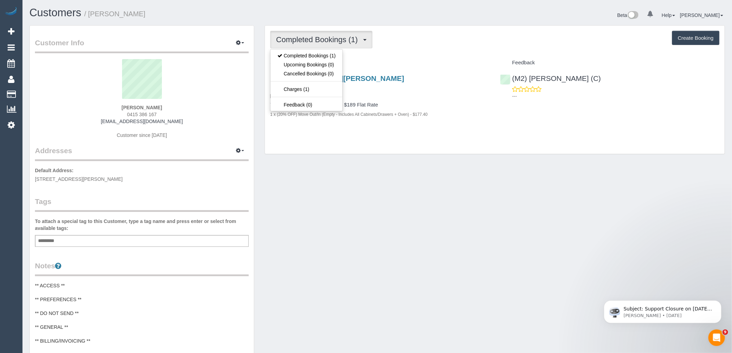
click at [443, 52] on div "Completed Bookings (1) Completed Bookings (1) Upcoming Bookings (0) Cancelled B…" at bounding box center [494, 90] width 459 height 129
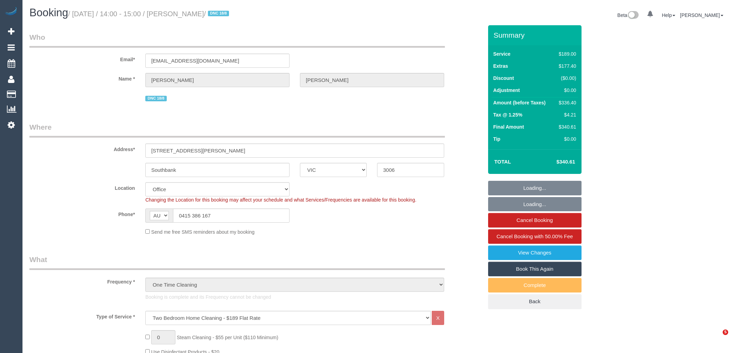
select select "VIC"
select select "number:28"
select select "number:14"
select select "number:18"
select select "number:25"
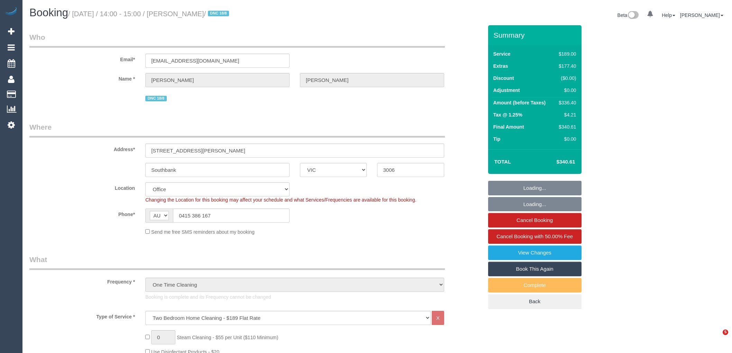
select select "number:35"
select select "number:13"
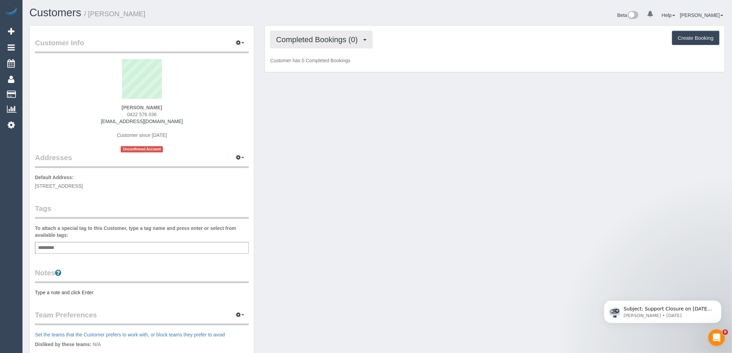
click at [335, 36] on span "Completed Bookings (0)" at bounding box center [318, 39] width 85 height 9
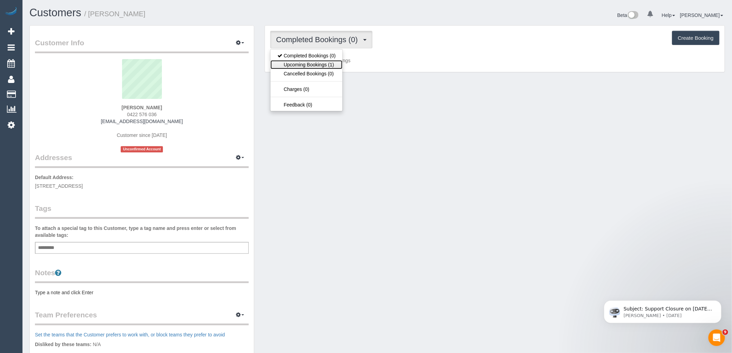
click at [332, 63] on link "Upcoming Bookings (1)" at bounding box center [306, 64] width 72 height 9
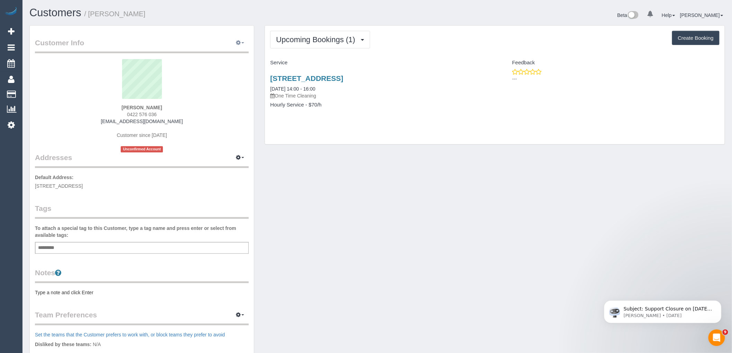
click at [240, 40] on icon "button" at bounding box center [238, 42] width 5 height 4
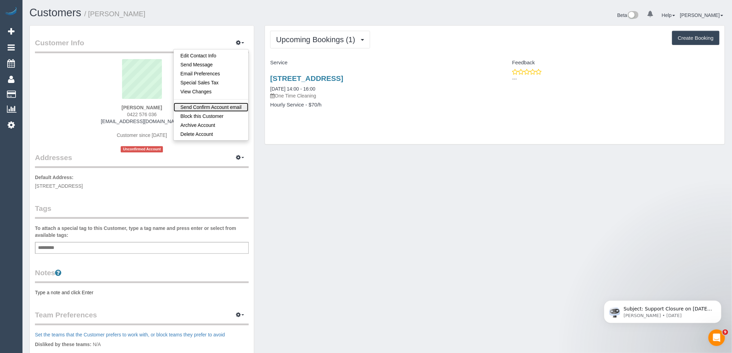
click at [213, 106] on link "Send Confirm Account email" at bounding box center [211, 107] width 75 height 9
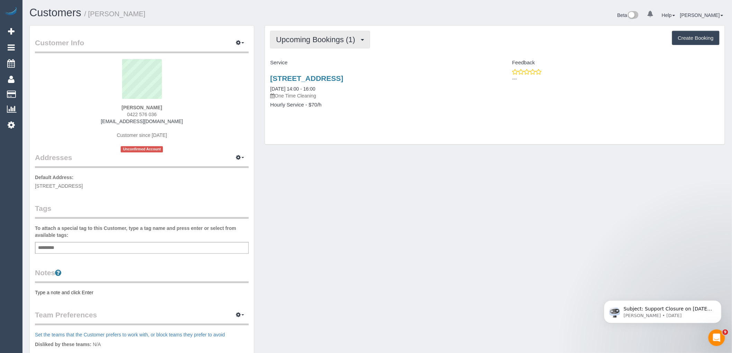
click at [333, 36] on span "Upcoming Bookings (1)" at bounding box center [317, 39] width 83 height 9
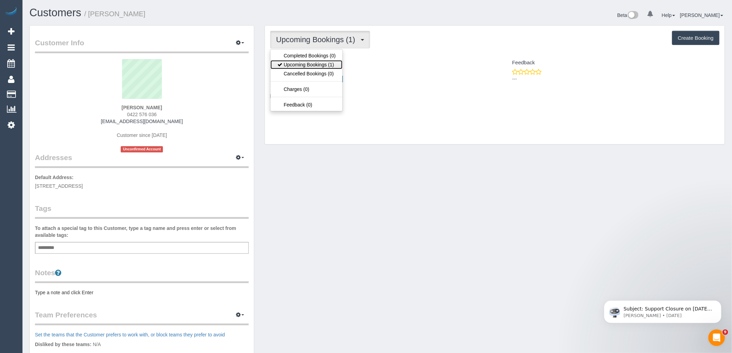
click at [323, 67] on link "Upcoming Bookings (1)" at bounding box center [306, 64] width 72 height 9
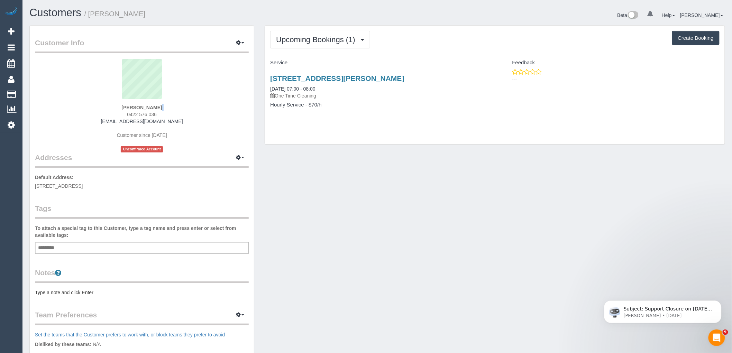
drag, startPoint x: 131, startPoint y: 109, endPoint x: 85, endPoint y: 112, distance: 45.5
click at [93, 112] on div "Kelly Slynn 0422 576 036 kellyslynn121@gmail.com Customer since 2025 Unconfirme…" at bounding box center [142, 105] width 214 height 93
click at [186, 97] on sui-profile-pic at bounding box center [141, 81] width 203 height 45
drag, startPoint x: 128, startPoint y: 109, endPoint x: 102, endPoint y: 109, distance: 26.6
click at [107, 109] on div "Kelly Slynn 0422 576 036 kellyslynn121@gmail.com Customer since 2025 Unconfirme…" at bounding box center [142, 105] width 214 height 93
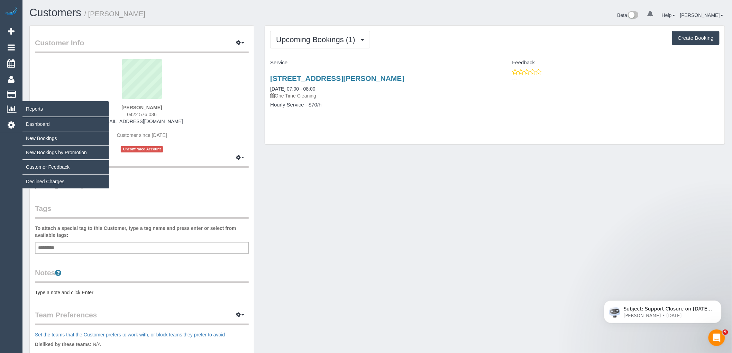
copy strong "Kelly Slynn"
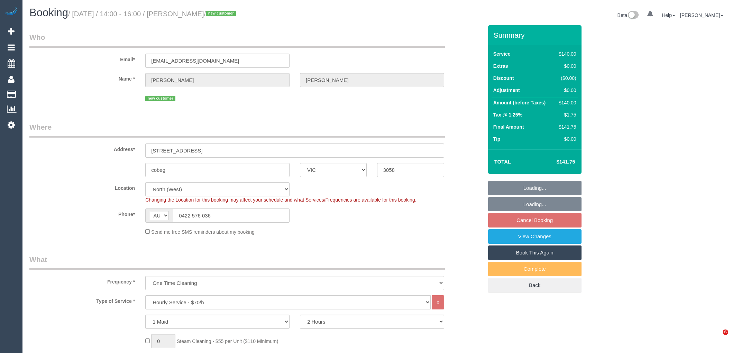
select select "VIC"
select select "spot4"
select select "number:27"
select select "number:14"
select select "number:19"
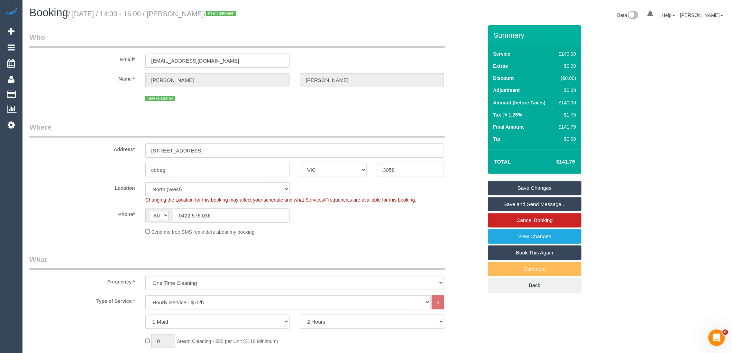
drag, startPoint x: 173, startPoint y: 169, endPoint x: 118, endPoint y: 164, distance: 55.9
click at [118, 164] on div "cobeg ACT NSW NT QLD SA TAS VIC WA 3058" at bounding box center [256, 170] width 464 height 14
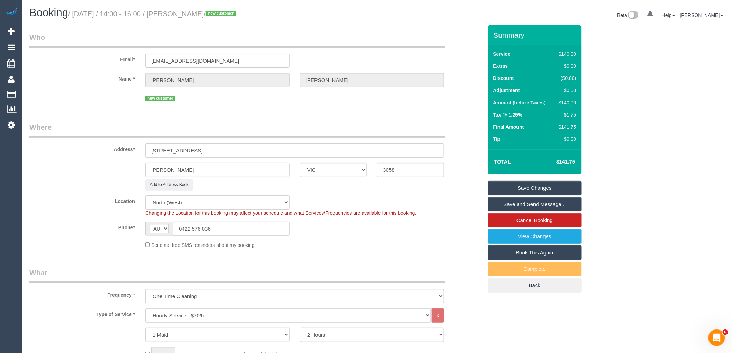
type input "Coberg"
click at [159, 150] on input "27 sischer street" at bounding box center [294, 150] width 299 height 14
type input "27 Sischer Street"
click at [311, 246] on div "Send me free SMS reminders about my booking" at bounding box center [294, 245] width 309 height 8
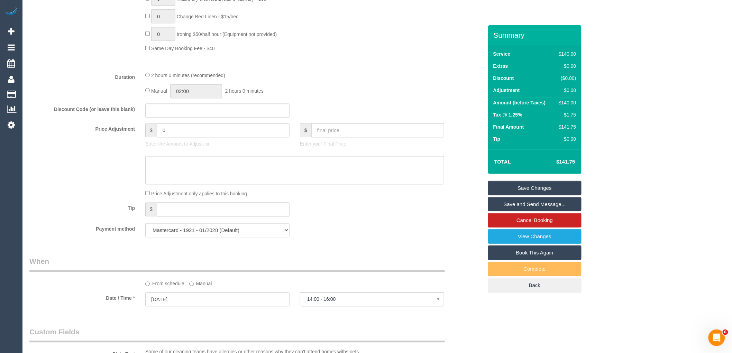
scroll to position [653, 0]
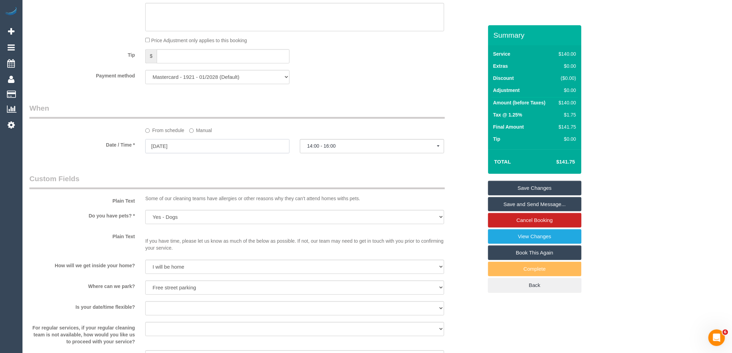
click at [257, 153] on input "01/09/2025" at bounding box center [217, 146] width 144 height 14
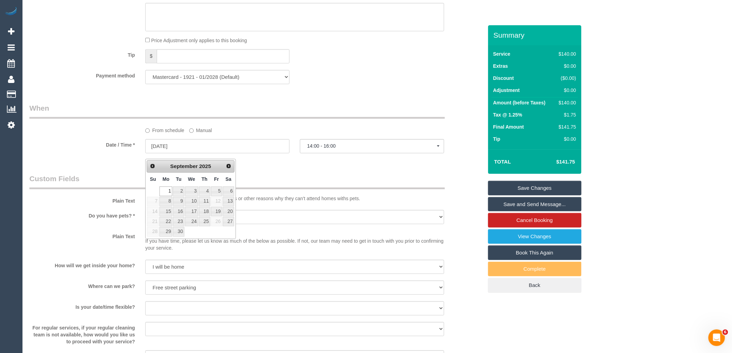
click at [150, 164] on span "Prev" at bounding box center [153, 166] width 6 height 6
click at [329, 184] on legend "Custom Fields" at bounding box center [236, 182] width 415 height 16
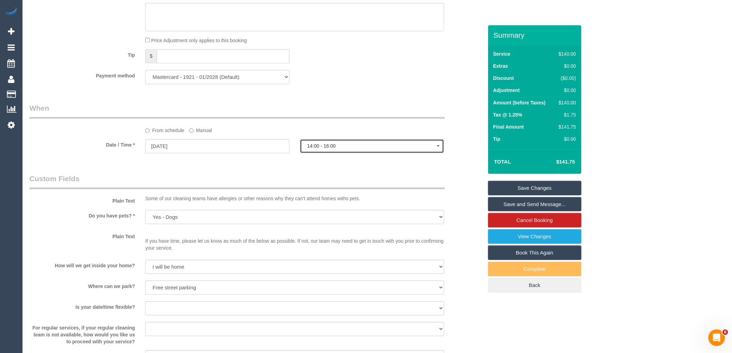
click at [350, 146] on button "14:00 - 16:00" at bounding box center [372, 146] width 144 height 14
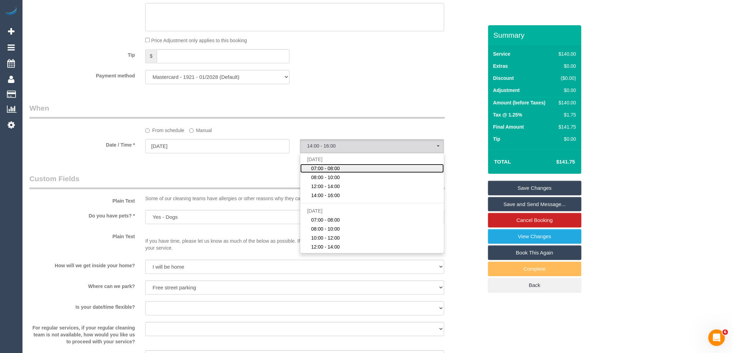
click at [349, 173] on link "07:00 - 08:00" at bounding box center [371, 168] width 143 height 9
select select "spot1"
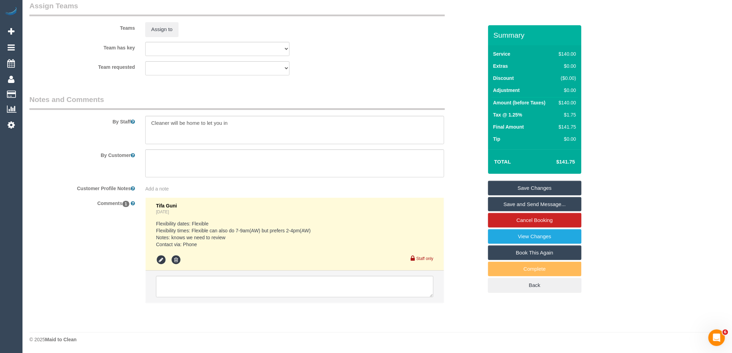
scroll to position [1042, 0]
click at [211, 286] on textarea at bounding box center [294, 286] width 277 height 21
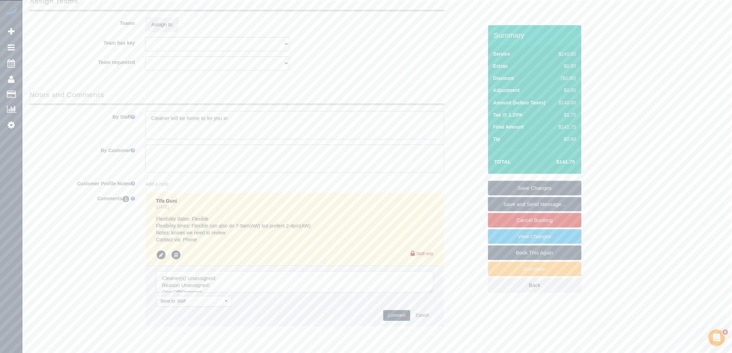
drag, startPoint x: 431, startPoint y: 295, endPoint x: 496, endPoint y: 368, distance: 97.7
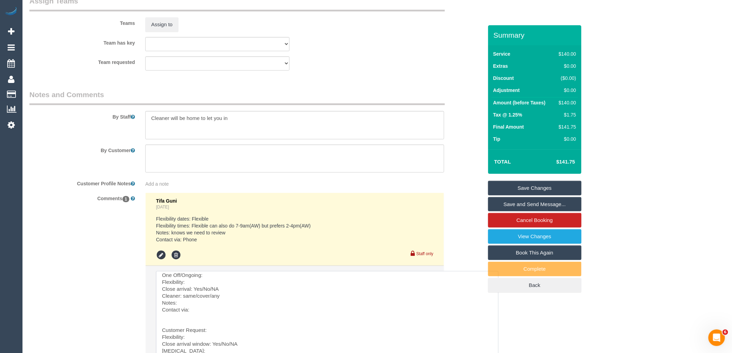
scroll to position [0, 0]
drag, startPoint x: 163, startPoint y: 320, endPoint x: 174, endPoint y: 236, distance: 84.7
click at [174, 236] on ul "Tifa Guni Yesterday Flexibility dates: Flexible Flexibility times: Flexible can…" at bounding box center [295, 296] width 298 height 206
click at [223, 282] on textarea at bounding box center [327, 318] width 342 height 94
drag, startPoint x: 251, startPoint y: 297, endPoint x: 222, endPoint y: 297, distance: 29.0
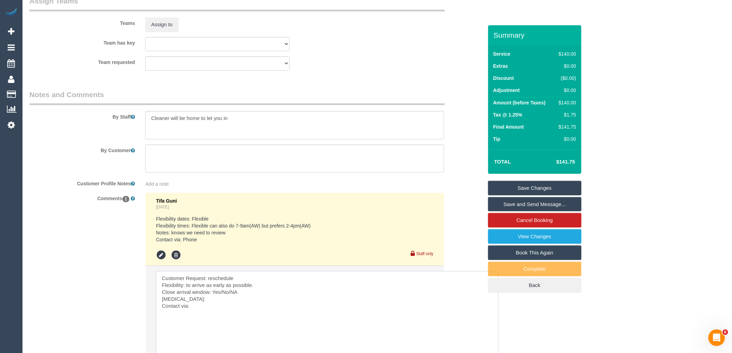
click at [222, 297] on textarea at bounding box center [327, 318] width 342 height 94
click at [187, 301] on textarea at bounding box center [327, 318] width 342 height 94
click at [206, 310] on textarea at bounding box center [327, 318] width 342 height 94
drag, startPoint x: 183, startPoint y: 305, endPoint x: 136, endPoint y: 304, distance: 47.4
click at [136, 304] on div "Comments 1 Tifa Guni Yesterday Flexibility dates: Flexible Flexibility times: F…" at bounding box center [256, 299] width 464 height 213
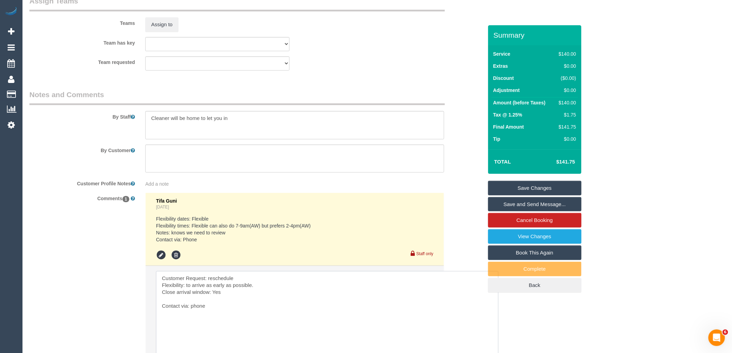
click at [188, 287] on textarea at bounding box center [327, 318] width 342 height 94
click at [263, 290] on textarea at bounding box center [327, 318] width 342 height 94
click at [192, 303] on textarea at bounding box center [327, 318] width 342 height 94
click at [187, 286] on textarea at bounding box center [327, 318] width 342 height 94
click at [218, 303] on textarea at bounding box center [327, 318] width 342 height 94
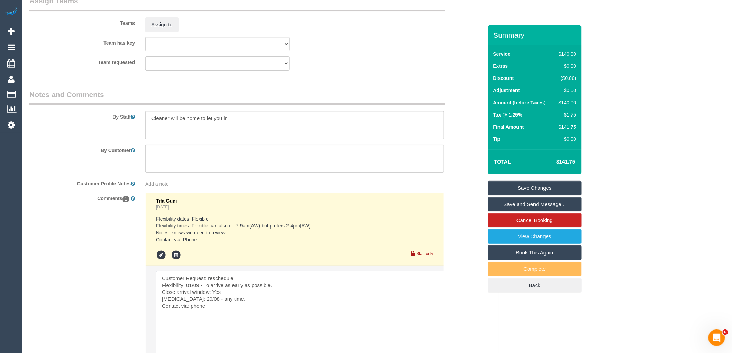
drag, startPoint x: 220, startPoint y: 305, endPoint x: 198, endPoint y: 303, distance: 22.5
click at [198, 303] on textarea at bounding box center [327, 318] width 342 height 94
click at [261, 303] on textarea at bounding box center [327, 318] width 342 height 94
click at [233, 303] on textarea at bounding box center [327, 318] width 342 height 94
click at [263, 308] on textarea at bounding box center [327, 318] width 342 height 94
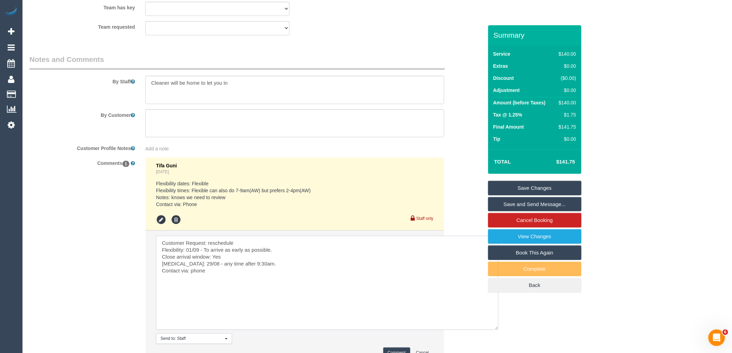
scroll to position [1143, 0]
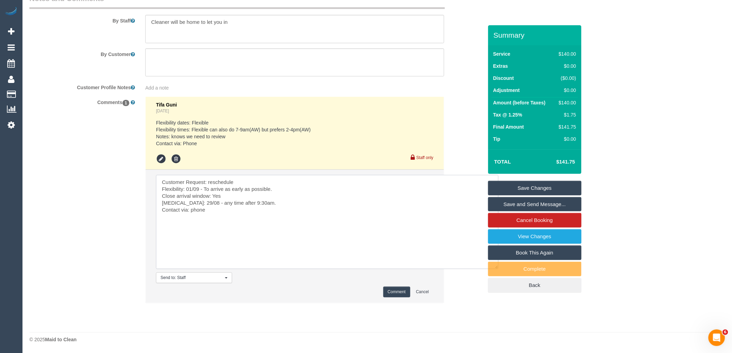
type textarea "Customer Request: reschedule Flexibility: 01/09 - To arrive as early as possibl…"
click at [388, 289] on button "Comment" at bounding box center [396, 292] width 27 height 11
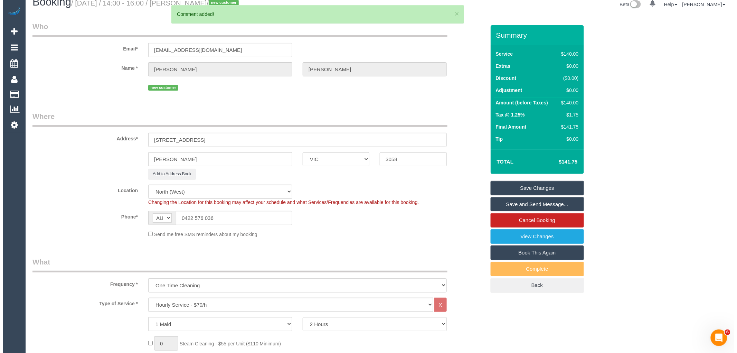
scroll to position [0, 0]
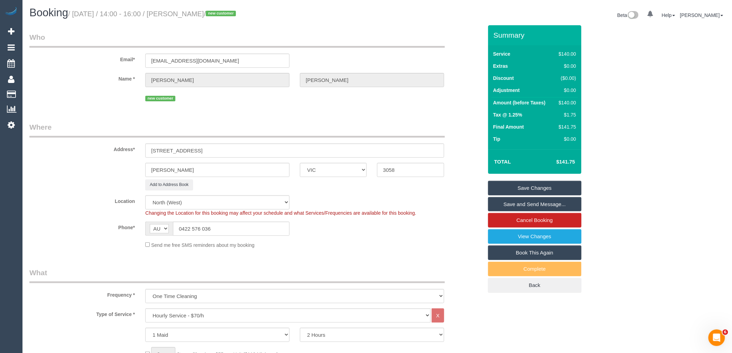
click at [518, 190] on link "Save Changes" at bounding box center [534, 188] width 93 height 15
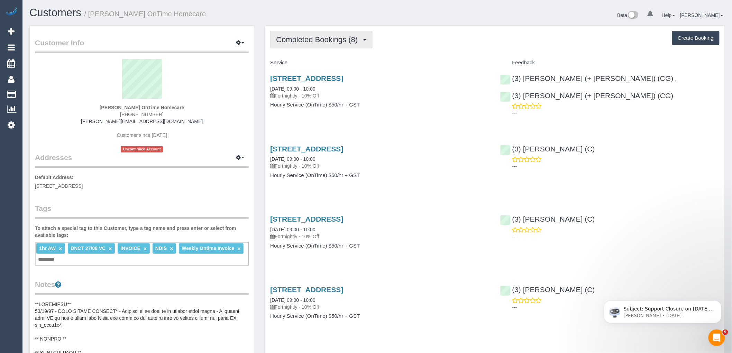
click at [347, 40] on span "Completed Bookings (8)" at bounding box center [318, 39] width 85 height 9
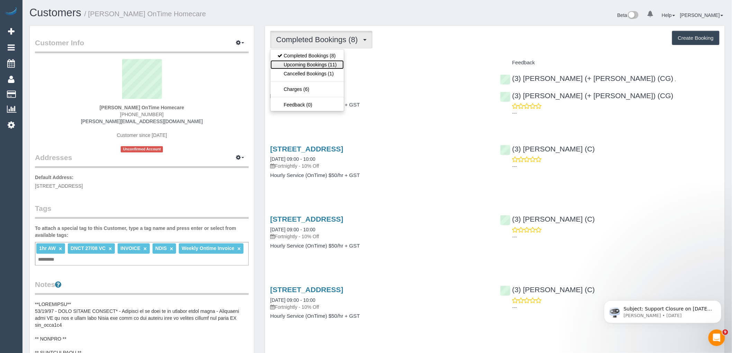
click at [334, 66] on link "Upcoming Bookings (11)" at bounding box center [306, 64] width 73 height 9
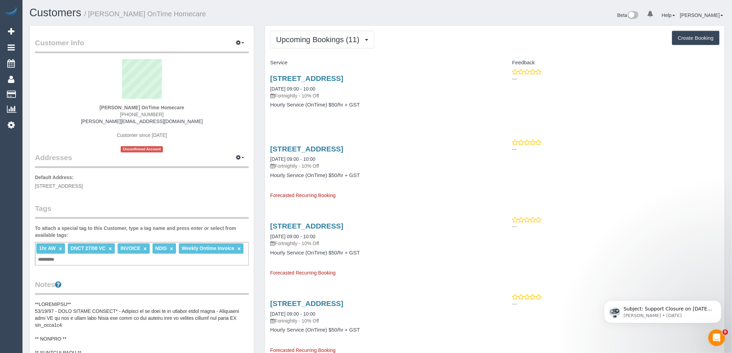
drag, startPoint x: 375, startPoint y: 81, endPoint x: 266, endPoint y: 83, distance: 110.0
click at [266, 83] on div "58 Blendon Avenue, St Albans, VIC 3021 10/09/2025 09:00 - 10:00 Fortnightly - 1…" at bounding box center [380, 94] width 230 height 53
copy link "58 Blendon Avenue, St Albans, VIC 3021"
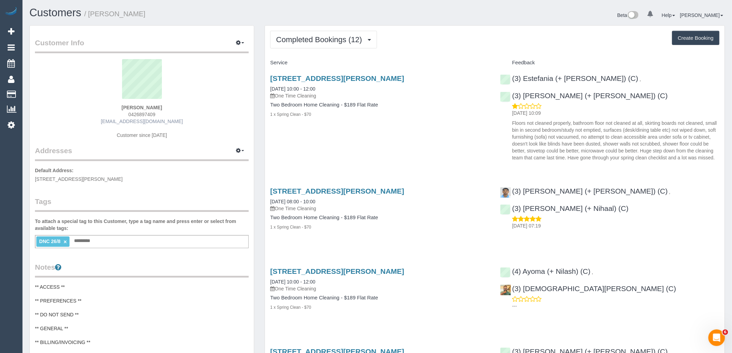
drag, startPoint x: 205, startPoint y: 104, endPoint x: 156, endPoint y: 122, distance: 52.4
click at [205, 104] on div "[PERSON_NAME] 0426897409 [EMAIL_ADDRESS][DOMAIN_NAME] Customer since [DATE]" at bounding box center [142, 102] width 214 height 86
drag, startPoint x: 174, startPoint y: 115, endPoint x: 111, endPoint y: 111, distance: 62.4
click at [111, 111] on div "[PERSON_NAME] 0426897409 [EMAIL_ADDRESS][DOMAIN_NAME] Customer since [DATE]" at bounding box center [142, 102] width 214 height 86
click at [185, 108] on div "[PERSON_NAME] 0426897409 [EMAIL_ADDRESS][DOMAIN_NAME] Customer since [DATE]" at bounding box center [142, 102] width 214 height 86
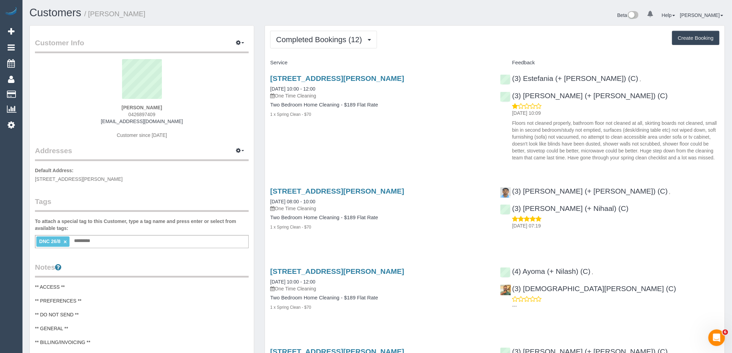
drag, startPoint x: 170, startPoint y: 114, endPoint x: 112, endPoint y: 114, distance: 57.7
click at [112, 114] on div "[PERSON_NAME] 0426897409 [EMAIL_ADDRESS][DOMAIN_NAME] Customer since [DATE]" at bounding box center [142, 102] width 214 height 86
copy span "0426897409"
click at [685, 147] on div "(3) Estefania (+ Juliana) (C) , (3) Juliana (+ Estefania) (C) 27/08/2025 10:09 …" at bounding box center [610, 115] width 230 height 95
drag, startPoint x: 169, startPoint y: 114, endPoint x: 82, endPoint y: 113, distance: 87.1
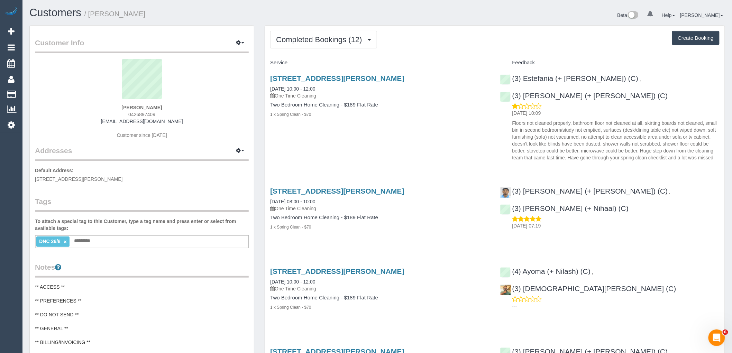
click at [82, 113] on div "Colin Carver 0426897409 colincarver6@gmail.com Customer since 2022" at bounding box center [142, 102] width 214 height 86
click at [164, 106] on div "Colin Carver 0426897409 colincarver6@gmail.com Customer since 2022" at bounding box center [142, 102] width 214 height 86
drag, startPoint x: 188, startPoint y: 108, endPoint x: 40, endPoint y: 112, distance: 148.0
click at [85, 108] on div "Colin Carver 0426897409 colincarver6@gmail.com Customer since 2022" at bounding box center [142, 102] width 214 height 86
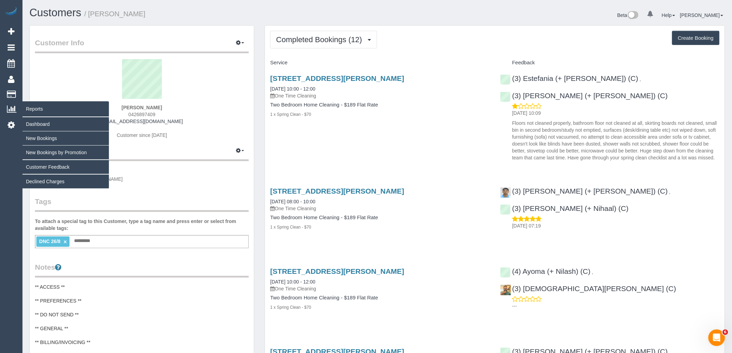
copy strong "Colin Carver"
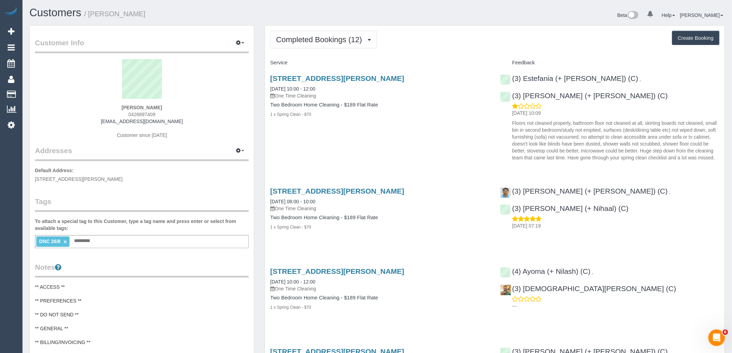
click at [171, 107] on div "Colin Carver 0426897409 colincarver6@gmail.com Customer since 2022" at bounding box center [142, 102] width 214 height 86
drag, startPoint x: 109, startPoint y: 108, endPoint x: 87, endPoint y: 108, distance: 22.1
click at [89, 108] on div "Colin Carver 0426897409 colincarver6@gmail.com Customer since 2022" at bounding box center [142, 102] width 214 height 86
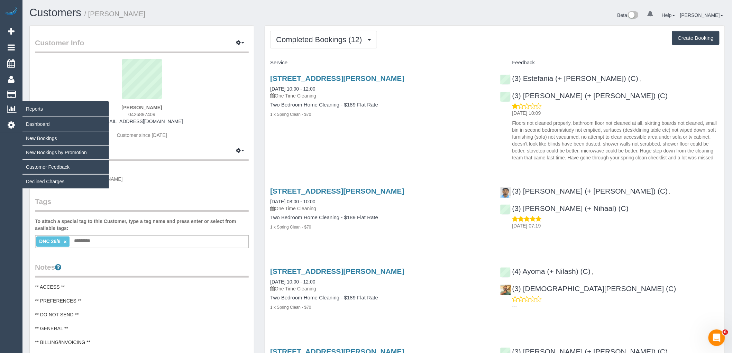
copy strong "Colin Carver"
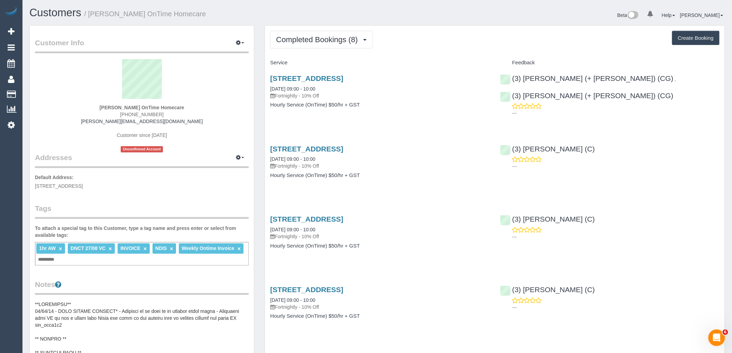
click at [695, 42] on button "Create Booking" at bounding box center [695, 38] width 47 height 15
select select "VIC"
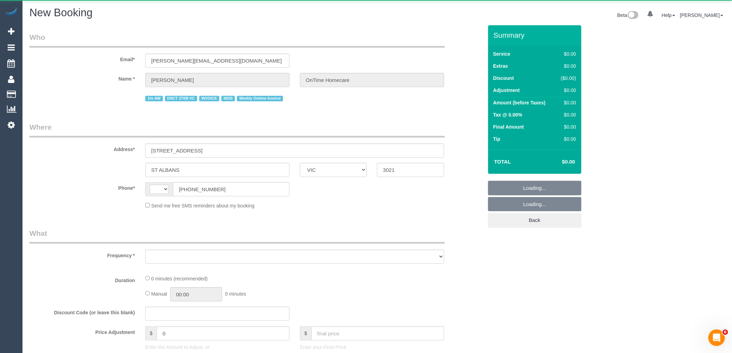
select select "object:898"
select select "string:AU"
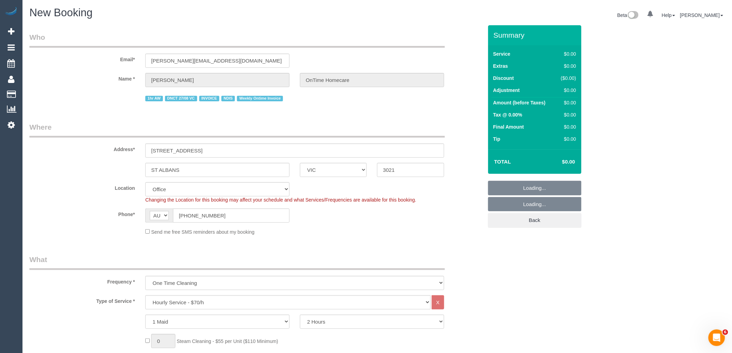
select select "object:1316"
select select "49"
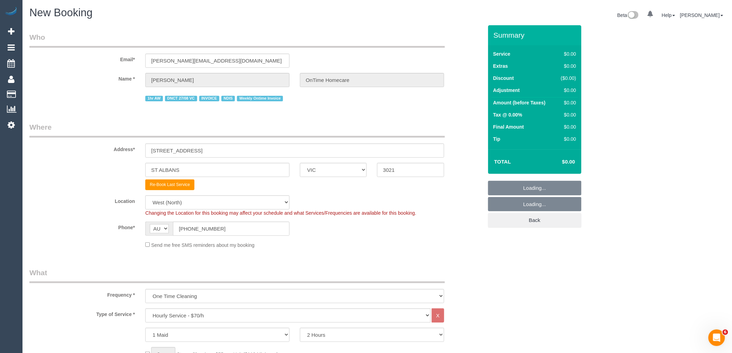
select select "object:2567"
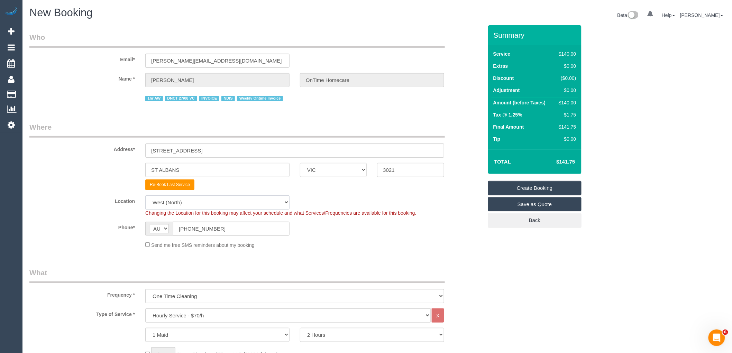
click at [251, 208] on select "Office City East (North) East (South) Inner East Inner North (East) Inner North…" at bounding box center [217, 202] width 144 height 14
select select "50"
click at [145, 196] on select "Office City East (North) East (South) Inner East Inner North (East) Inner North…" at bounding box center [217, 202] width 144 height 14
select select "object:3119"
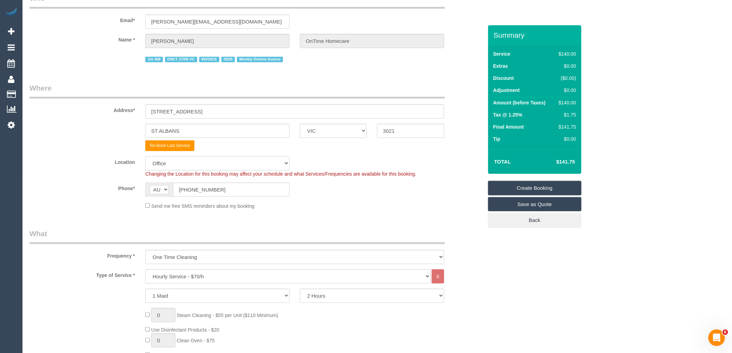
scroll to position [77, 0]
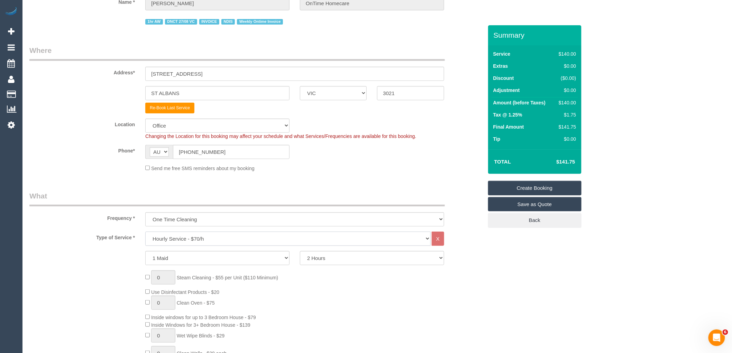
click at [209, 242] on select "Hourly Service - $70/h Hourly Service - $65/h Hourly Service - $60/h Hourly Ser…" at bounding box center [287, 239] width 285 height 14
select select "28"
click at [145, 233] on select "Hourly Service - $70/h Hourly Service - $65/h Hourly Service - $60/h Hourly Ser…" at bounding box center [287, 239] width 285 height 14
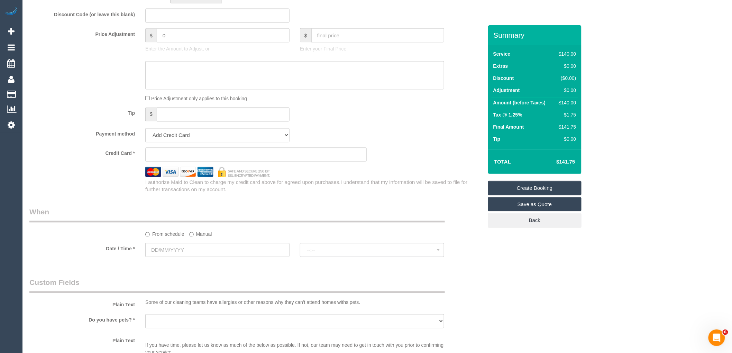
scroll to position [614, 0]
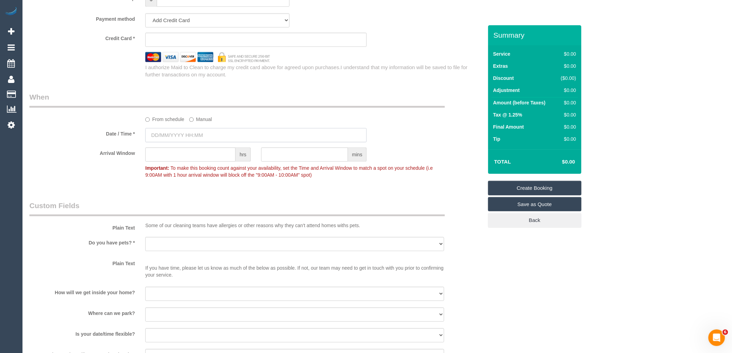
click at [204, 142] on input "text" at bounding box center [255, 135] width 221 height 14
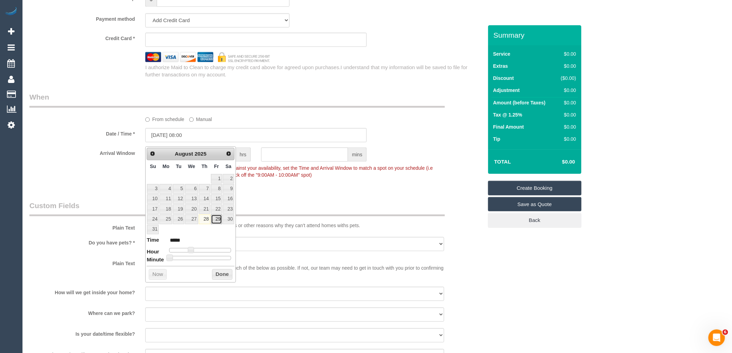
click at [217, 221] on link "29" at bounding box center [216, 218] width 11 height 9
type input "29/08/2025 09:00"
type input "*****"
drag, startPoint x: 192, startPoint y: 250, endPoint x: 196, endPoint y: 250, distance: 4.1
click at [196, 250] on span at bounding box center [193, 250] width 6 height 6
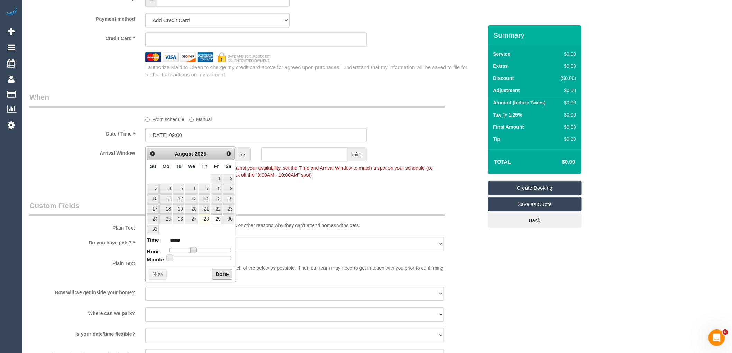
click at [222, 274] on button "Done" at bounding box center [222, 274] width 20 height 11
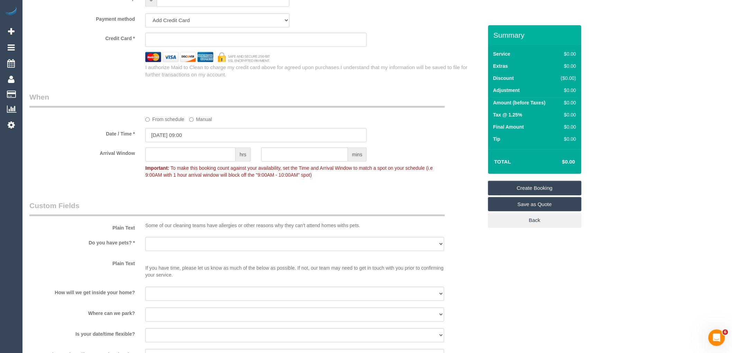
click at [223, 161] on input "text" at bounding box center [190, 154] width 90 height 14
type input "1"
click at [233, 195] on div "Who Email* xavier.ontimehomecare@fake.com Name * Xavier Micallef OnTime Homecar…" at bounding box center [256, 133] width 464 height 1444
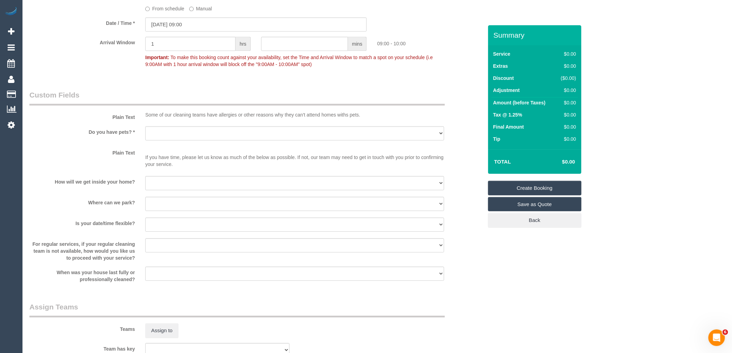
scroll to position [730, 0]
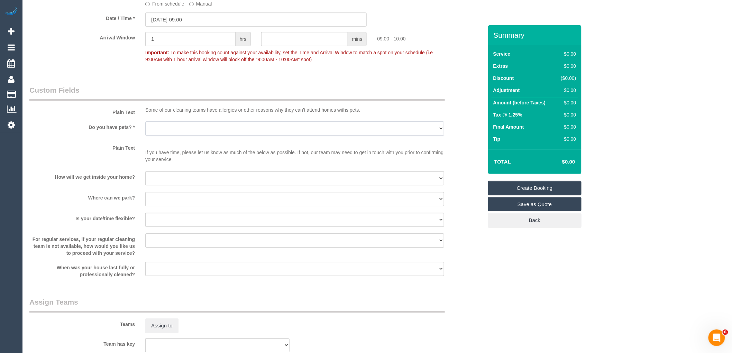
drag, startPoint x: 192, startPoint y: 133, endPoint x: 189, endPoint y: 136, distance: 4.7
click at [192, 133] on select "Yes - Cats Yes - Dogs No pets Yes - Dogs and Cats Yes - Other" at bounding box center [294, 128] width 299 height 14
select select "number:28"
click at [145, 125] on select "Yes - Cats Yes - Dogs No pets Yes - Dogs and Cats Yes - Other" at bounding box center [294, 128] width 299 height 14
click at [167, 184] on select "I will be home Key will be left (please provide details below) Lock box/Access …" at bounding box center [294, 178] width 299 height 14
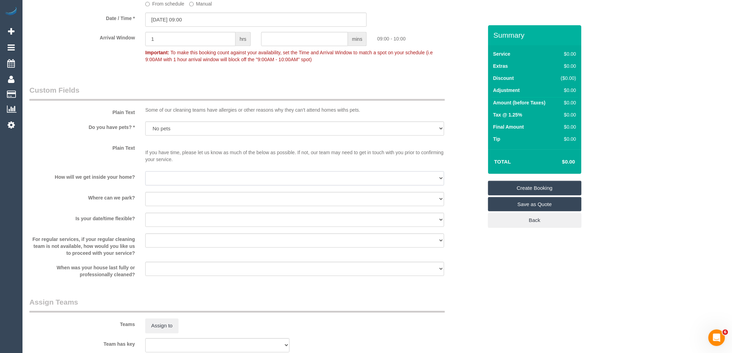
select select "number:14"
click at [145, 175] on select "I will be home Key will be left (please provide details below) Lock box/Access …" at bounding box center [294, 178] width 299 height 14
click at [174, 206] on select "I will provide parking on-site Free street parking Paid street parking (cost wi…" at bounding box center [294, 199] width 299 height 14
select select "number:19"
click at [145, 195] on select "I will provide parking on-site Free street parking Paid street parking (cost wi…" at bounding box center [294, 199] width 299 height 14
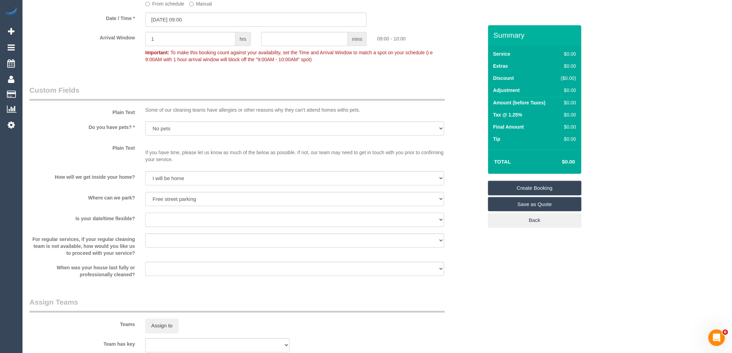
click at [178, 225] on select "Yes - date and time Yes - date but not time Yes - time but not date No - No fle…" at bounding box center [294, 220] width 299 height 14
select select "number:25"
click at [145, 216] on select "Yes - date and time Yes - date but not time Yes - time but not date No - No fle…" at bounding box center [294, 220] width 299 height 14
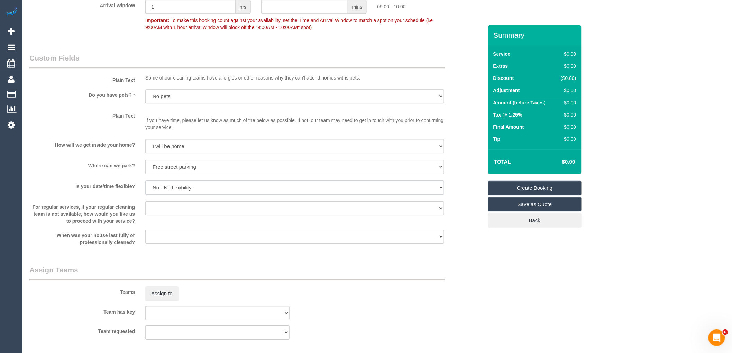
scroll to position [807, 0]
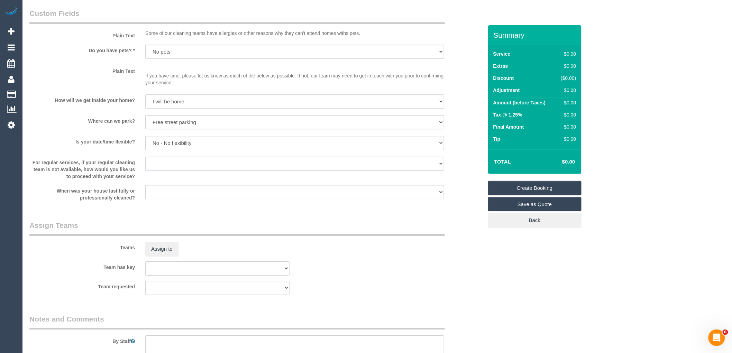
click at [199, 166] on select "Arrange a cleaner to cover and do not bother you Arrange a cleaner to cover and…" at bounding box center [294, 164] width 299 height 14
click at [145, 160] on select "Arrange a cleaner to cover and do not bother you Arrange a cleaner to cover and…" at bounding box center [294, 164] width 299 height 14
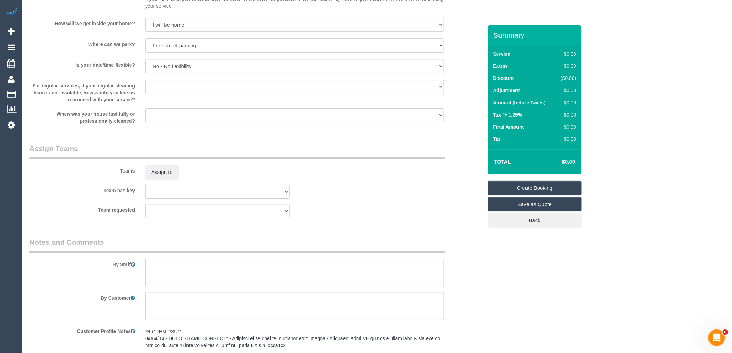
scroll to position [999, 0]
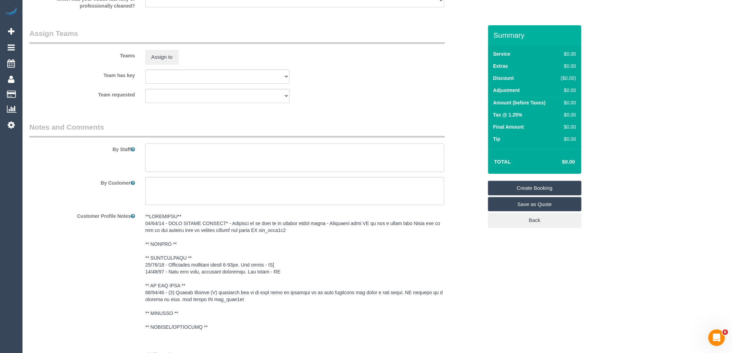
click at [209, 162] on textarea at bounding box center [294, 157] width 299 height 28
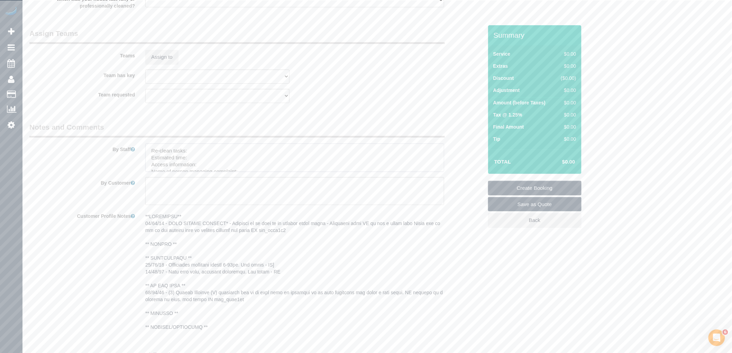
click at [227, 154] on textarea at bounding box center [294, 157] width 299 height 28
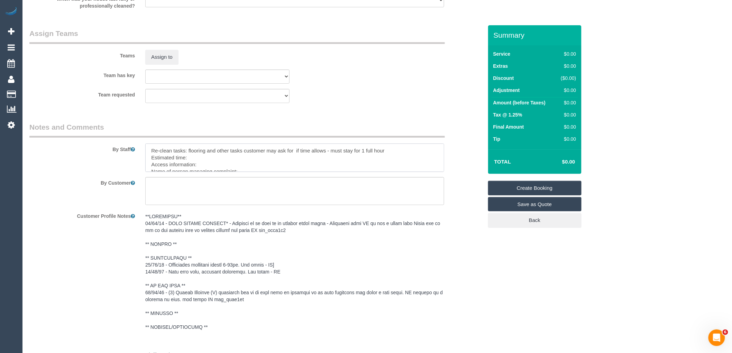
click at [217, 158] on textarea at bounding box center [294, 157] width 299 height 28
click at [206, 168] on textarea at bounding box center [294, 157] width 299 height 28
paste textarea "(3) Amninder (+ Sohail) (CG)"
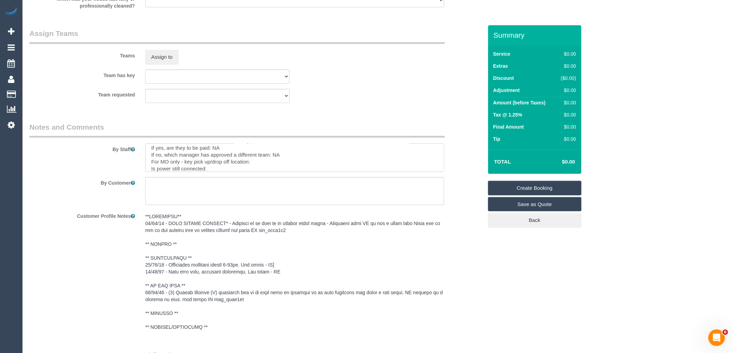
click at [264, 163] on textarea at bounding box center [294, 157] width 299 height 28
click at [220, 171] on textarea at bounding box center [294, 157] width 299 height 28
click at [200, 161] on textarea at bounding box center [294, 157] width 299 height 28
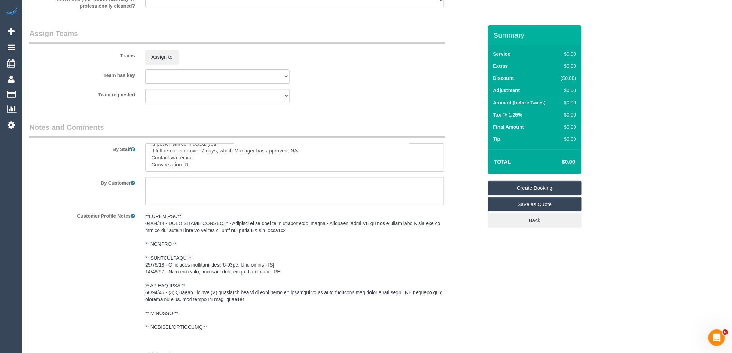
paste textarea "cnv_q9ql34f"
type textarea "Re-clean tasks: flooring and other tasks customer may ask for if time allows - …"
click at [552, 186] on link "Create Booking" at bounding box center [534, 188] width 93 height 15
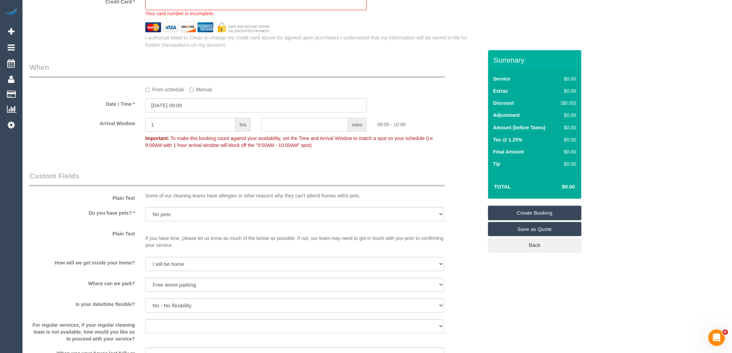
scroll to position [407, 0]
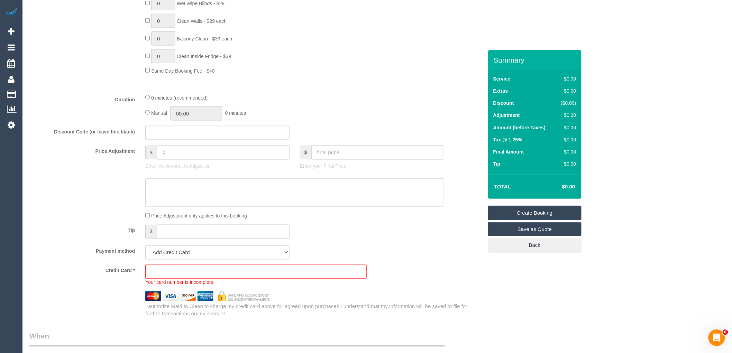
click at [212, 275] on iframe at bounding box center [256, 272] width 210 height 6
click at [177, 257] on select "Add Credit Card Cash Check Paypal" at bounding box center [217, 252] width 144 height 14
select select "string:check"
click at [145, 249] on select "Add Credit Card Cash Check Paypal" at bounding box center [217, 252] width 144 height 14
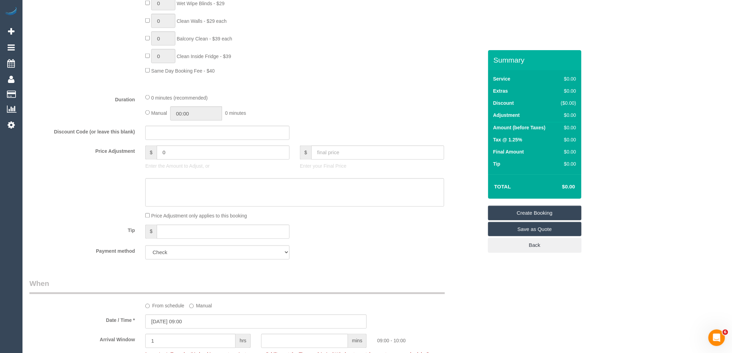
click at [329, 94] on fieldset "What Frequency * One Time Cleaning Weekly - 10% Off - 10.00% (0% for the First …" at bounding box center [255, 75] width 453 height 379
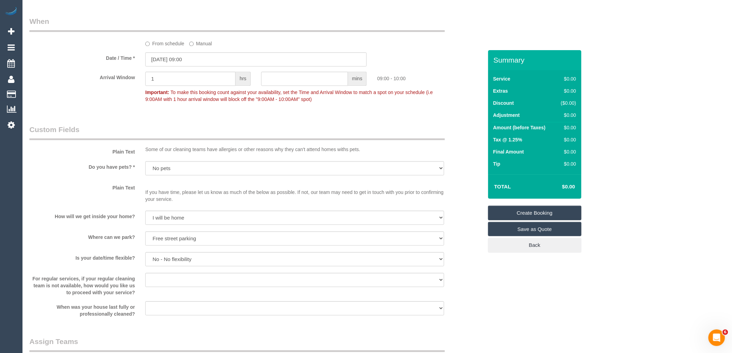
scroll to position [676, 0]
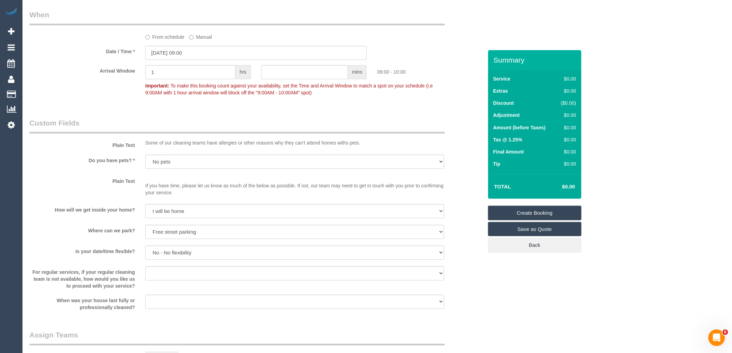
click at [558, 210] on link "Create Booking" at bounding box center [534, 213] width 93 height 15
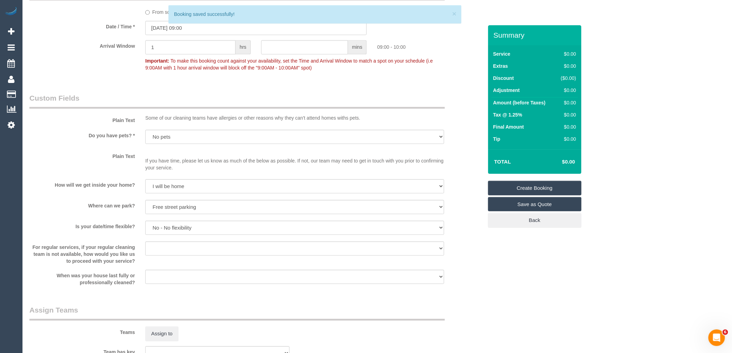
scroll to position [651, 0]
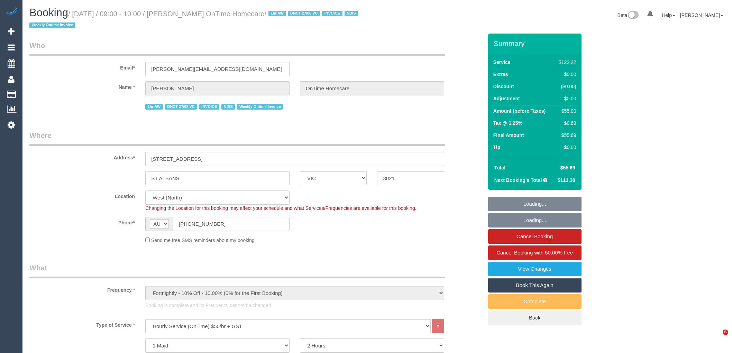
select select "VIC"
select select "number:28"
select select "number:14"
select select "number:19"
select select "number:25"
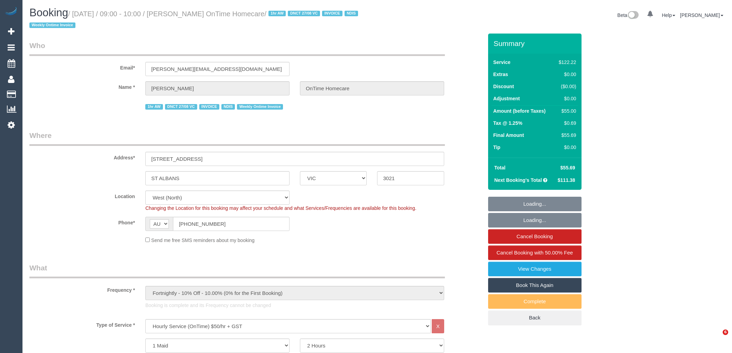
select select "number:35"
select select "number:11"
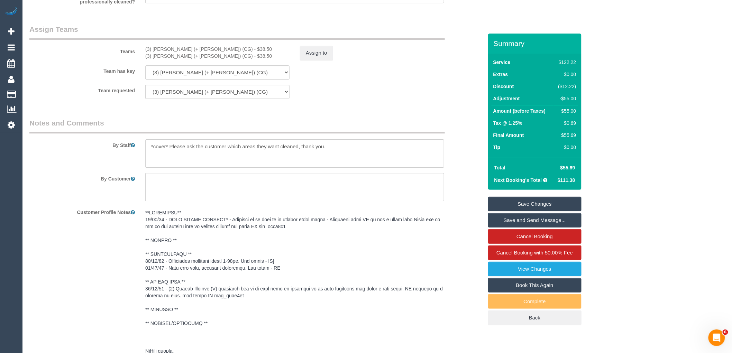
scroll to position [845, 0]
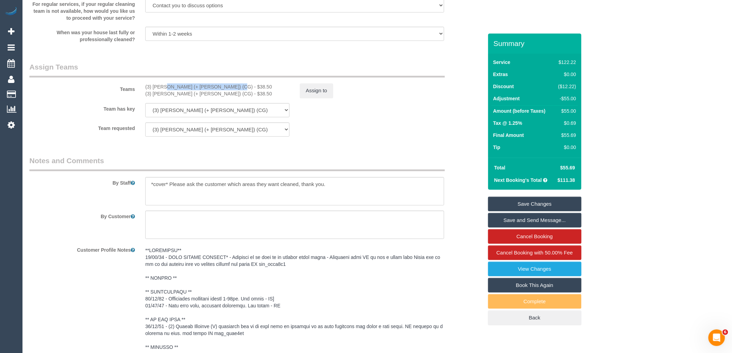
drag, startPoint x: 208, startPoint y: 87, endPoint x: 144, endPoint y: 89, distance: 64.0
click at [144, 89] on div "(3) [PERSON_NAME] (+ [PERSON_NAME]) (CG) - $38.50 (3) [PERSON_NAME] (+ [PERSON_…" at bounding box center [217, 90] width 155 height 14
copy div "(3) [PERSON_NAME] (+ [PERSON_NAME]) (CG)"
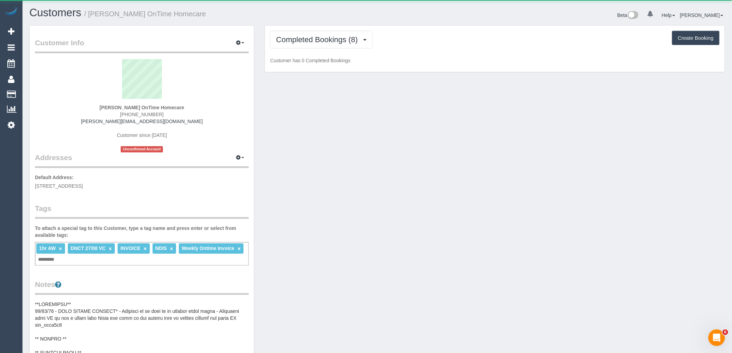
click at [327, 29] on div "Completed Bookings (8) Completed Bookings (8) Upcoming Bookings (12) Cancelled …" at bounding box center [494, 49] width 459 height 47
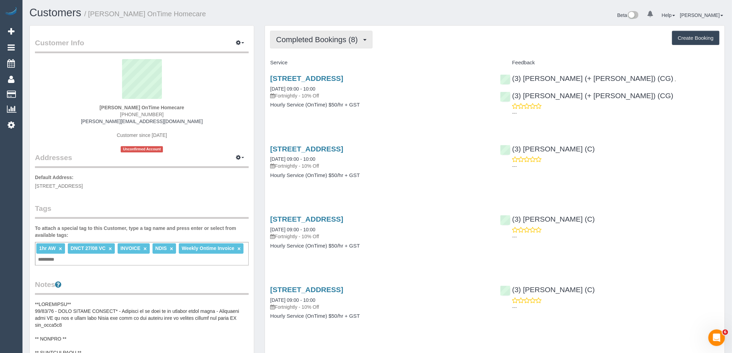
click at [327, 44] on button "Completed Bookings (8)" at bounding box center [321, 40] width 102 height 18
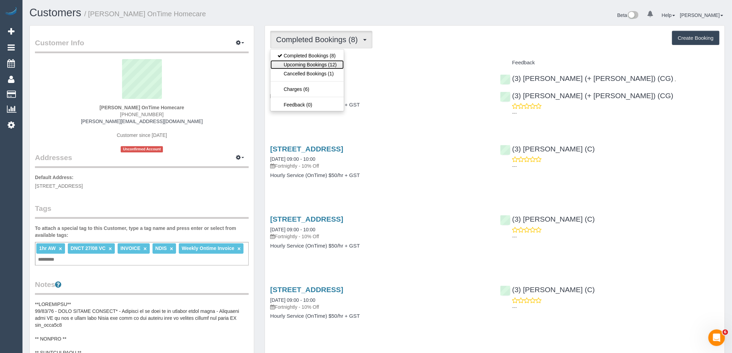
click at [324, 63] on link "Upcoming Bookings (12)" at bounding box center [306, 64] width 73 height 9
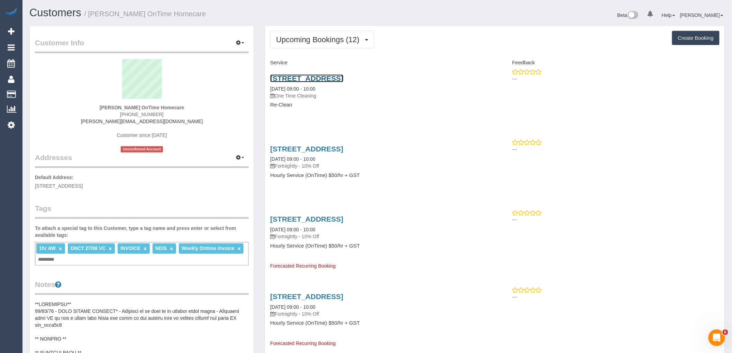
click at [324, 80] on link "[STREET_ADDRESS]" at bounding box center [306, 78] width 73 height 8
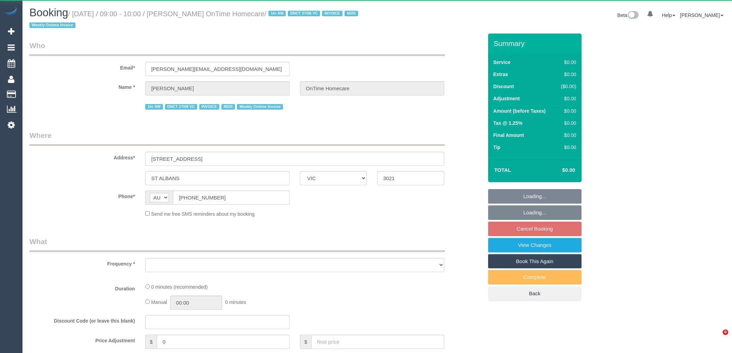
select select "VIC"
select select "object:531"
select select "number:28"
select select "number:14"
select select "number:19"
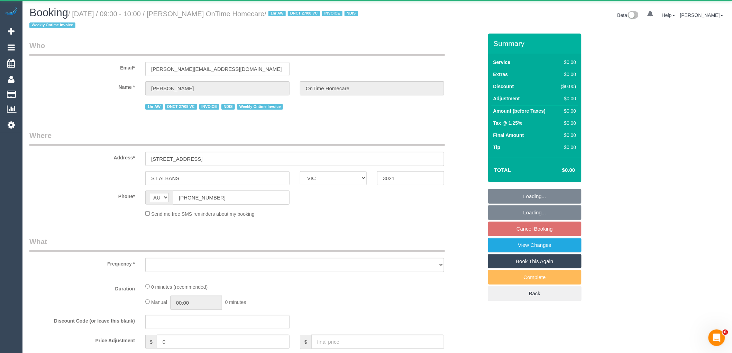
select select "number:25"
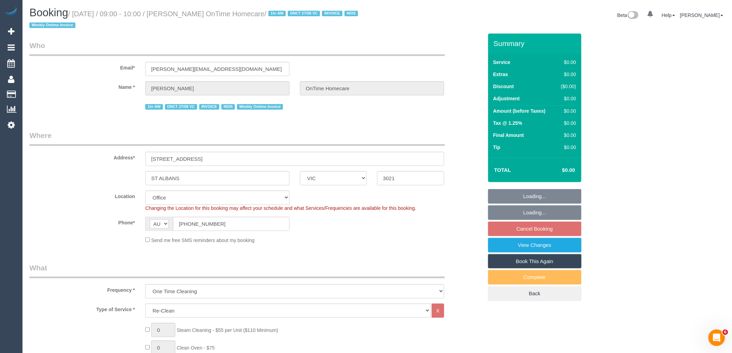
select select "object:741"
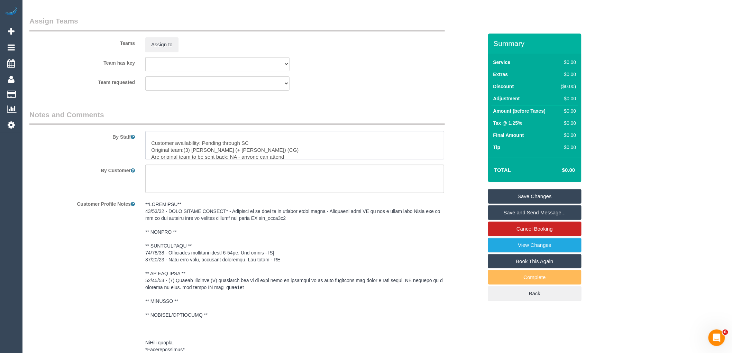
scroll to position [46, 0]
drag, startPoint x: 150, startPoint y: 149, endPoint x: 309, endPoint y: 192, distance: 164.1
click at [309, 192] on sui-booking-comments "By Staff By Customer Customer Profile Notes Comments 0" at bounding box center [255, 297] width 453 height 374
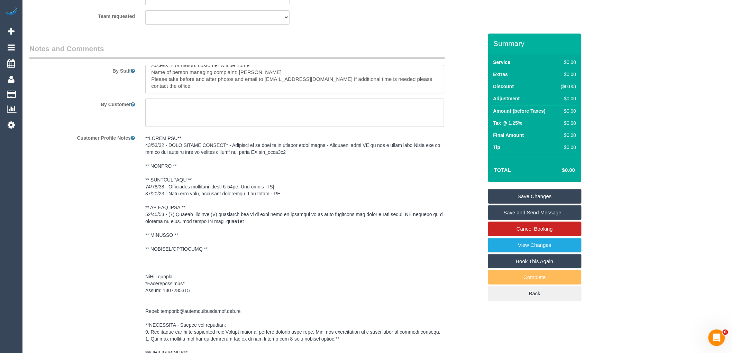
scroll to position [1114, 0]
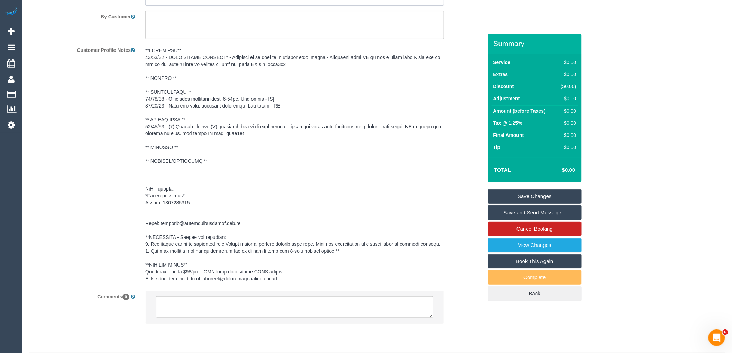
type textarea "Re-clean tasks: flooring and other tasks customer may ask for if time allows - …"
click at [238, 335] on fieldset "Notes and Comments By Staff By Customer Customer Profile Notes Comments 0" at bounding box center [255, 146] width 453 height 380
click at [244, 318] on textarea at bounding box center [294, 306] width 277 height 21
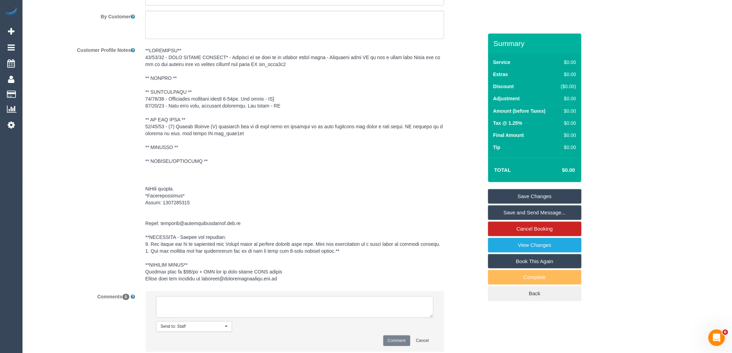
paste textarea "Customer availability: Pending through SC Original team:(3) Amninder (+ Sohail)…"
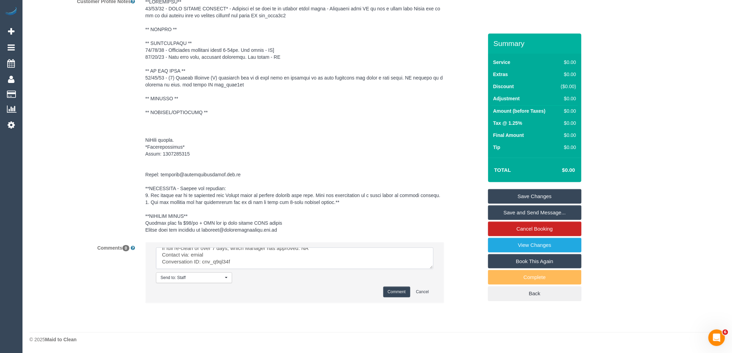
scroll to position [65, 0]
type textarea "Customer availability: Pending through SC Original team:(3) Amninder (+ Sohail)…"
click at [396, 289] on button "Comment" at bounding box center [396, 292] width 27 height 11
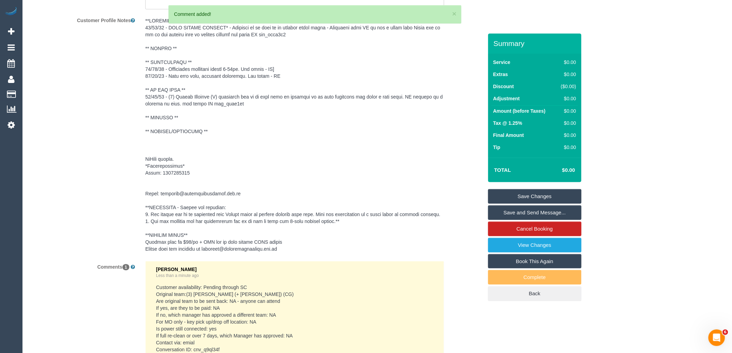
scroll to position [1172, 0]
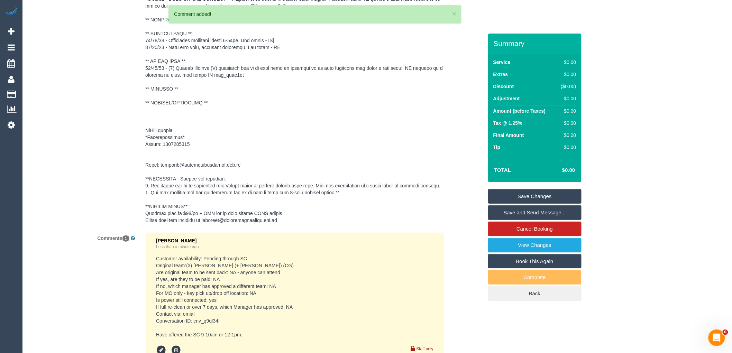
click at [542, 189] on link "Save Changes" at bounding box center [534, 196] width 93 height 15
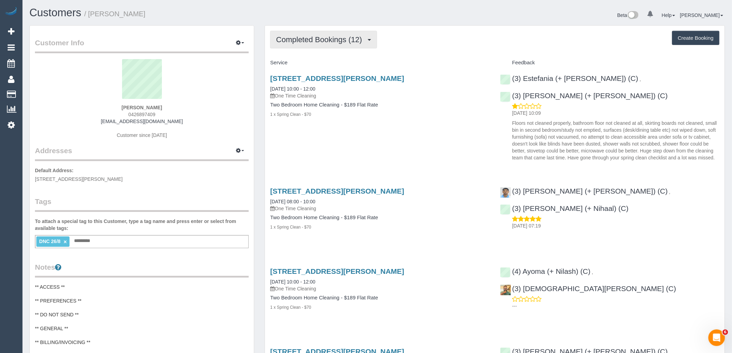
click at [337, 36] on span "Completed Bookings (12)" at bounding box center [320, 39] width 89 height 9
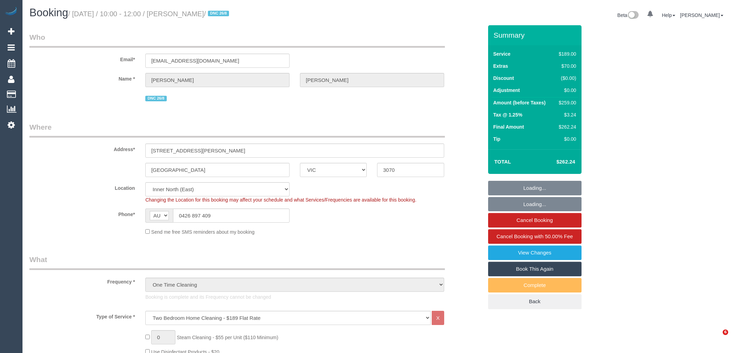
select select "VIC"
select select "string:stripe-pm_1Rxxsn2GScqysDRVBo1b5u9X"
select select "number:28"
select select "number:16"
select select "number:18"
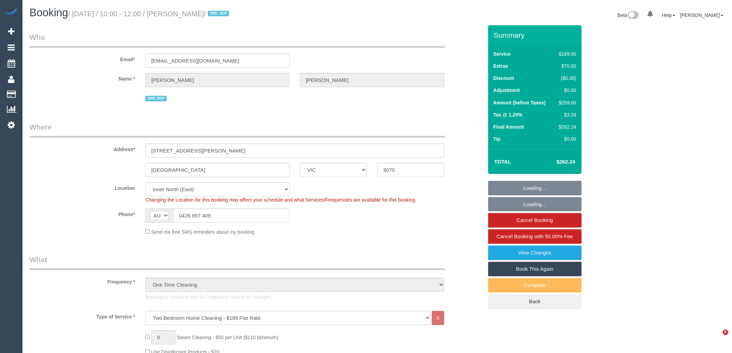
select select "number:22"
select select "number:35"
select select "number:13"
select select "VIC"
select select "string:stripe-pm_1Rxxsn2GScqysDRVBo1b5u9X"
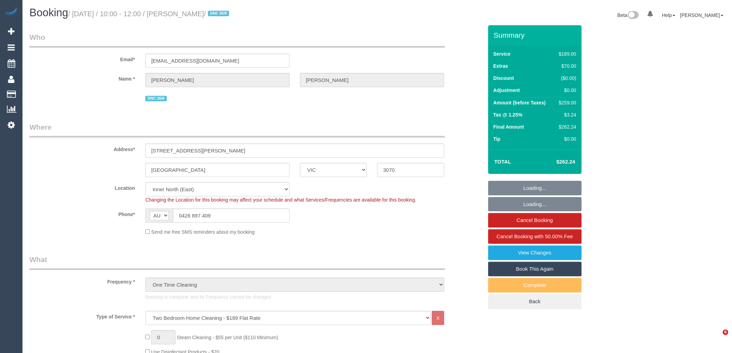
select select "number:28"
select select "number:16"
select select "number:18"
select select "number:22"
select select "number:35"
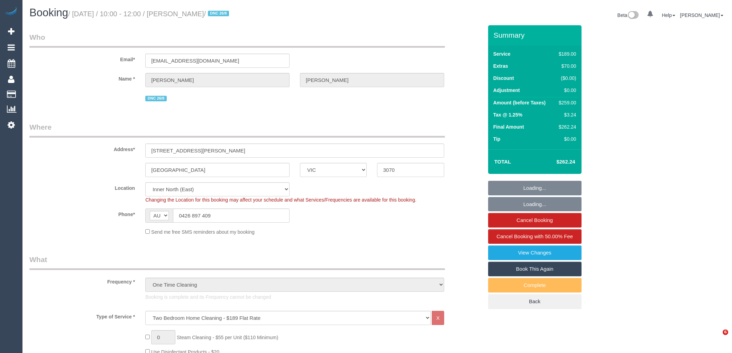
select select "number:13"
select select "object:799"
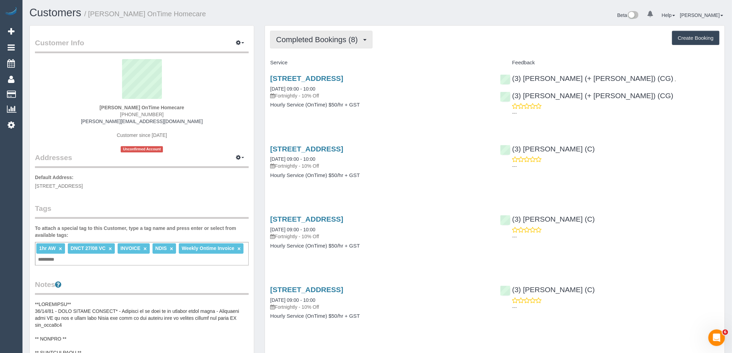
click at [334, 36] on span "Completed Bookings (8)" at bounding box center [318, 39] width 85 height 9
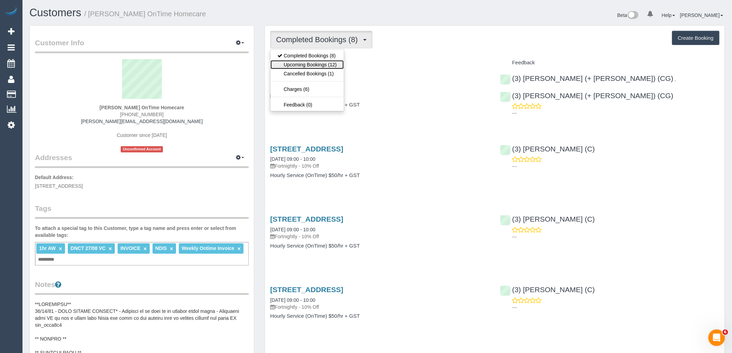
click at [329, 66] on link "Upcoming Bookings (12)" at bounding box center [306, 64] width 73 height 9
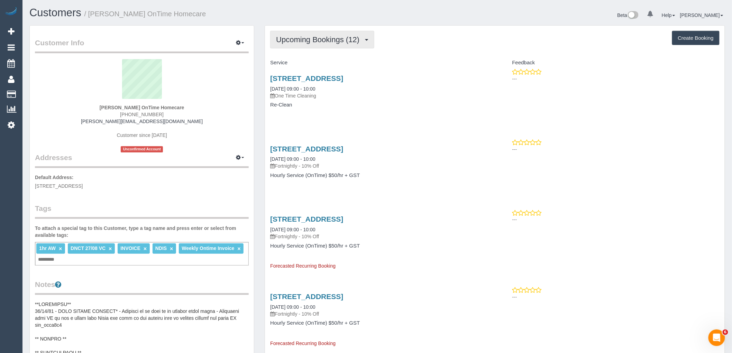
click at [323, 44] on button "Upcoming Bookings (12)" at bounding box center [322, 40] width 104 height 18
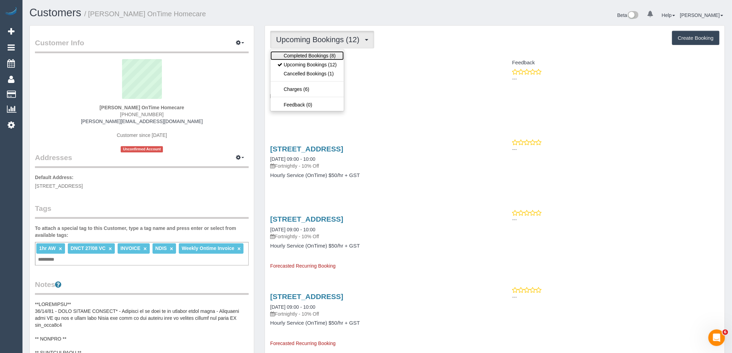
click at [323, 56] on link "Completed Bookings (8)" at bounding box center [306, 55] width 73 height 9
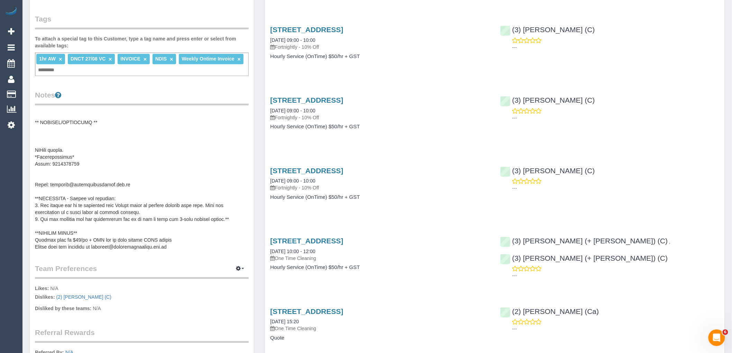
scroll to position [192, 0]
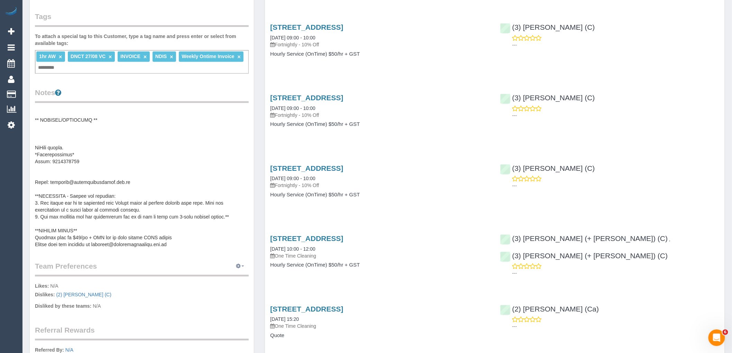
click at [241, 268] on button "button" at bounding box center [239, 266] width 17 height 11
click at [231, 276] on link "Manage Preferences" at bounding box center [218, 279] width 59 height 9
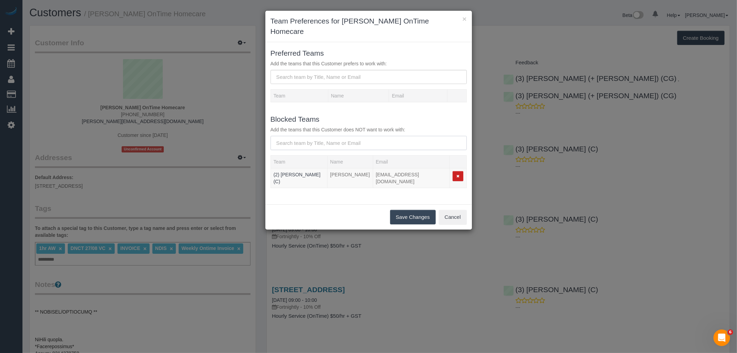
click at [302, 136] on input "text" at bounding box center [369, 143] width 196 height 14
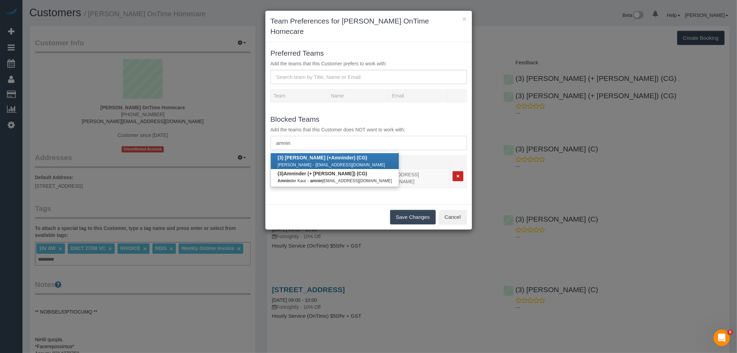
type input "amnin"
click at [332, 155] on strong "Amnin" at bounding box center [339, 158] width 15 height 6
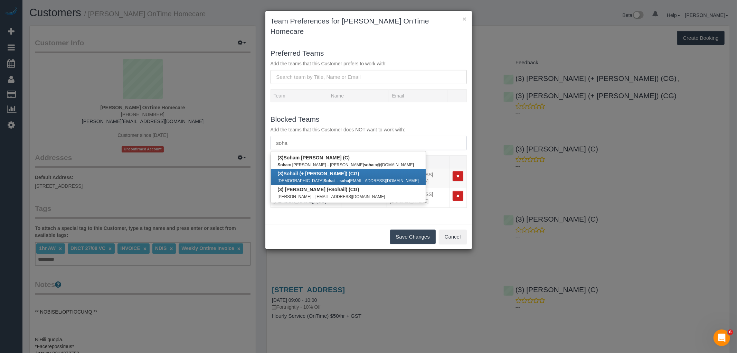
type input "soha"
click at [311, 169] on link "(3) Soha il (+ Amninder) (CG) Muhammad Soha il - soha ilkhann648@gmail.com" at bounding box center [348, 177] width 155 height 16
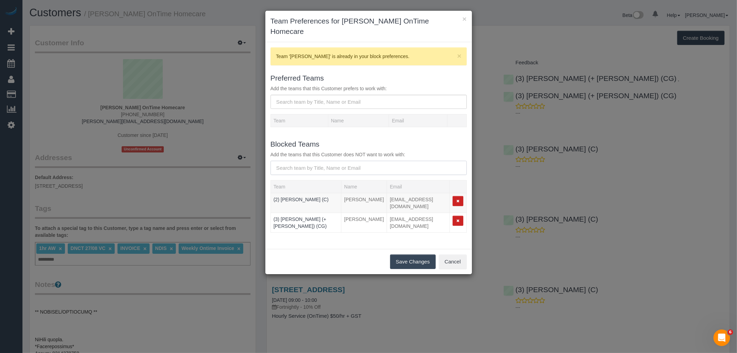
click at [321, 161] on input "text" at bounding box center [369, 168] width 196 height 14
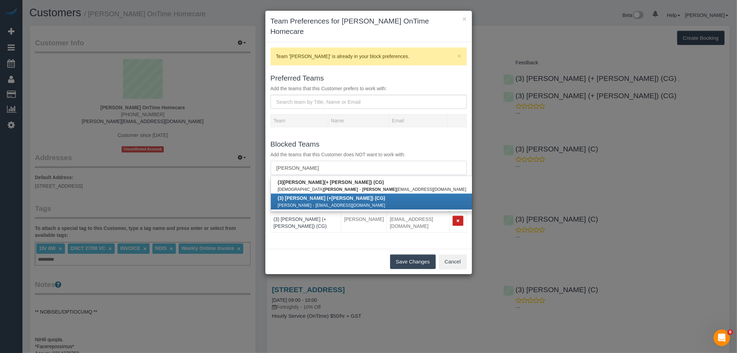
type input "sohail"
click at [316, 202] on div "Amninder Kaur - amnindercse@gmail.com" at bounding box center [372, 205] width 189 height 7
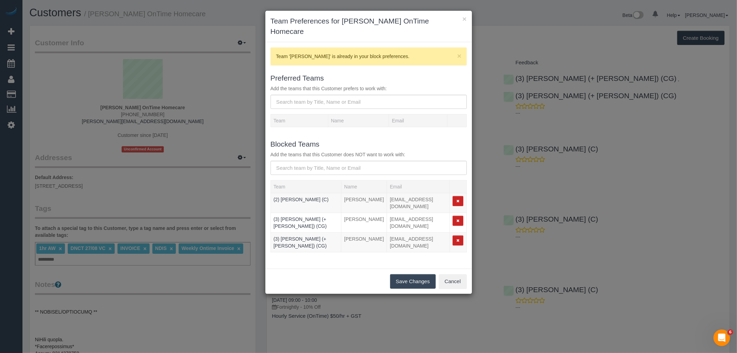
click at [416, 274] on button "Save Changes" at bounding box center [413, 281] width 46 height 15
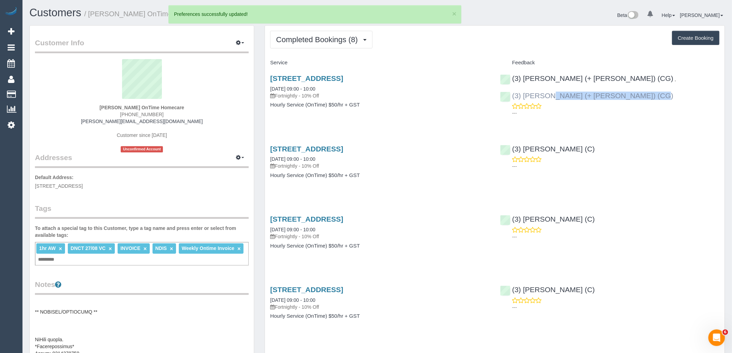
click at [509, 97] on div "(3) Amninder (+ Sohail) (CG) , (3) Sohail (+ Amninder) (CG) ---" at bounding box center [610, 93] width 230 height 51
copy link "(3) [PERSON_NAME] (+ [PERSON_NAME]) (CG)"
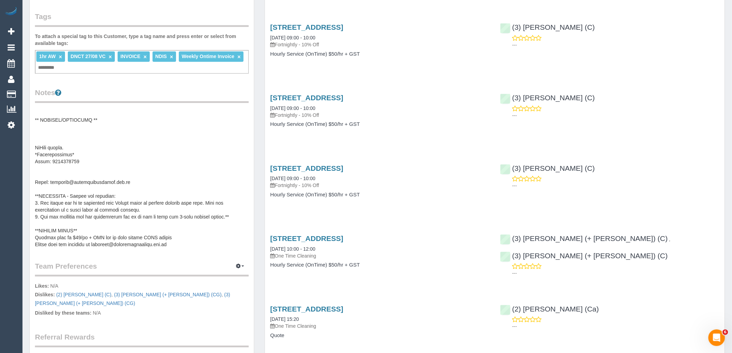
scroll to position [316, 0]
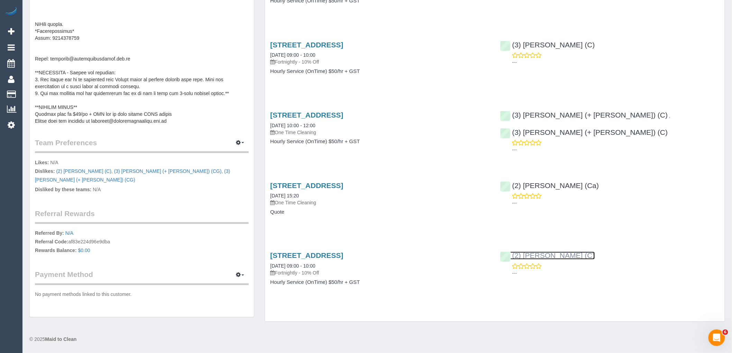
click at [565, 252] on link "(2) [PERSON_NAME] (C)" at bounding box center [547, 256] width 95 height 8
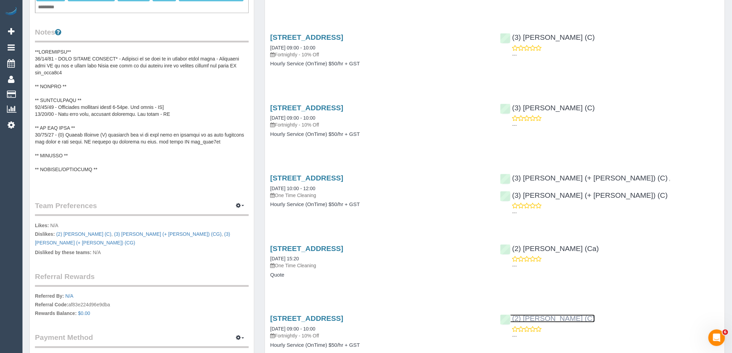
scroll to position [239, 0]
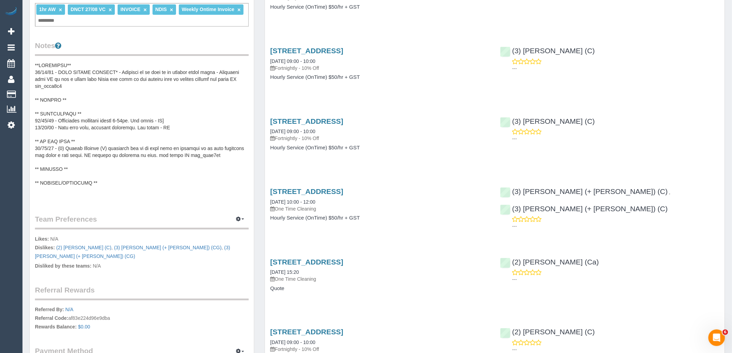
click at [116, 139] on pre at bounding box center [142, 131] width 214 height 138
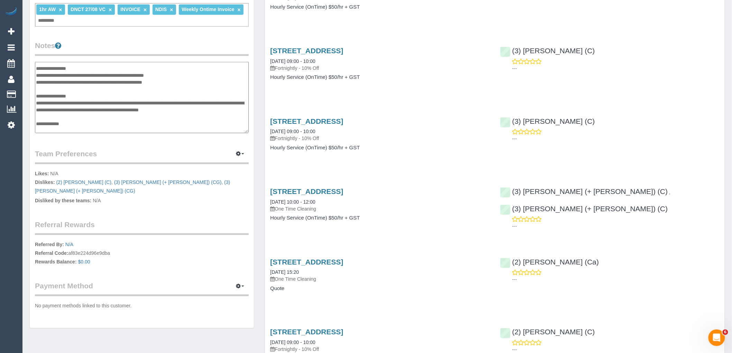
scroll to position [26, 0]
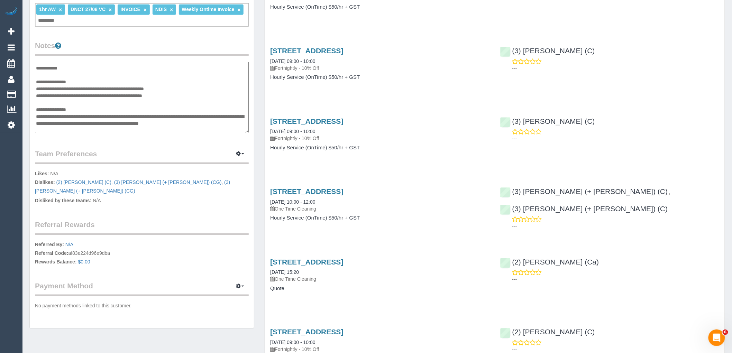
click at [106, 116] on textarea at bounding box center [142, 97] width 214 height 71
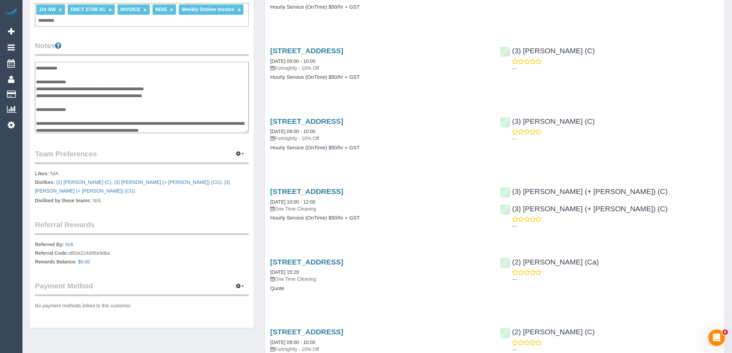
paste textarea "**********"
click at [37, 122] on textarea at bounding box center [142, 97] width 214 height 71
click at [157, 117] on textarea at bounding box center [142, 97] width 214 height 71
click at [155, 121] on textarea at bounding box center [142, 97] width 214 height 71
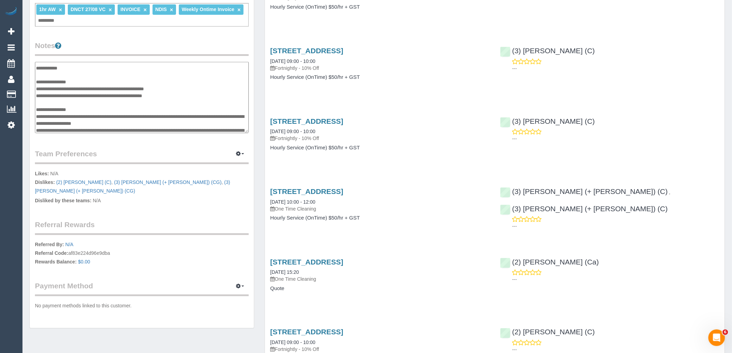
click at [164, 127] on textarea at bounding box center [142, 97] width 214 height 71
paste textarea "**********"
type textarea "**********"
click at [175, 154] on legend "Team Preferences Manage Preferences" at bounding box center [142, 157] width 214 height 16
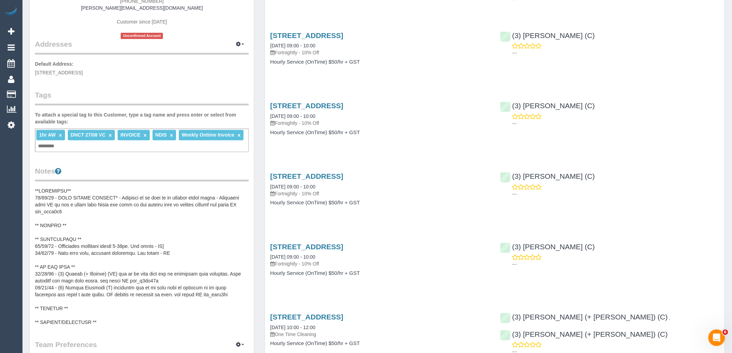
scroll to position [0, 0]
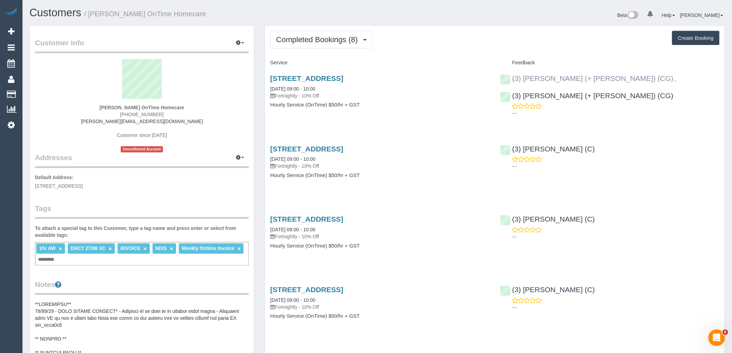
drag, startPoint x: 629, startPoint y: 78, endPoint x: 512, endPoint y: 80, distance: 116.5
click at [512, 80] on div "(3) Amninder (+ Sohail) (CG) , (3) Sohail (+ Amninder) (CG) ---" at bounding box center [610, 93] width 230 height 51
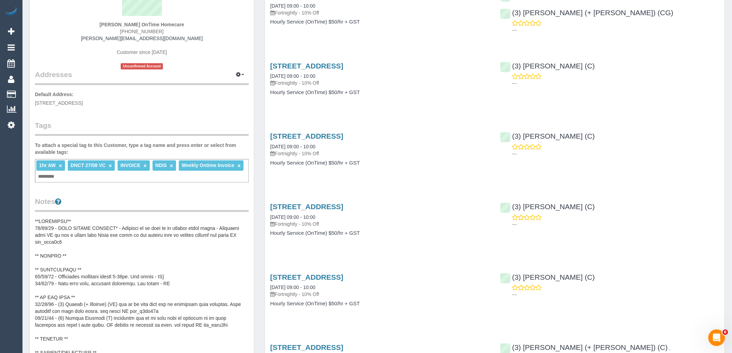
scroll to position [192, 0]
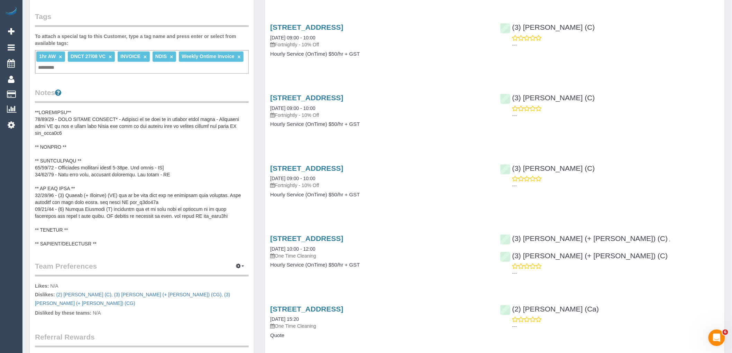
click at [151, 186] on pre at bounding box center [142, 178] width 214 height 138
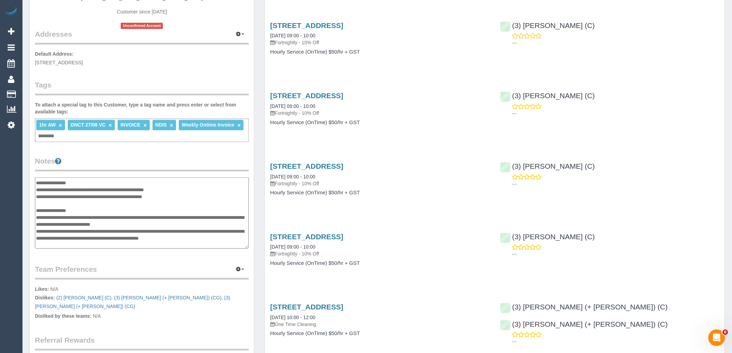
scroll to position [40, 0]
click at [84, 222] on textarea at bounding box center [142, 212] width 214 height 71
drag, startPoint x: 167, startPoint y: 232, endPoint x: 136, endPoint y: 231, distance: 31.1
click at [136, 231] on textarea at bounding box center [142, 212] width 214 height 71
type textarea "**********"
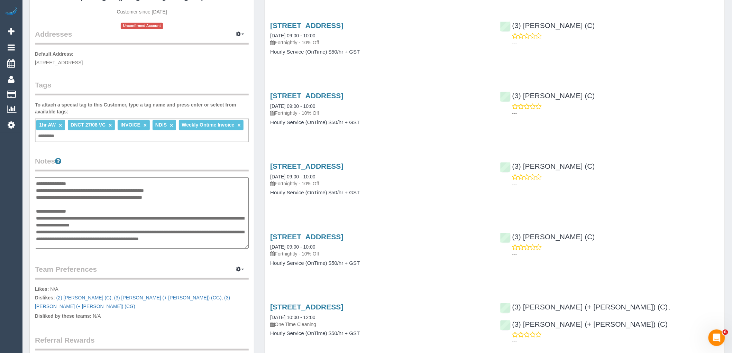
click at [130, 163] on legend "Notes" at bounding box center [142, 164] width 214 height 16
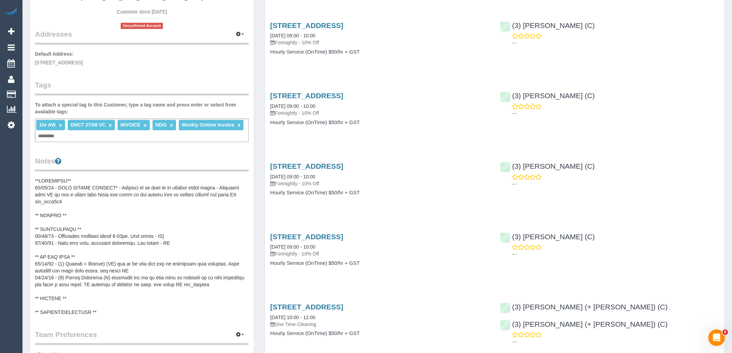
click at [109, 125] on link "×" at bounding box center [110, 125] width 3 height 6
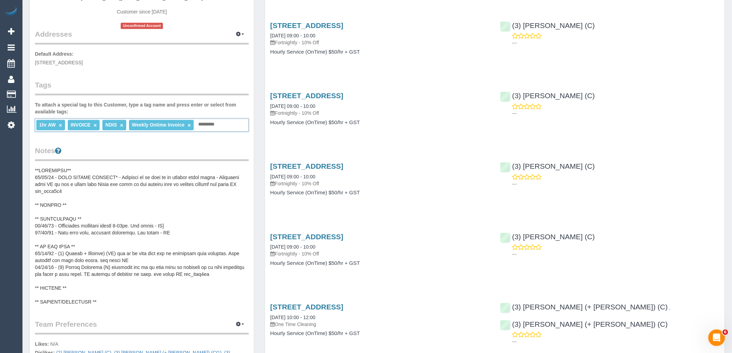
click at [166, 151] on legend "Notes" at bounding box center [142, 154] width 214 height 16
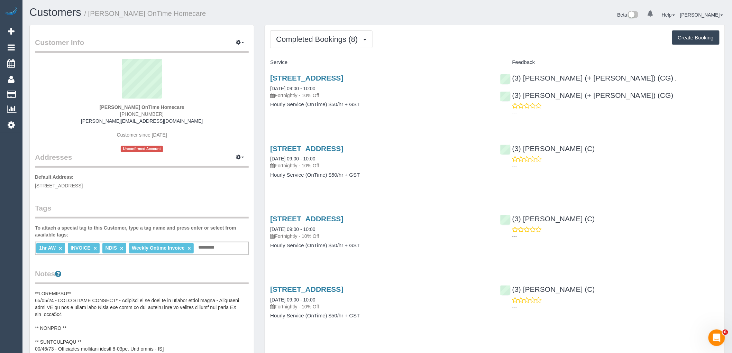
scroll to position [0, 0]
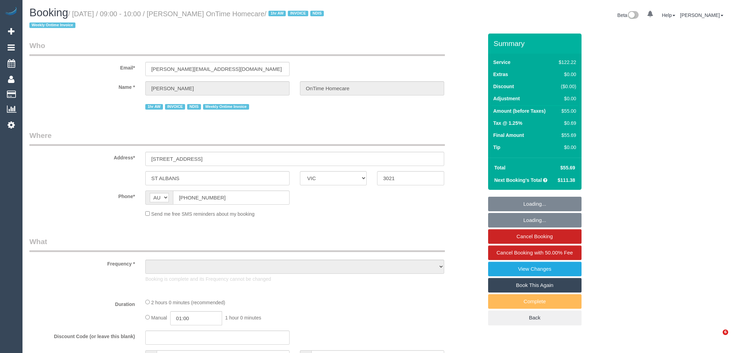
select select "VIC"
select select "number:28"
select select "number:14"
select select "number:19"
select select "number:25"
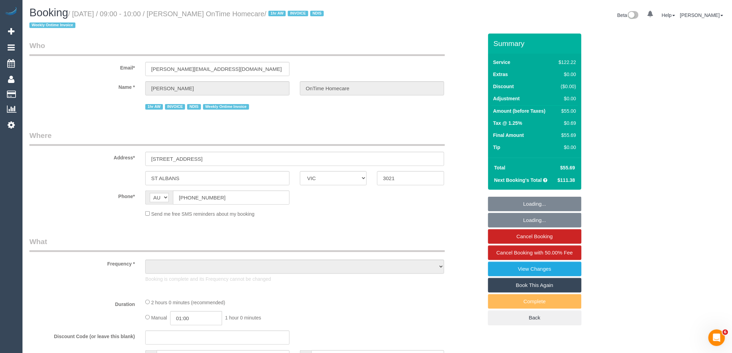
select select "number:35"
select select "number:11"
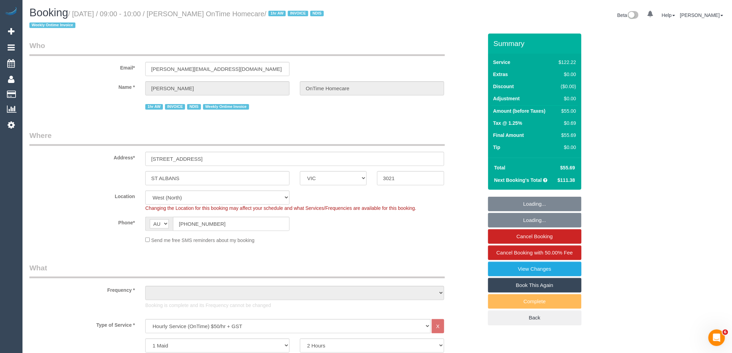
select select "object:1395"
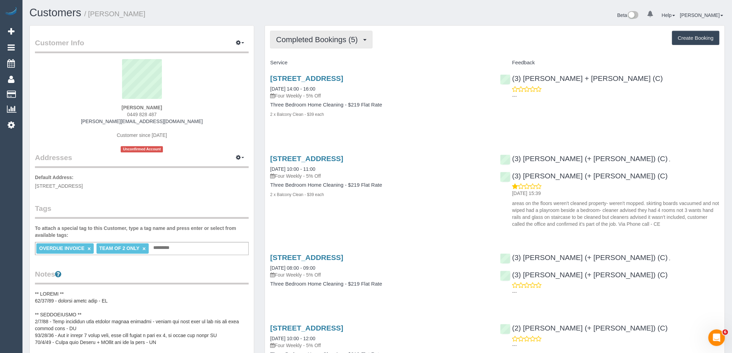
click at [296, 37] on span "Completed Bookings (5)" at bounding box center [318, 39] width 85 height 9
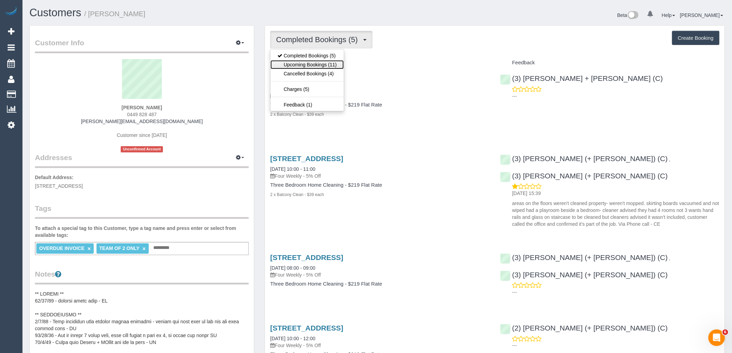
click at [297, 65] on link "Upcoming Bookings (11)" at bounding box center [306, 64] width 73 height 9
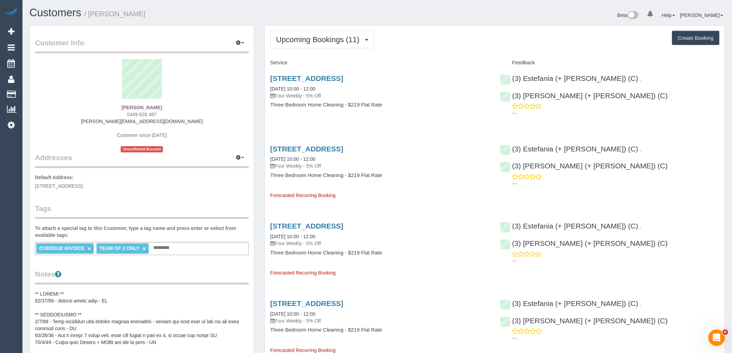
drag, startPoint x: 161, startPoint y: 112, endPoint x: 97, endPoint y: 114, distance: 64.0
click at [97, 114] on div "Mahnaz Khan 0449 828 487 mahnaz.khan@outlook.com Customer since 2025 Unconfirme…" at bounding box center [142, 105] width 214 height 93
copy span "0449 828 487"
drag, startPoint x: 385, startPoint y: 81, endPoint x: 420, endPoint y: 60, distance: 40.7
click at [171, 94] on sui-profile-pic at bounding box center [141, 81] width 203 height 45
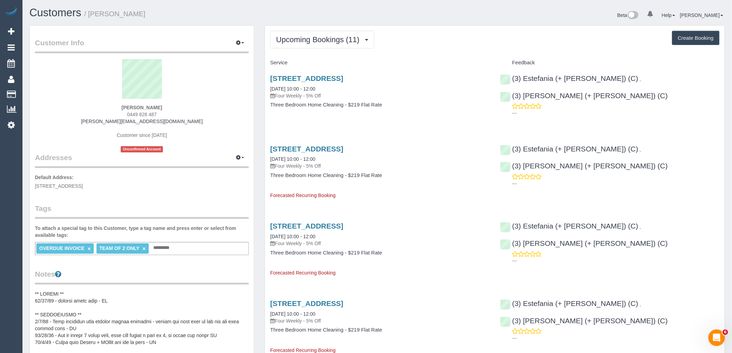
drag, startPoint x: 149, startPoint y: 115, endPoint x: 94, endPoint y: 115, distance: 54.6
click at [103, 115] on div "Mahnaz Khan 0449 828 487 mahnaz.khan@outlook.com Customer since 2025 Unconfirme…" at bounding box center [142, 105] width 214 height 93
copy span "0449 828 487"
click at [178, 123] on div "Mahnaz Khan 0449 828 487 mahnaz.khan@outlook.com Customer since 2025 Unconfirme…" at bounding box center [142, 105] width 214 height 93
drag, startPoint x: 168, startPoint y: 122, endPoint x: 99, endPoint y: 122, distance: 68.8
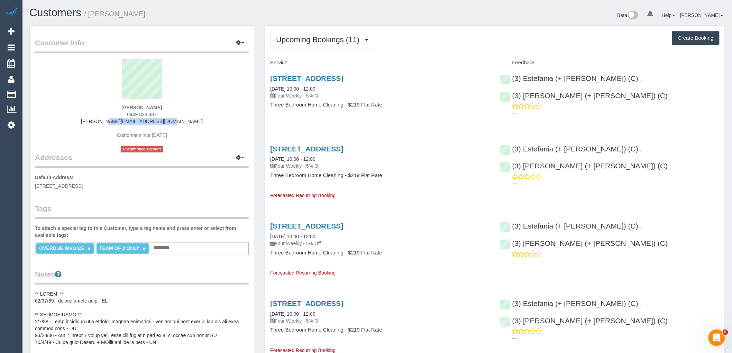
click at [101, 122] on div "Mahnaz Khan 0449 828 487 mahnaz.khan@outlook.com Customer since 2025 Unconfirme…" at bounding box center [142, 105] width 214 height 93
copy link "[PERSON_NAME][EMAIL_ADDRESS][DOMAIN_NAME]"
click at [330, 45] on button "Upcoming Bookings (11)" at bounding box center [322, 40] width 104 height 18
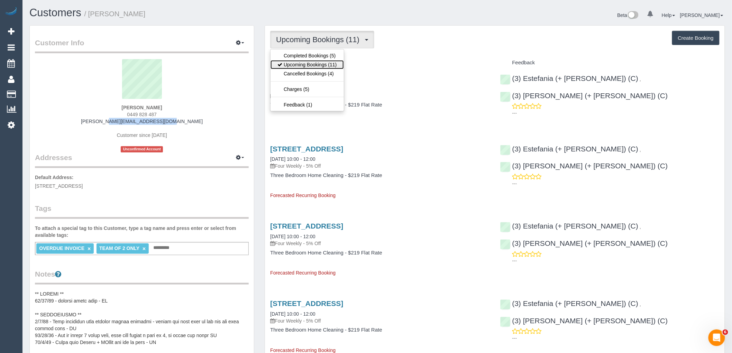
click at [323, 67] on link "Upcoming Bookings (11)" at bounding box center [306, 64] width 73 height 9
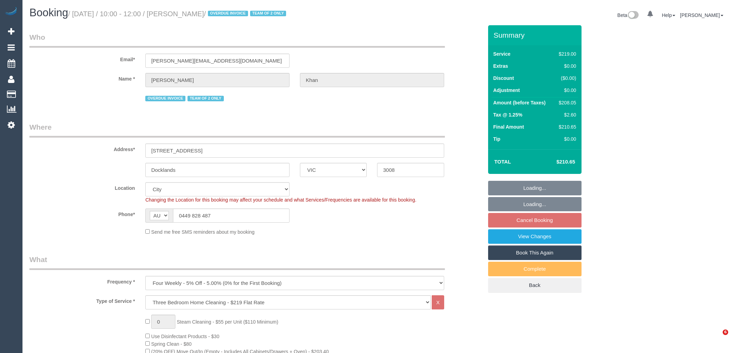
select select "VIC"
select select "number:28"
select select "number:14"
select select "number:19"
select select "number:23"
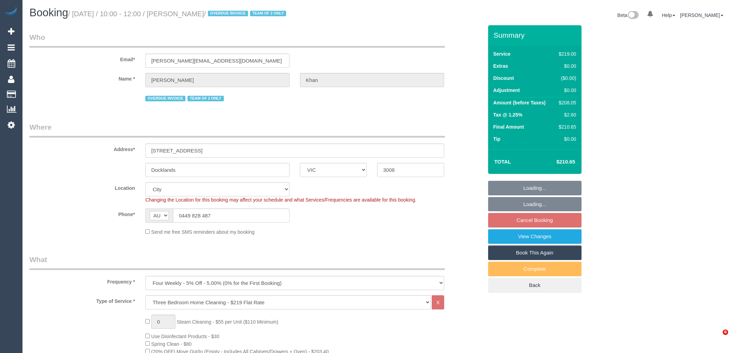
select select "spot3"
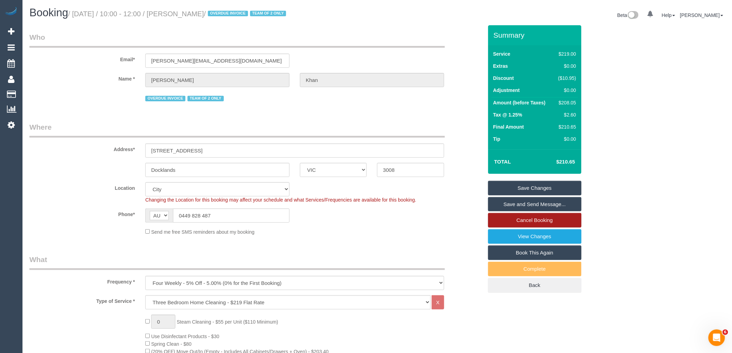
click at [538, 216] on link "Cancel Booking" at bounding box center [534, 220] width 93 height 15
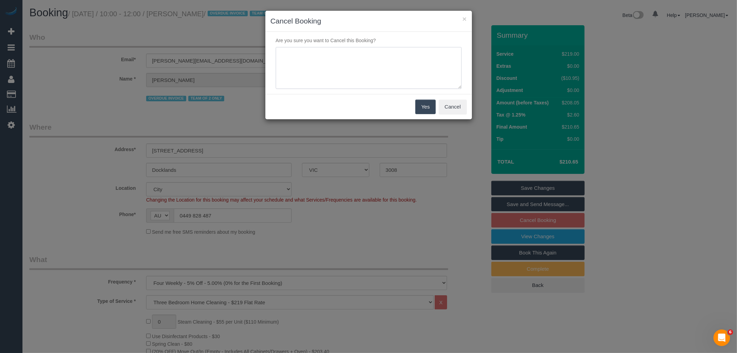
click at [382, 66] on textarea at bounding box center [369, 68] width 186 height 42
type textarea "Outstanding Invoices VC"
click at [435, 108] on button "Yes" at bounding box center [426, 107] width 20 height 15
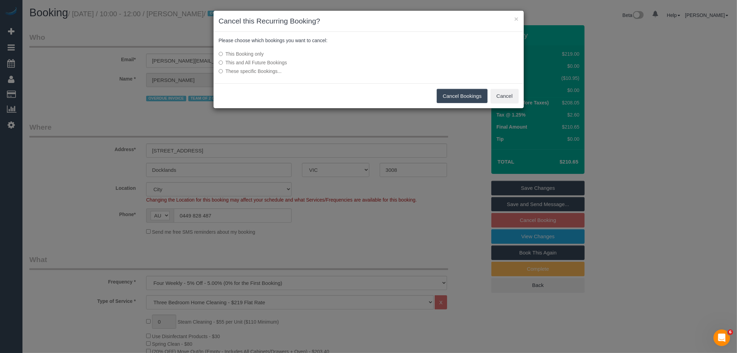
click at [232, 61] on label "This and All Future Bookings" at bounding box center [317, 62] width 197 height 7
click at [441, 92] on button "Cancel Bookings" at bounding box center [462, 96] width 51 height 15
